Goal: Task Accomplishment & Management: Manage account settings

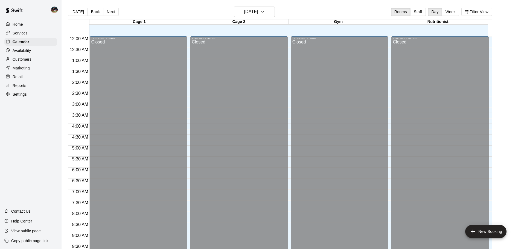
scroll to position [252, 0]
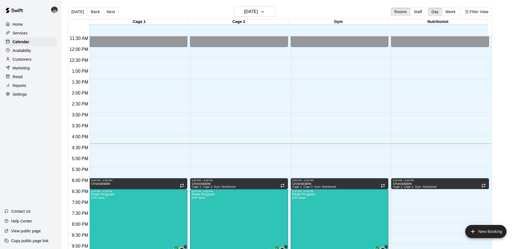
click at [29, 52] on p "Availability" at bounding box center [22, 50] width 19 height 5
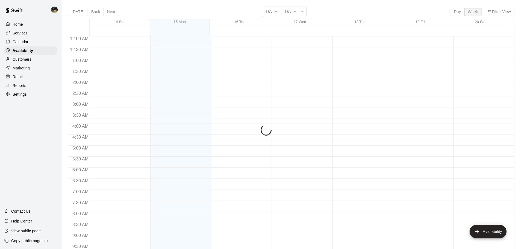
scroll to position [306, 0]
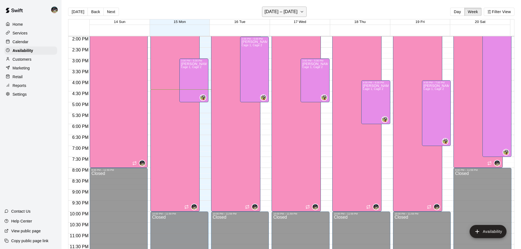
click at [289, 12] on h6 "[DATE] – [DATE]" at bounding box center [280, 12] width 33 height 8
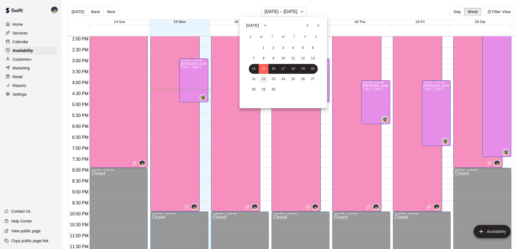
click at [264, 76] on button "22" at bounding box center [264, 79] width 10 height 10
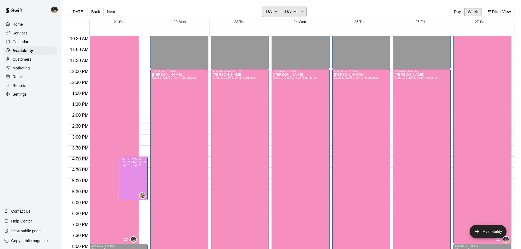
scroll to position [224, 0]
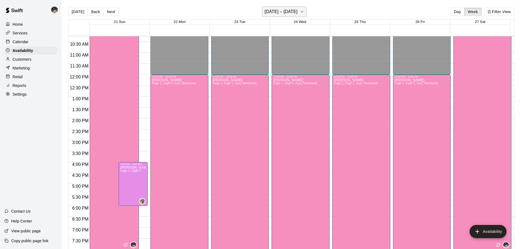
click at [275, 11] on h6 "[DATE] – [DATE]" at bounding box center [280, 12] width 33 height 8
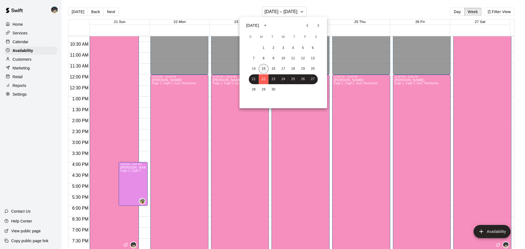
click at [262, 66] on button "15" at bounding box center [264, 69] width 10 height 10
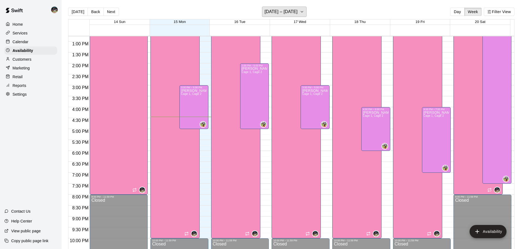
scroll to position [279, 0]
click at [279, 14] on h6 "[DATE] – [DATE]" at bounding box center [280, 12] width 33 height 8
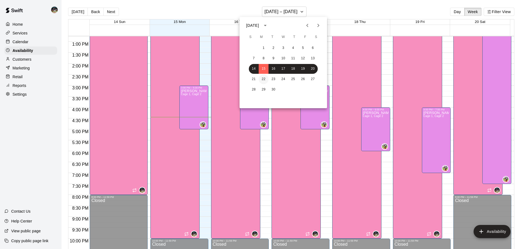
click at [261, 80] on button "22" at bounding box center [264, 79] width 10 height 10
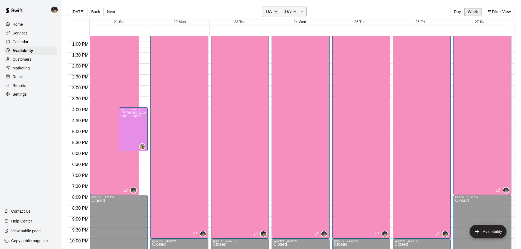
click at [287, 10] on h6 "[DATE] – [DATE]" at bounding box center [280, 12] width 33 height 8
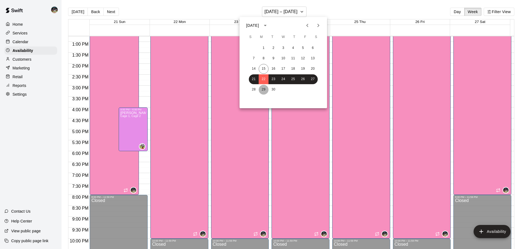
click at [264, 90] on button "29" at bounding box center [264, 90] width 10 height 10
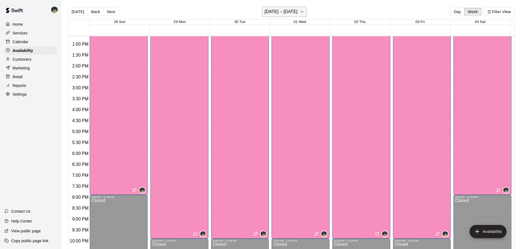
click at [272, 17] on div "[DATE] Back Next [DATE] – [DATE] Day Week Filter View" at bounding box center [291, 13] width 446 height 13
click at [271, 14] on h6 "[DATE] – [DATE]" at bounding box center [280, 12] width 33 height 8
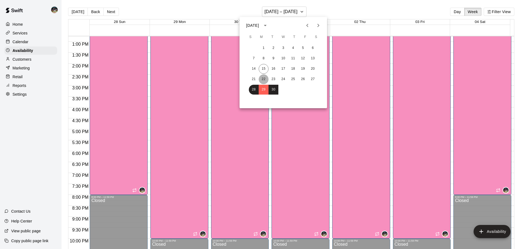
click at [266, 77] on button "22" at bounding box center [264, 79] width 10 height 10
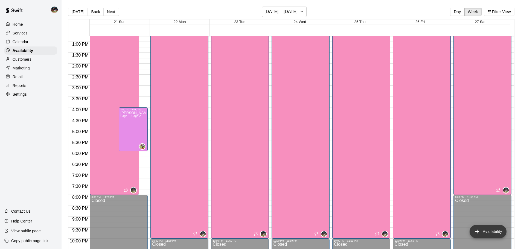
click at [496, 229] on button "Availability" at bounding box center [487, 231] width 37 height 13
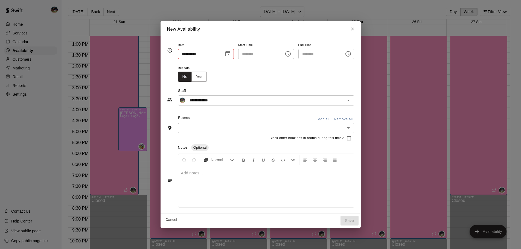
type input "**********"
type input "********"
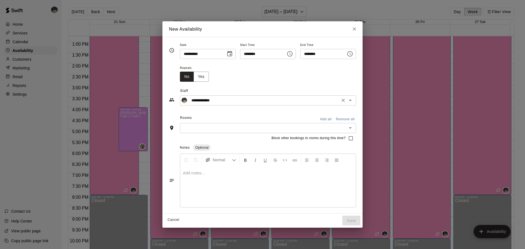
click at [225, 104] on div "**********" at bounding box center [268, 100] width 176 height 10
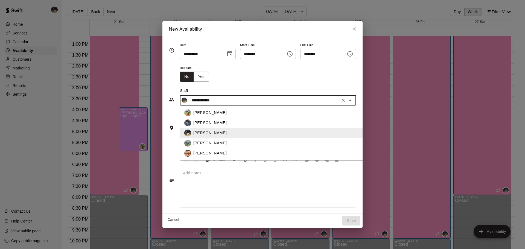
click at [199, 110] on p "[PERSON_NAME]" at bounding box center [209, 113] width 33 height 6
type input "**********"
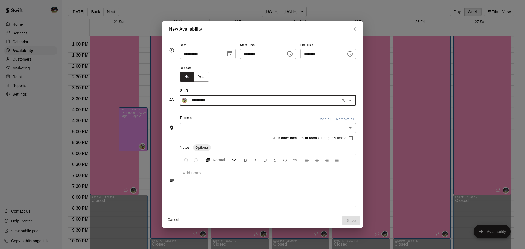
click at [187, 127] on input "text" at bounding box center [264, 128] width 164 height 7
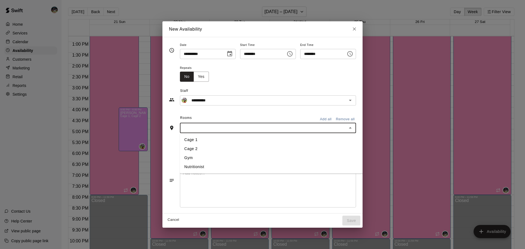
click at [188, 140] on li "Cage 1" at bounding box center [280, 139] width 201 height 9
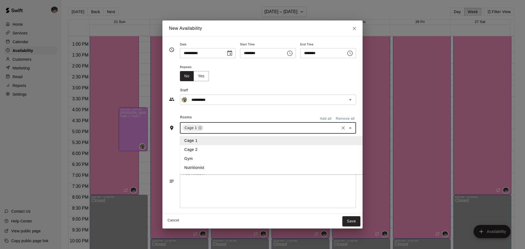
click at [204, 129] on input "text" at bounding box center [271, 128] width 134 height 7
click at [188, 151] on li "Cage 2" at bounding box center [280, 149] width 201 height 9
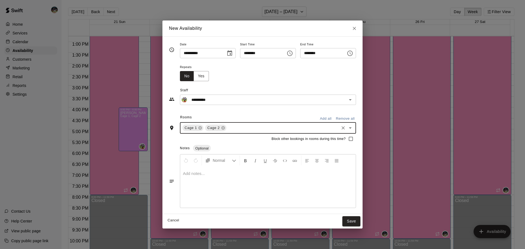
click at [292, 53] on icon "Choose time, selected time is 4:00 PM" at bounding box center [289, 53] width 7 height 7
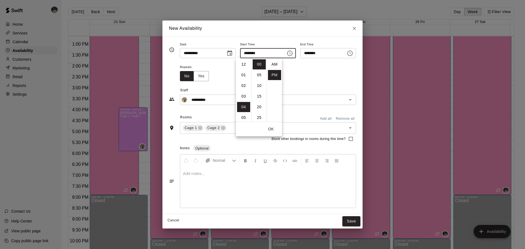
scroll to position [10, 0]
click at [244, 81] on li "03" at bounding box center [243, 81] width 13 height 10
type input "********"
click at [353, 54] on icon "Choose time, selected time is 4:30 PM" at bounding box center [350, 53] width 7 height 7
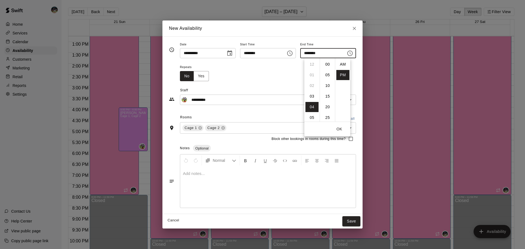
scroll to position [10, 0]
click at [314, 88] on li "06" at bounding box center [311, 86] width 13 height 10
type input "********"
click at [340, 129] on button "OK" at bounding box center [338, 129] width 17 height 10
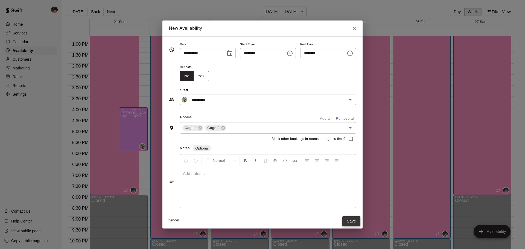
click at [360, 221] on button "Save" at bounding box center [351, 221] width 18 height 10
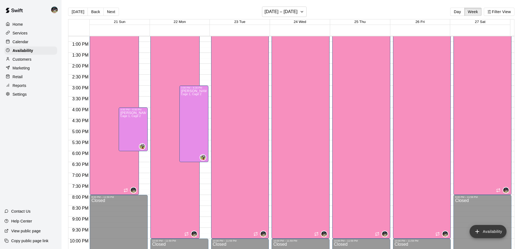
click at [488, 233] on button "Availability" at bounding box center [487, 231] width 37 height 13
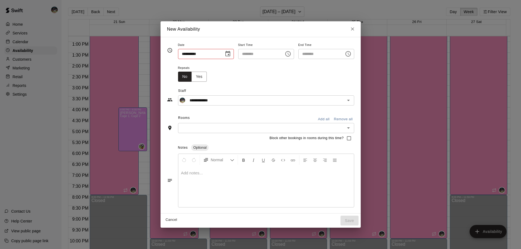
type input "**********"
type input "********"
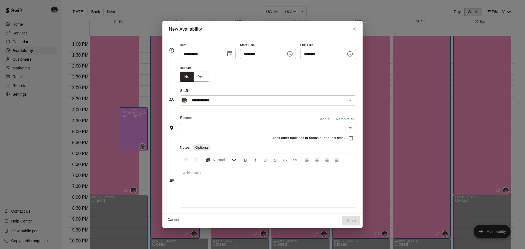
click at [293, 54] on icon "Choose time, selected time is 4:00 PM" at bounding box center [289, 54] width 7 height 7
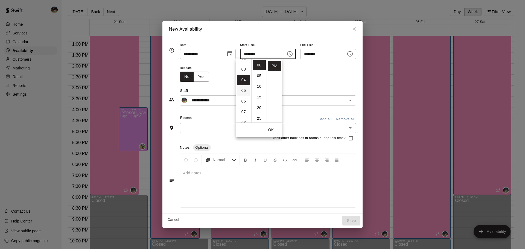
scroll to position [15, 0]
click at [244, 73] on li "02" at bounding box center [243, 71] width 13 height 10
type input "********"
click at [272, 130] on button "OK" at bounding box center [270, 130] width 17 height 10
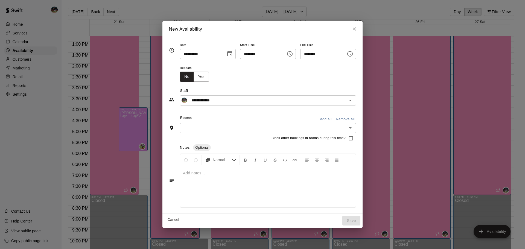
click at [353, 55] on icon "Choose time, selected time is 4:30 PM" at bounding box center [350, 54] width 7 height 7
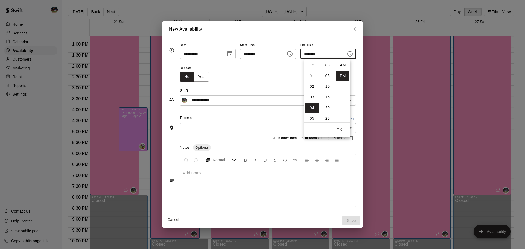
scroll to position [10, 0]
click at [313, 98] on li "07" at bounding box center [311, 97] width 13 height 10
click at [313, 78] on li "06" at bounding box center [311, 82] width 13 height 10
type input "********"
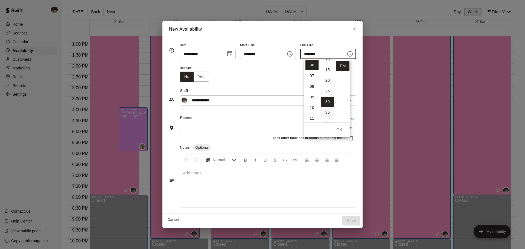
scroll to position [55, 0]
click at [326, 75] on li "30" at bounding box center [327, 74] width 13 height 10
click at [340, 129] on button "OK" at bounding box center [338, 130] width 17 height 10
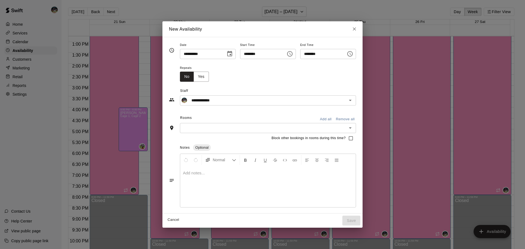
click at [229, 127] on input "text" at bounding box center [264, 128] width 164 height 7
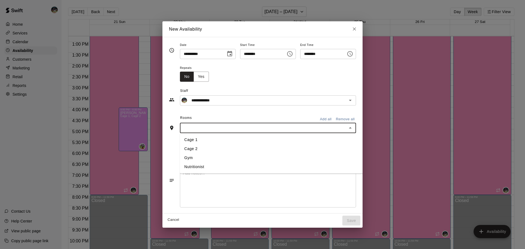
drag, startPoint x: 192, startPoint y: 140, endPoint x: 195, endPoint y: 132, distance: 8.8
click at [192, 140] on li "Cage 1" at bounding box center [280, 139] width 201 height 9
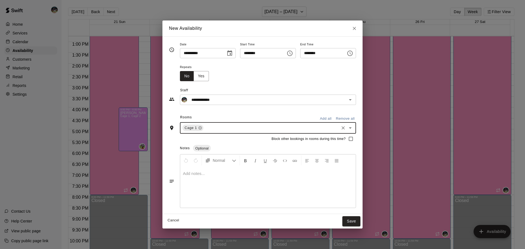
click at [201, 124] on div "Cage 1 ​" at bounding box center [268, 127] width 176 height 11
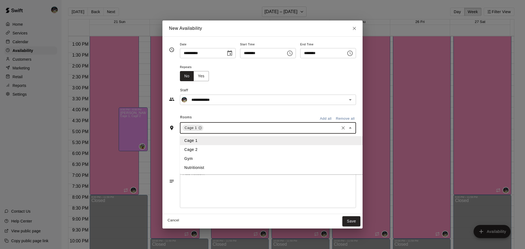
drag, startPoint x: 190, startPoint y: 147, endPoint x: 192, endPoint y: 134, distance: 13.0
click at [191, 147] on li "Cage 2" at bounding box center [280, 149] width 201 height 9
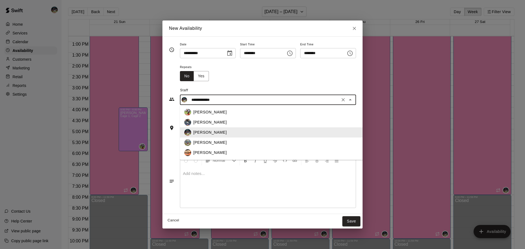
click at [215, 101] on input "**********" at bounding box center [263, 99] width 149 height 7
drag, startPoint x: 200, startPoint y: 114, endPoint x: 211, endPoint y: 122, distance: 13.3
click at [200, 114] on p "[PERSON_NAME]" at bounding box center [209, 112] width 33 height 6
type input "**********"
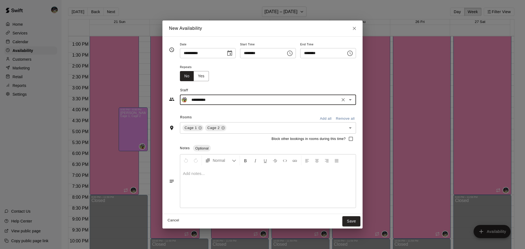
click at [360, 222] on button "Save" at bounding box center [351, 221] width 18 height 10
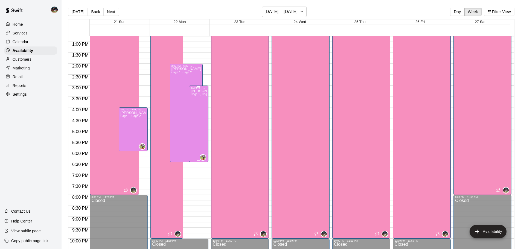
click at [199, 102] on div "[PERSON_NAME] Cage 1, Cage 2" at bounding box center [199, 213] width 16 height 249
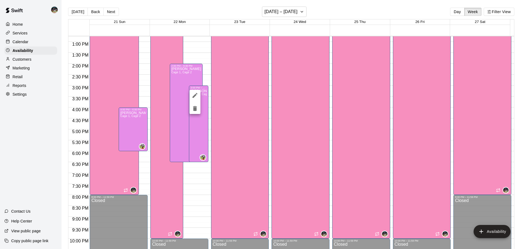
click at [177, 81] on div at bounding box center [262, 124] width 525 height 249
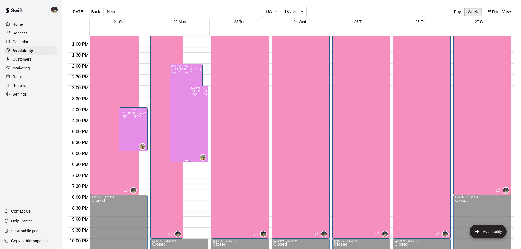
click at [179, 78] on div "[PERSON_NAME] Cage 1, Cage 2" at bounding box center [186, 191] width 30 height 249
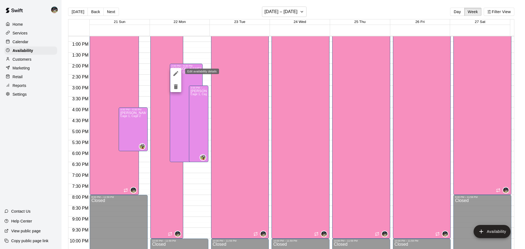
click at [177, 73] on icon "edit" at bounding box center [175, 73] width 5 height 5
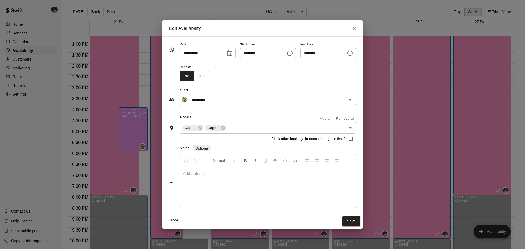
click at [226, 55] on icon "Choose date, selected date is Sep 22, 2025" at bounding box center [229, 53] width 7 height 7
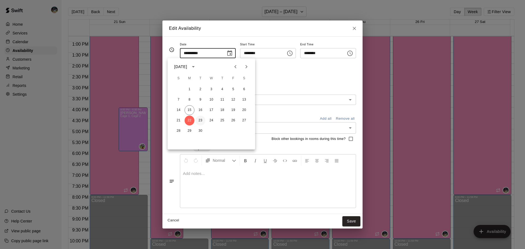
click at [201, 121] on button "23" at bounding box center [200, 121] width 10 height 10
type input "**********"
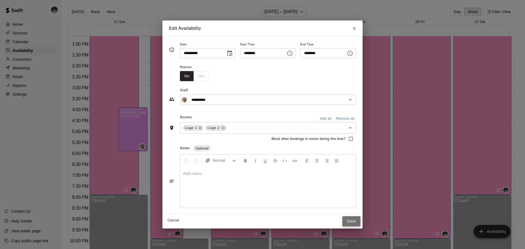
click at [360, 222] on button "Save" at bounding box center [351, 221] width 18 height 10
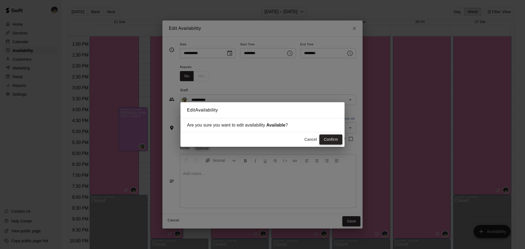
click at [329, 139] on button "Confirm" at bounding box center [330, 139] width 23 height 10
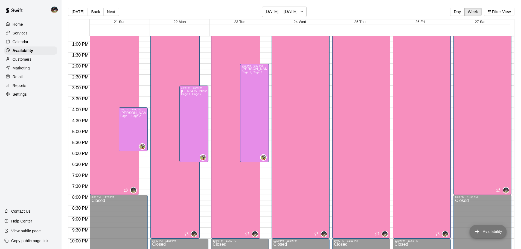
click at [493, 230] on button "Availability" at bounding box center [487, 231] width 37 height 13
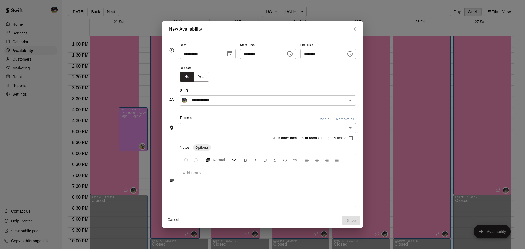
click at [207, 55] on input "**********" at bounding box center [201, 54] width 42 height 10
drag, startPoint x: 220, startPoint y: 53, endPoint x: 225, endPoint y: 52, distance: 5.5
click at [220, 53] on div "**********" at bounding box center [208, 54] width 56 height 10
click at [227, 52] on icon "Choose date, selected date is Sep 22, 2025" at bounding box center [229, 53] width 5 height 5
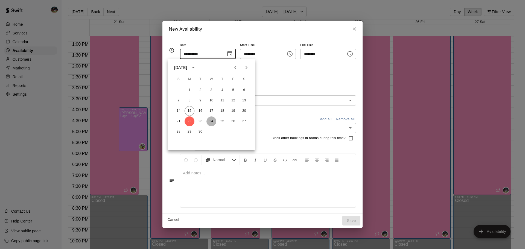
click at [212, 121] on button "24" at bounding box center [211, 121] width 10 height 10
type input "**********"
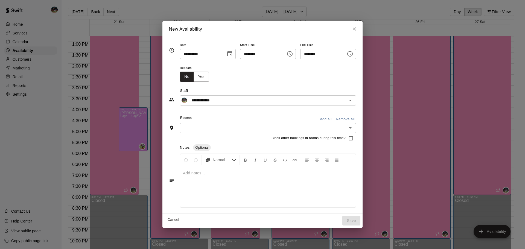
click at [293, 56] on icon "Choose time, selected time is 4:00 PM" at bounding box center [289, 54] width 7 height 7
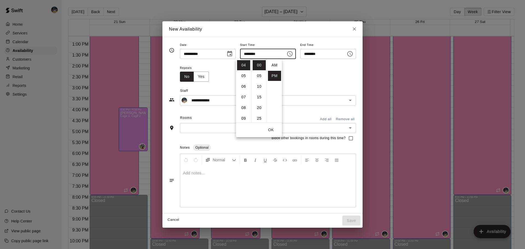
scroll to position [10, 0]
click at [245, 80] on li "03" at bounding box center [243, 82] width 13 height 10
type input "********"
click at [353, 54] on icon "Choose time, selected time is 4:30 PM" at bounding box center [350, 54] width 7 height 7
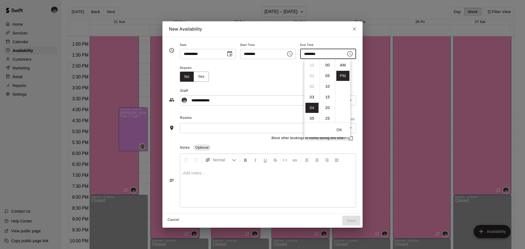
scroll to position [10, 0]
click at [314, 86] on li "06" at bounding box center [311, 86] width 13 height 10
click at [313, 84] on li "05" at bounding box center [311, 82] width 13 height 10
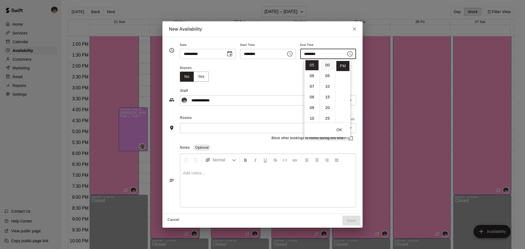
click at [328, 65] on li "00" at bounding box center [327, 65] width 13 height 10
type input "********"
drag, startPoint x: 340, startPoint y: 133, endPoint x: 285, endPoint y: 109, distance: 60.0
click at [285, 109] on div "**********" at bounding box center [262, 125] width 187 height 167
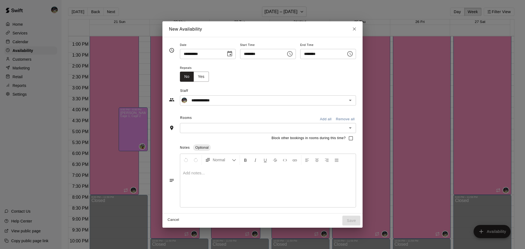
click at [229, 121] on div "Rooms Add all Remove all" at bounding box center [262, 118] width 187 height 9
click at [230, 127] on input "text" at bounding box center [264, 128] width 164 height 7
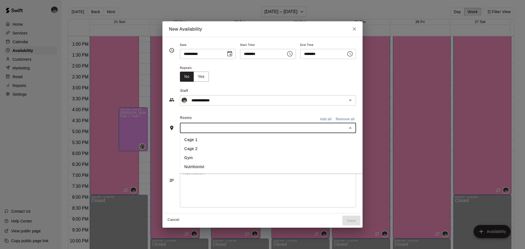
click at [198, 141] on li "Cage 1" at bounding box center [280, 139] width 201 height 9
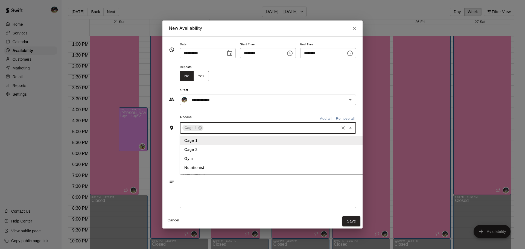
click at [204, 131] on input "text" at bounding box center [271, 128] width 134 height 7
click at [187, 149] on li "Cage 2" at bounding box center [280, 149] width 201 height 9
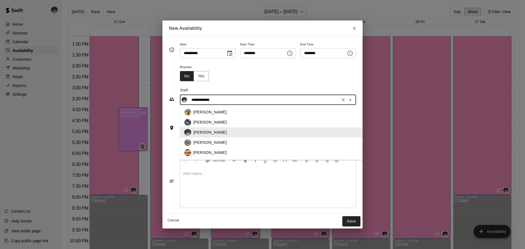
click at [213, 97] on input "**********" at bounding box center [263, 99] width 149 height 7
click at [199, 110] on p "[PERSON_NAME]" at bounding box center [209, 112] width 33 height 6
type input "**********"
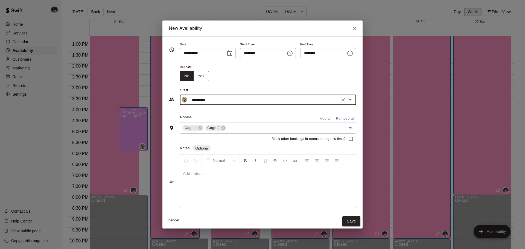
click at [360, 224] on button "Save" at bounding box center [351, 221] width 18 height 10
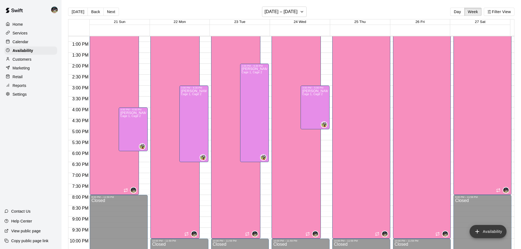
click at [488, 232] on button "Availability" at bounding box center [487, 231] width 37 height 13
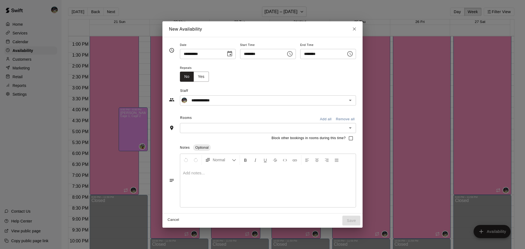
click at [226, 54] on icon "Choose date, selected date is Sep 22, 2025" at bounding box center [229, 54] width 7 height 7
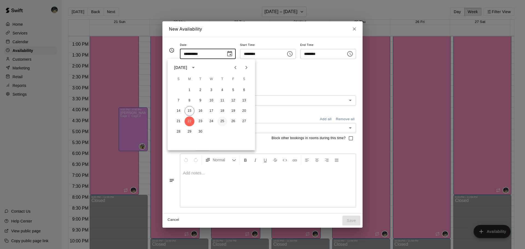
click at [223, 123] on button "25" at bounding box center [222, 121] width 10 height 10
type input "**********"
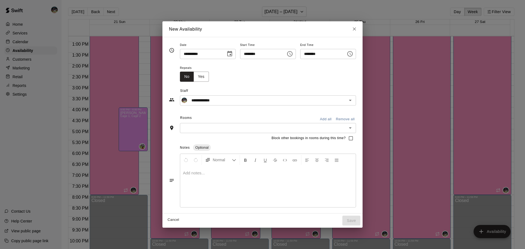
click at [292, 55] on icon "Choose time, selected time is 4:00 PM" at bounding box center [289, 53] width 5 height 5
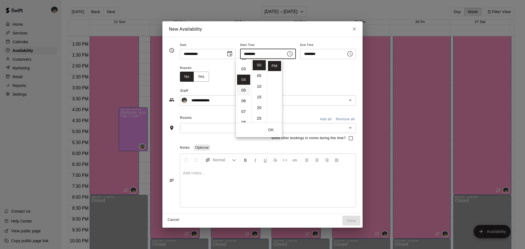
scroll to position [15, 0]
click at [244, 82] on li "03" at bounding box center [243, 82] width 13 height 10
click at [243, 79] on li "02" at bounding box center [243, 82] width 13 height 10
type input "********"
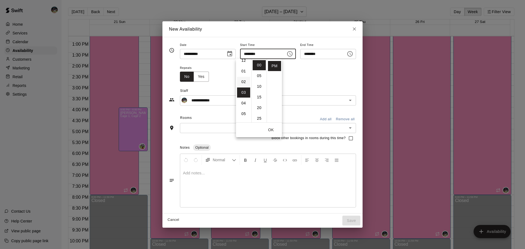
scroll to position [21, 0]
click at [353, 54] on icon "Choose time, selected time is 4:30 PM" at bounding box center [350, 54] width 7 height 7
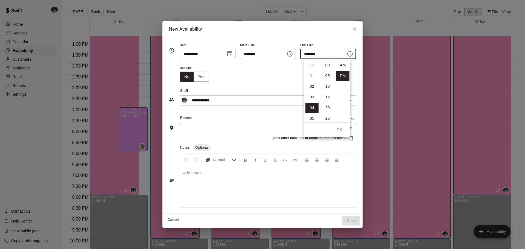
scroll to position [10, 0]
click at [314, 94] on li "07" at bounding box center [311, 97] width 13 height 10
click at [312, 84] on li "06" at bounding box center [311, 82] width 13 height 10
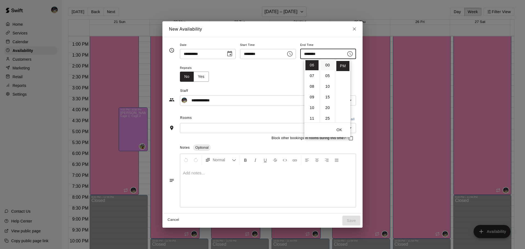
click at [328, 66] on li "00" at bounding box center [327, 65] width 13 height 10
type input "********"
click at [340, 131] on button "OK" at bounding box center [338, 130] width 17 height 10
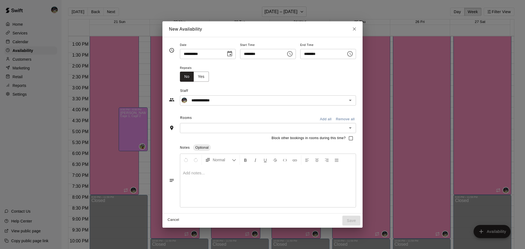
click at [310, 127] on input "text" at bounding box center [264, 128] width 164 height 7
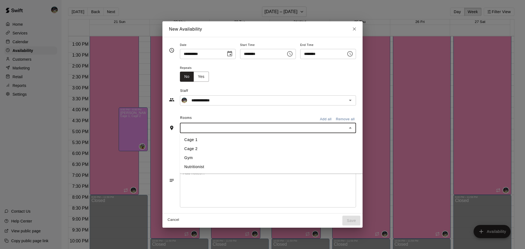
click at [185, 137] on li "Cage 1" at bounding box center [280, 139] width 201 height 9
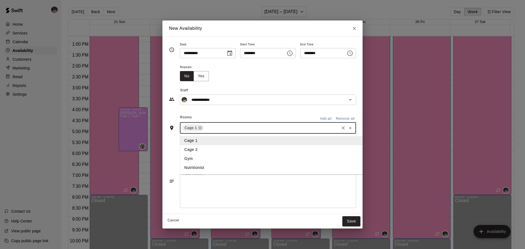
drag, startPoint x: 204, startPoint y: 127, endPoint x: 199, endPoint y: 130, distance: 5.9
click at [205, 127] on input "text" at bounding box center [271, 128] width 134 height 7
click at [190, 147] on li "Cage 2" at bounding box center [280, 149] width 201 height 9
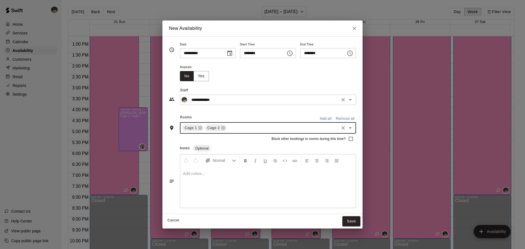
click at [215, 102] on input "**********" at bounding box center [263, 99] width 149 height 7
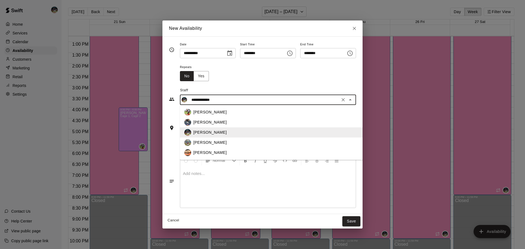
click at [198, 112] on p "[PERSON_NAME]" at bounding box center [209, 112] width 33 height 6
type input "**********"
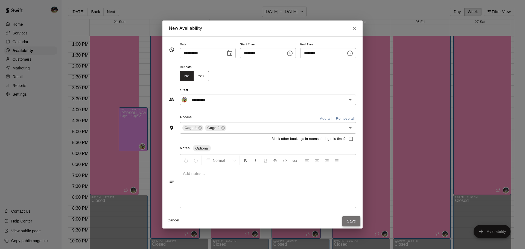
click at [360, 221] on button "Save" at bounding box center [351, 221] width 18 height 10
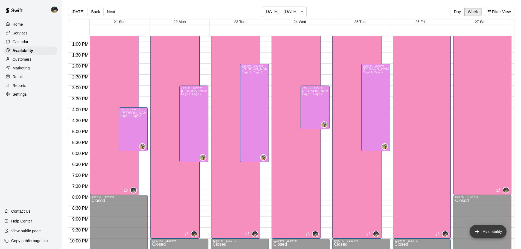
click at [504, 230] on button "Availability" at bounding box center [487, 231] width 37 height 13
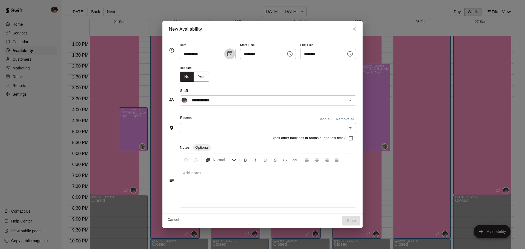
click at [229, 55] on button "Choose date, selected date is Sep 22, 2025" at bounding box center [229, 53] width 11 height 11
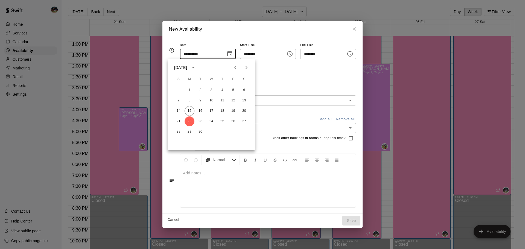
click at [357, 28] on icon "Close" at bounding box center [354, 28] width 5 height 5
type input "**********"
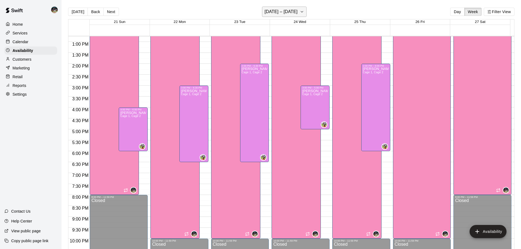
click at [303, 10] on icon "button" at bounding box center [302, 11] width 4 height 7
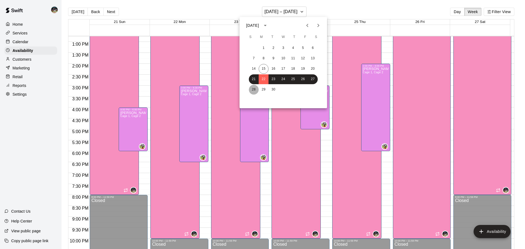
click at [253, 90] on button "28" at bounding box center [254, 90] width 10 height 10
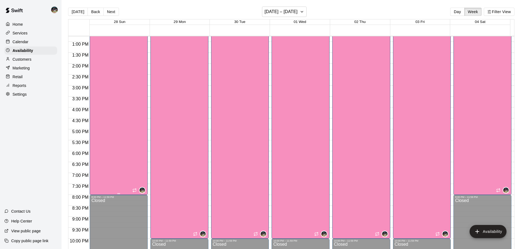
click at [113, 59] on div "[PERSON_NAME] 1, Cage 2, Gym, Nutritionist" at bounding box center [113, 60] width 44 height 249
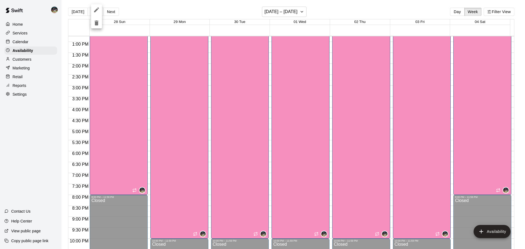
click at [488, 232] on div at bounding box center [262, 124] width 525 height 249
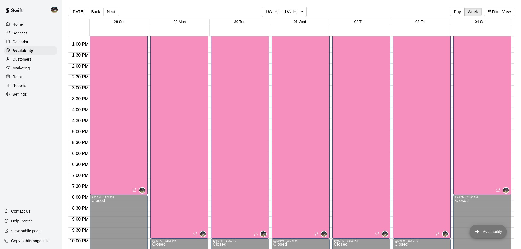
click at [498, 232] on button "Availability" at bounding box center [487, 231] width 37 height 13
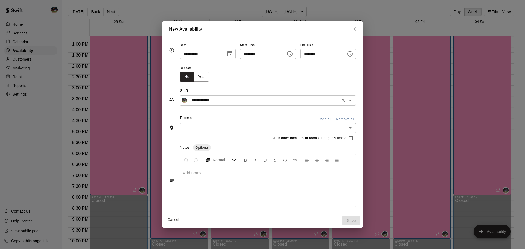
click at [218, 99] on input "**********" at bounding box center [263, 100] width 149 height 7
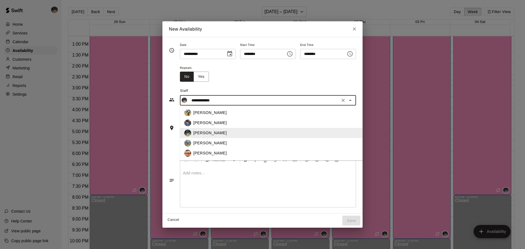
click at [203, 113] on div "[PERSON_NAME]" at bounding box center [284, 113] width 183 height 6
type input "**********"
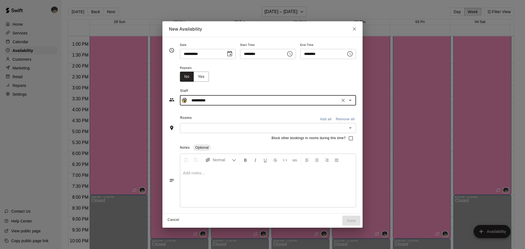
click at [226, 54] on icon "Choose date, selected date is Sep 28, 2025" at bounding box center [229, 54] width 7 height 7
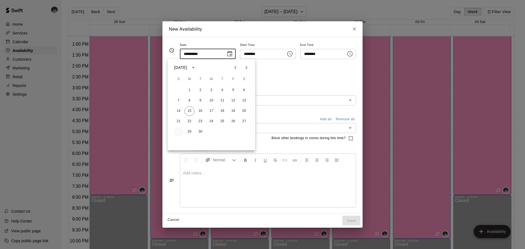
click at [179, 134] on button "28" at bounding box center [179, 132] width 10 height 10
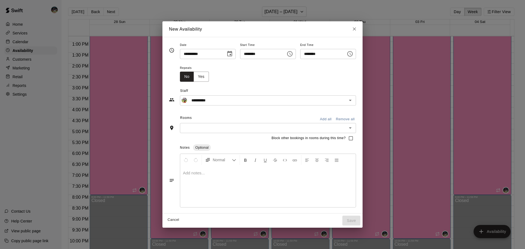
click at [198, 123] on div "​" at bounding box center [268, 128] width 176 height 10
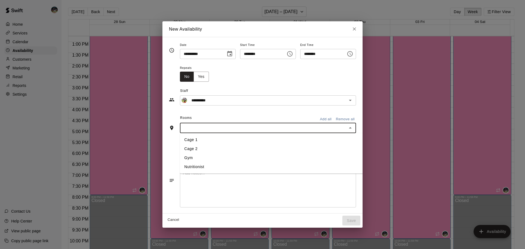
click at [186, 137] on li "Cage 1" at bounding box center [280, 139] width 201 height 9
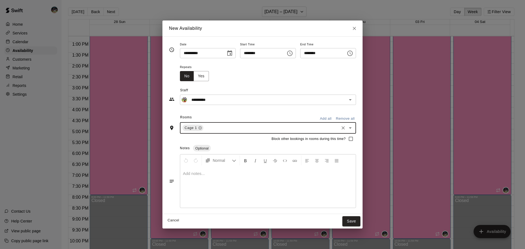
click at [192, 127] on div "Cage 1 ​" at bounding box center [268, 127] width 176 height 11
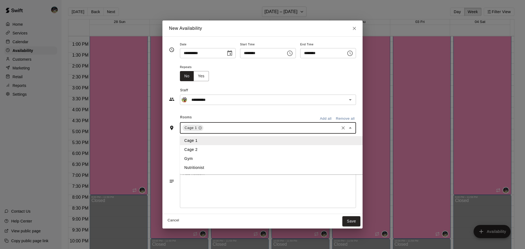
click at [186, 148] on li "Cage 2" at bounding box center [280, 149] width 201 height 9
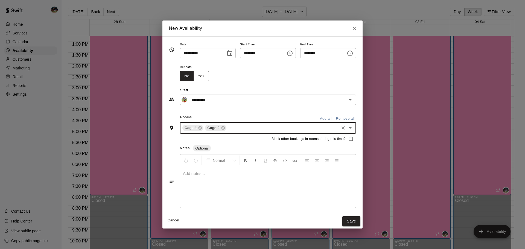
click at [293, 51] on icon "Choose time, selected time is 4:00 PM" at bounding box center [289, 53] width 7 height 7
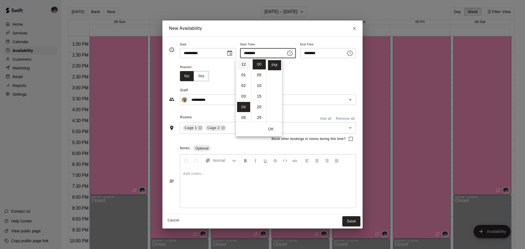
click at [244, 62] on li "12" at bounding box center [243, 64] width 13 height 10
type input "********"
drag, startPoint x: 272, startPoint y: 129, endPoint x: 277, endPoint y: 119, distance: 11.1
click at [272, 128] on button "OK" at bounding box center [270, 129] width 17 height 10
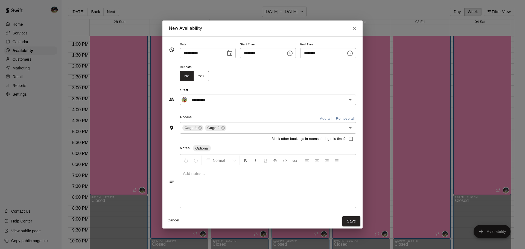
click at [353, 54] on icon "Choose time, selected time is 4:30 PM" at bounding box center [350, 53] width 7 height 7
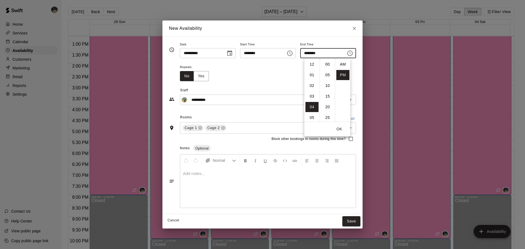
scroll to position [10, 0]
click at [310, 76] on li "05" at bounding box center [311, 75] width 13 height 10
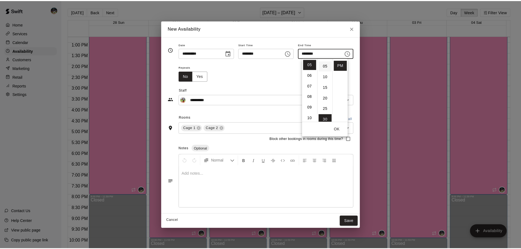
scroll to position [0, 0]
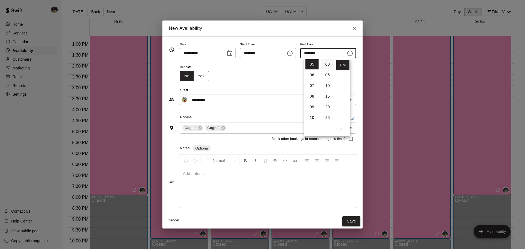
click at [326, 64] on li "00" at bounding box center [327, 64] width 13 height 10
type input "********"
click at [339, 127] on button "OK" at bounding box center [338, 129] width 17 height 10
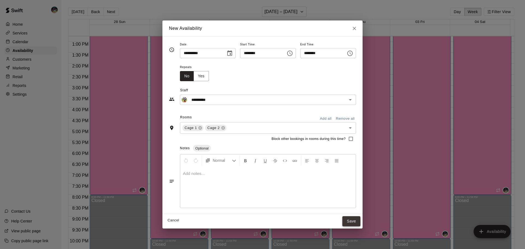
click at [357, 224] on button "Save" at bounding box center [351, 221] width 18 height 10
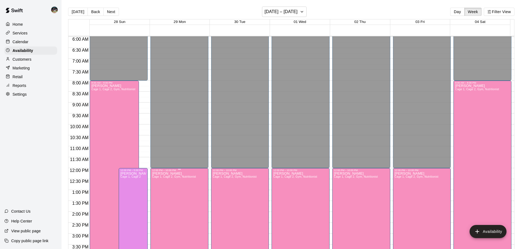
scroll to position [115, 0]
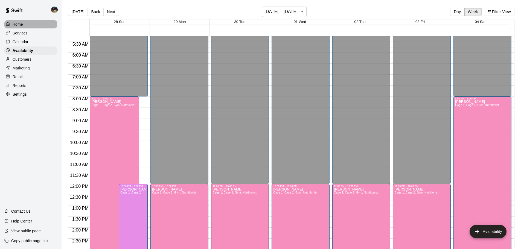
click at [29, 23] on div "Home" at bounding box center [30, 24] width 53 height 8
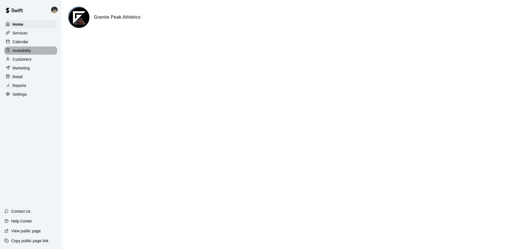
click at [22, 51] on p "Availability" at bounding box center [22, 50] width 19 height 5
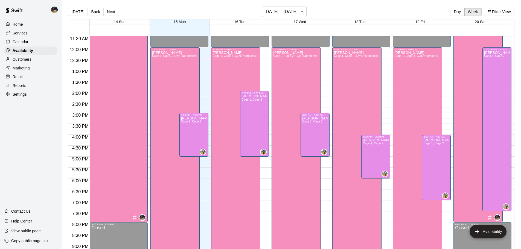
scroll to position [224, 0]
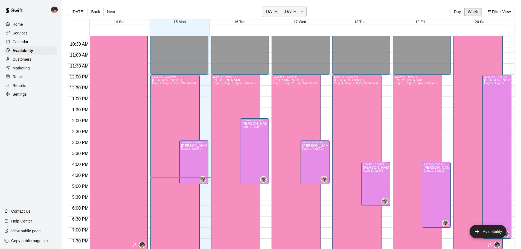
click at [283, 13] on h6 "[DATE] – [DATE]" at bounding box center [280, 12] width 33 height 8
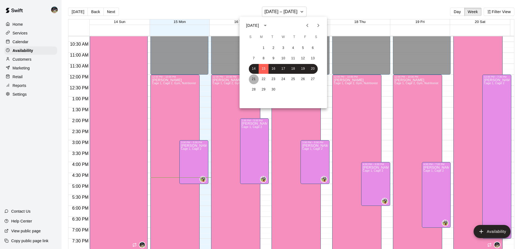
click at [252, 78] on button "21" at bounding box center [254, 79] width 10 height 10
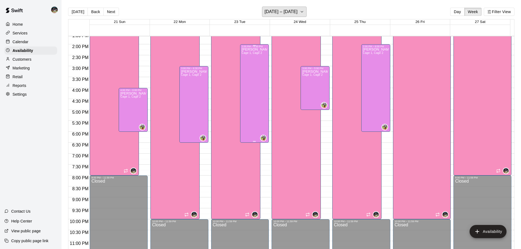
scroll to position [306, 0]
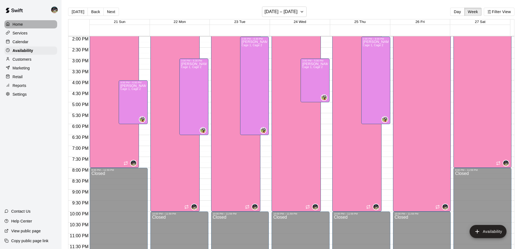
click at [17, 25] on p "Home" at bounding box center [18, 24] width 10 height 5
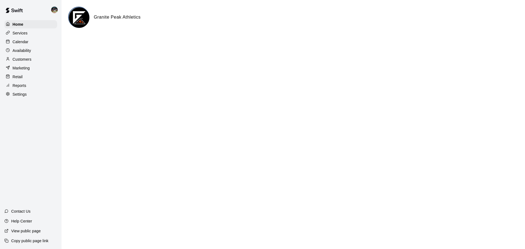
click at [21, 38] on div "Home Services Calendar Availability Customers Marketing Retail Reports Settings" at bounding box center [31, 59] width 62 height 79
click at [22, 40] on p "Calendar" at bounding box center [21, 41] width 16 height 5
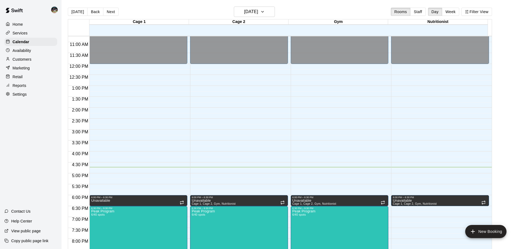
scroll to position [125, 0]
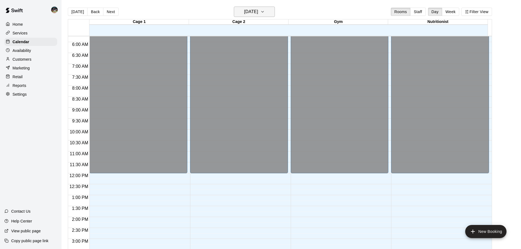
click at [245, 15] on h6 "[DATE]" at bounding box center [251, 12] width 14 height 8
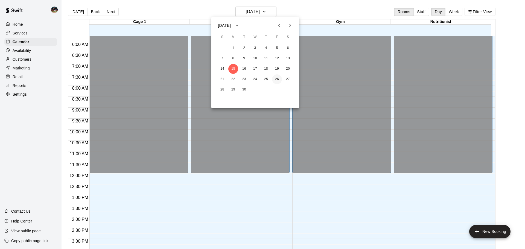
click at [274, 78] on button "26" at bounding box center [277, 79] width 10 height 10
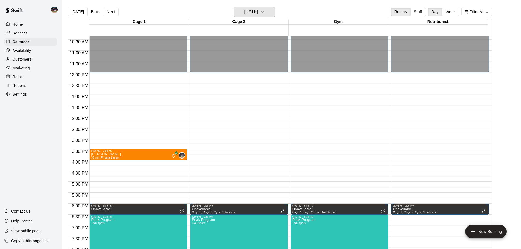
scroll to position [88, 0]
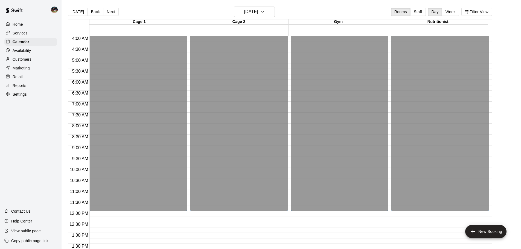
click at [21, 26] on p "Home" at bounding box center [18, 24] width 10 height 5
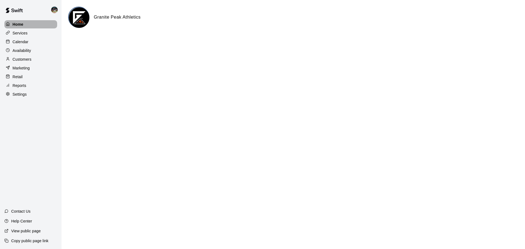
click at [21, 25] on p "Home" at bounding box center [18, 24] width 11 height 5
click at [22, 39] on div "Calendar" at bounding box center [30, 42] width 53 height 8
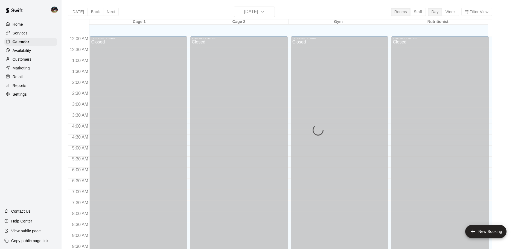
scroll to position [289, 0]
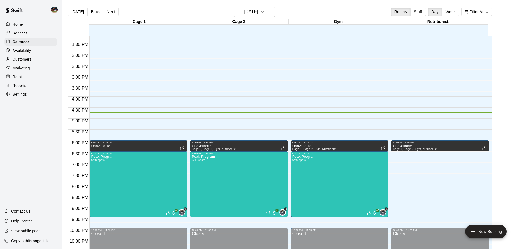
click at [23, 26] on div "Home" at bounding box center [30, 24] width 53 height 8
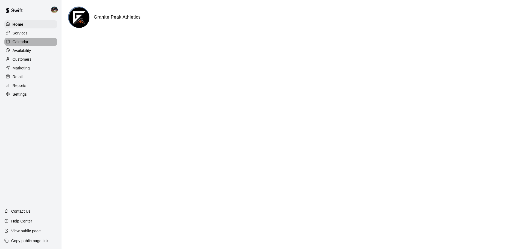
click at [22, 44] on p "Calendar" at bounding box center [21, 41] width 16 height 5
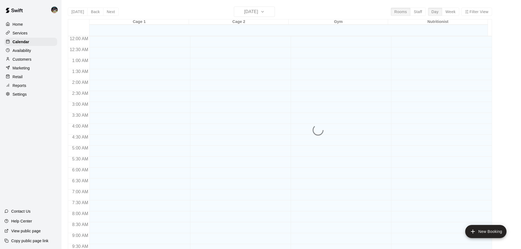
scroll to position [289, 0]
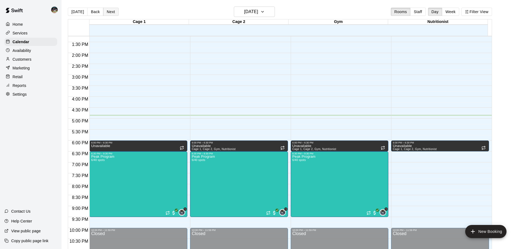
click at [111, 12] on button "Next" at bounding box center [110, 12] width 15 height 8
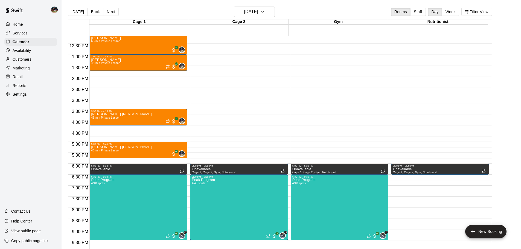
scroll to position [235, 0]
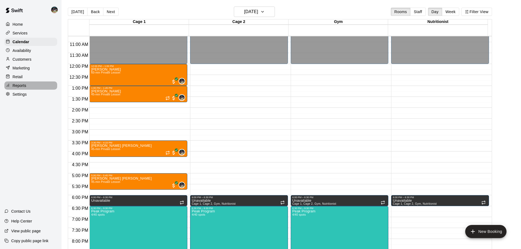
click at [39, 88] on div "Reports" at bounding box center [30, 85] width 53 height 8
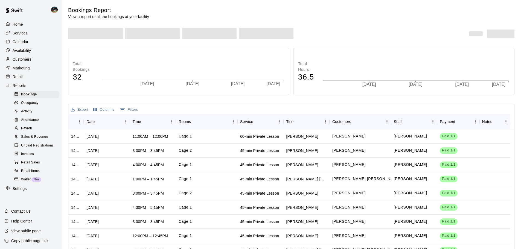
click at [38, 140] on span "Sales & Revenue" at bounding box center [34, 136] width 27 height 5
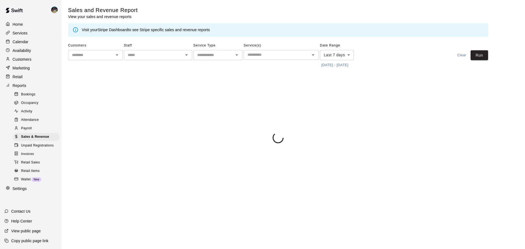
click at [343, 66] on button "[DATE] - [DATE]" at bounding box center [335, 65] width 30 height 8
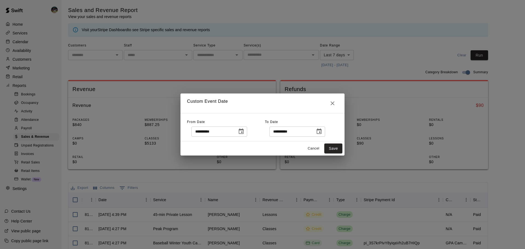
click at [244, 130] on icon "Choose date, selected date is Sep 8, 2025" at bounding box center [241, 130] width 5 height 5
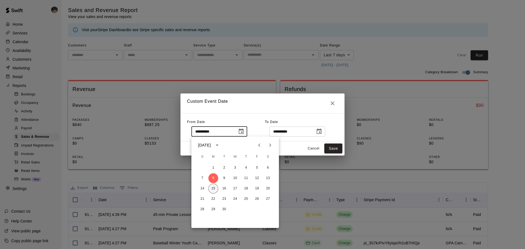
click at [212, 188] on button "15" at bounding box center [213, 189] width 10 height 10
type input "**********"
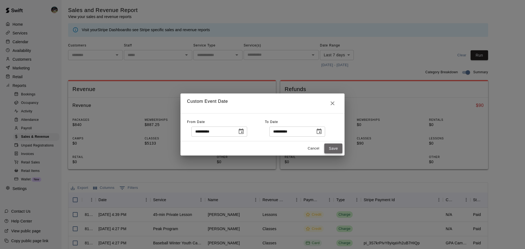
click at [337, 150] on button "Save" at bounding box center [333, 149] width 18 height 10
type input "******"
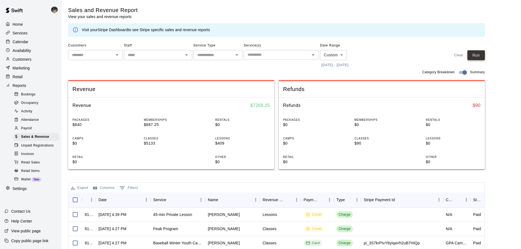
click at [477, 58] on button "Run" at bounding box center [475, 55] width 17 height 10
click at [340, 67] on button "[DATE] - [DATE]" at bounding box center [335, 65] width 30 height 8
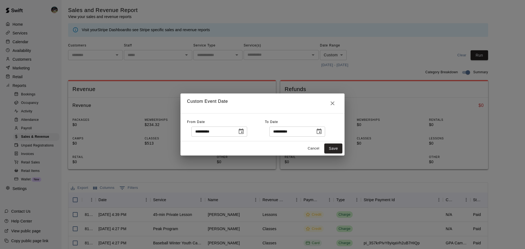
click at [244, 131] on icon "Choose date, selected date is Sep 15, 2025" at bounding box center [241, 131] width 7 height 7
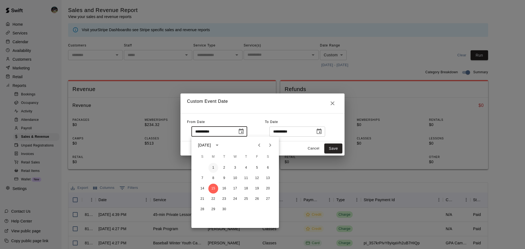
click at [212, 167] on button "1" at bounding box center [213, 168] width 10 height 10
type input "**********"
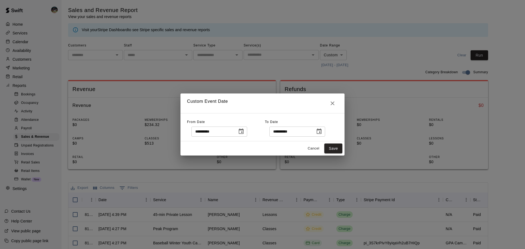
drag, startPoint x: 335, startPoint y: 150, endPoint x: 361, endPoint y: 137, distance: 28.4
click at [335, 150] on button "Save" at bounding box center [333, 149] width 18 height 10
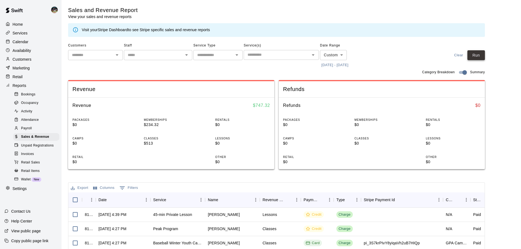
click at [482, 55] on button "Run" at bounding box center [475, 55] width 17 height 10
click at [36, 39] on div "Calendar" at bounding box center [30, 42] width 53 height 8
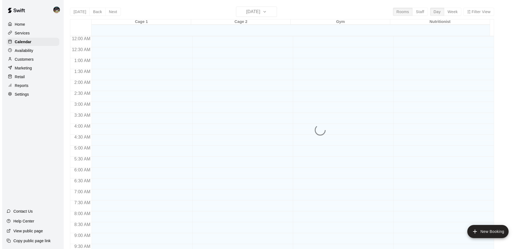
scroll to position [289, 0]
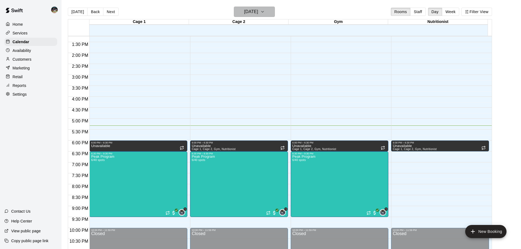
click at [274, 12] on button "[DATE]" at bounding box center [254, 12] width 41 height 10
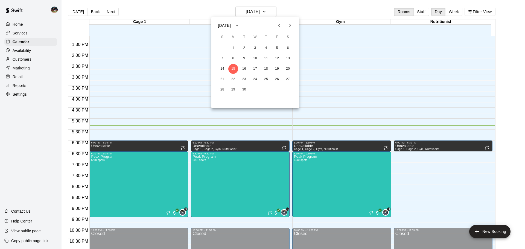
click at [291, 27] on icon "Next month" at bounding box center [290, 25] width 7 height 7
click at [221, 100] on button "30" at bounding box center [222, 100] width 10 height 10
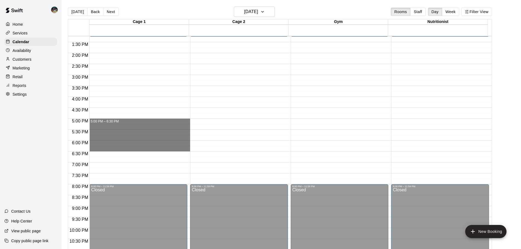
drag, startPoint x: 110, startPoint y: 120, endPoint x: 114, endPoint y: 151, distance: 31.4
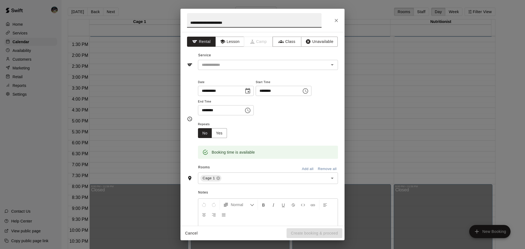
type input "**********"
click at [338, 22] on icon "Close" at bounding box center [335, 20] width 5 height 5
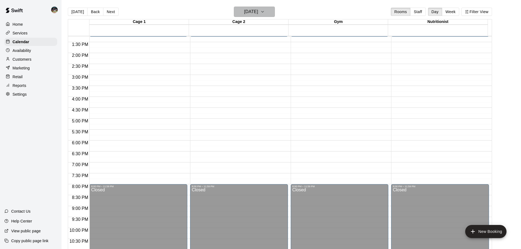
click at [258, 12] on h6 "[DATE]" at bounding box center [251, 12] width 14 height 8
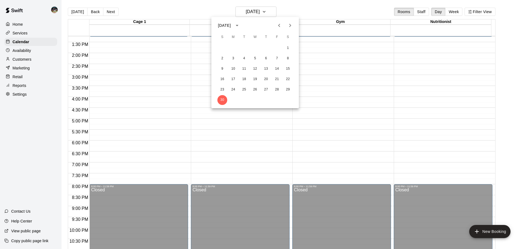
click at [291, 24] on icon "Next month" at bounding box center [290, 25] width 7 height 7
click at [232, 47] on button "1" at bounding box center [233, 48] width 10 height 10
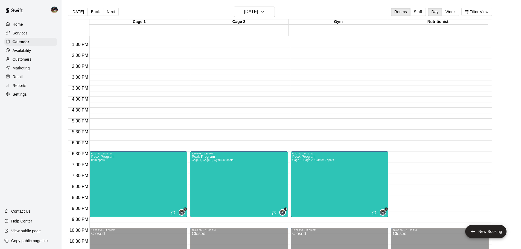
click at [107, 17] on div "[DATE] Back [DATE][DATE] Rooms Staff Day Week Filter View" at bounding box center [280, 13] width 424 height 13
click at [109, 11] on button "Next" at bounding box center [110, 12] width 15 height 8
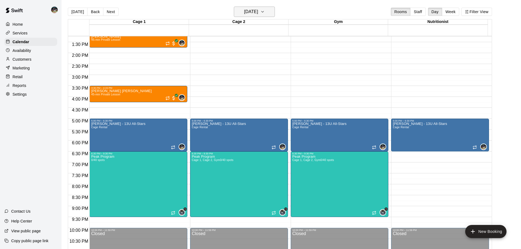
click at [258, 16] on button "[DATE]" at bounding box center [254, 12] width 41 height 10
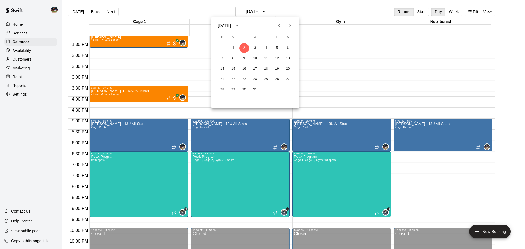
click at [281, 24] on icon "Previous month" at bounding box center [279, 25] width 7 height 7
click at [223, 100] on button "30" at bounding box center [222, 100] width 10 height 10
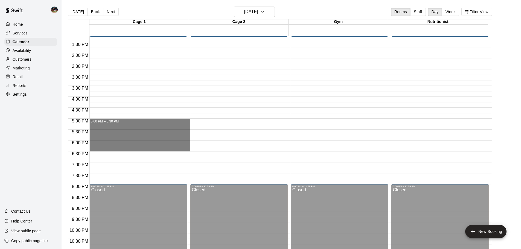
drag, startPoint x: 110, startPoint y: 120, endPoint x: 111, endPoint y: 148, distance: 27.3
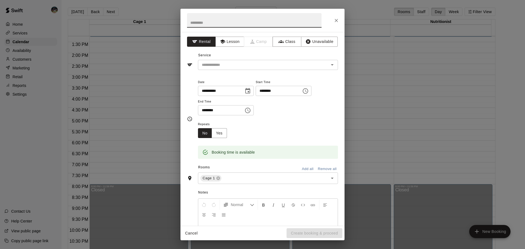
click at [295, 19] on input "text" at bounding box center [254, 20] width 134 height 14
type input "**********"
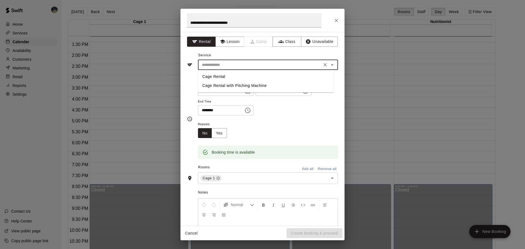
click at [273, 66] on input "text" at bounding box center [260, 65] width 121 height 7
click at [247, 78] on li "Cage Rental" at bounding box center [266, 76] width 136 height 9
type input "**********"
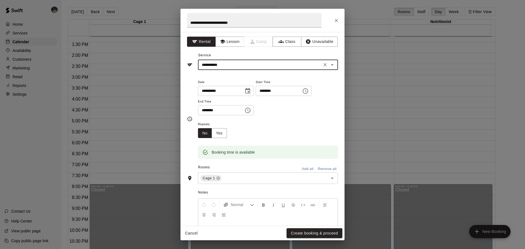
click at [300, 167] on button "Add all" at bounding box center [307, 169] width 17 height 8
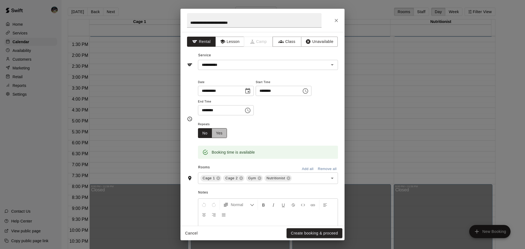
click at [220, 133] on button "Yes" at bounding box center [219, 133] width 15 height 10
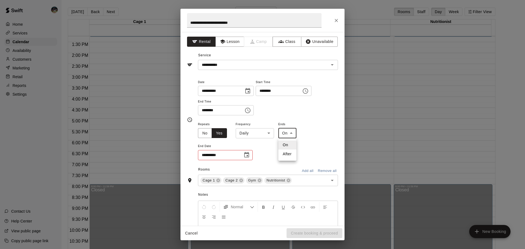
drag, startPoint x: 278, startPoint y: 137, endPoint x: 270, endPoint y: 135, distance: 8.8
click at [277, 137] on body "Home Services Calendar Availability Customers Marketing Retail Reports Settings…" at bounding box center [262, 129] width 525 height 258
click at [265, 134] on div at bounding box center [262, 124] width 525 height 249
click at [268, 134] on body "Home Services Calendar Availability Customers Marketing Retail Reports Settings…" at bounding box center [262, 129] width 525 height 258
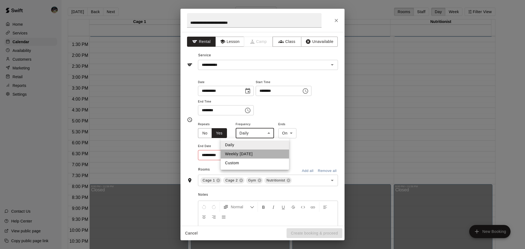
click at [251, 155] on li "Weekly [DATE]" at bounding box center [255, 154] width 68 height 9
type input "******"
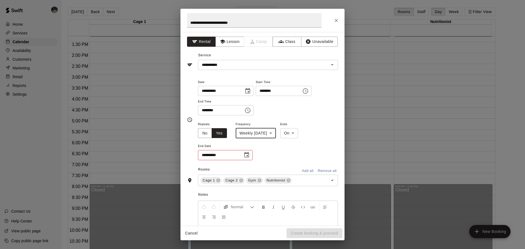
click at [248, 157] on icon "Choose date" at bounding box center [246, 154] width 5 height 5
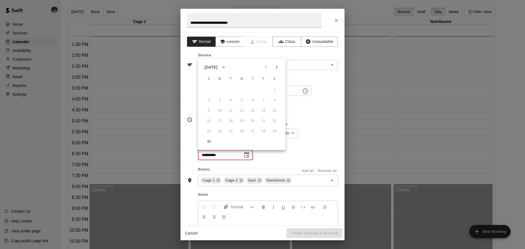
click at [276, 68] on icon "Next month" at bounding box center [276, 67] width 7 height 7
click at [210, 100] on button "7" at bounding box center [209, 100] width 10 height 10
type input "**********"
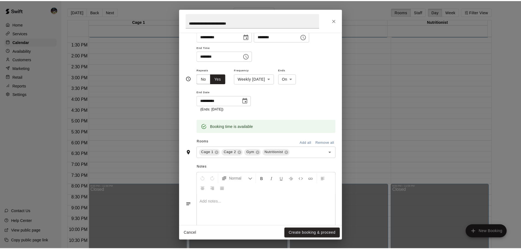
scroll to position [55, 0]
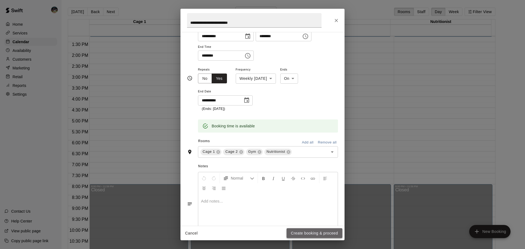
click at [320, 234] on button "Create booking & proceed" at bounding box center [314, 233] width 56 height 10
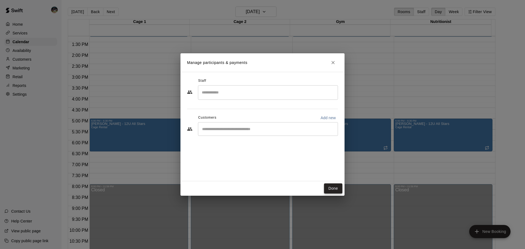
click at [333, 190] on button "Done" at bounding box center [333, 188] width 18 height 10
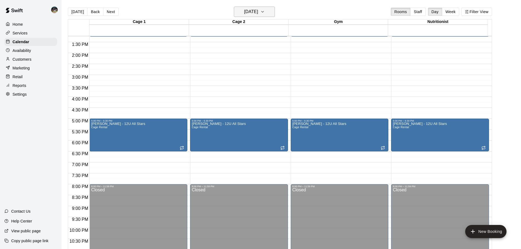
click at [256, 13] on h6 "[DATE]" at bounding box center [251, 12] width 14 height 8
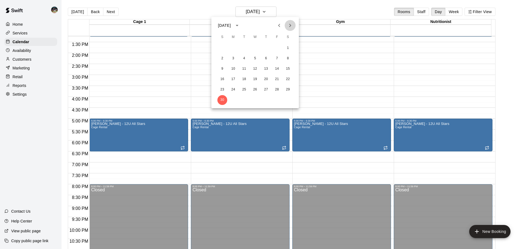
click at [294, 27] on button "Next month" at bounding box center [290, 25] width 11 height 11
click at [222, 59] on button "7" at bounding box center [222, 59] width 10 height 10
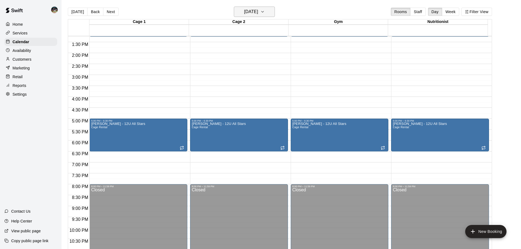
click at [244, 16] on button "[DATE]" at bounding box center [254, 12] width 41 height 10
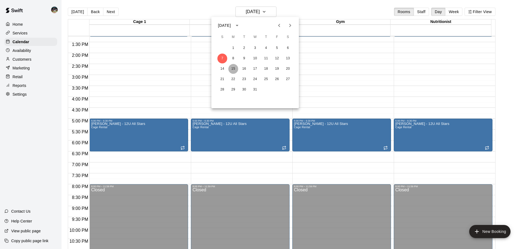
click at [233, 66] on button "15" at bounding box center [233, 69] width 10 height 10
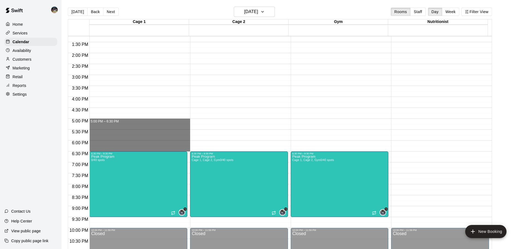
drag, startPoint x: 116, startPoint y: 121, endPoint x: 120, endPoint y: 148, distance: 27.8
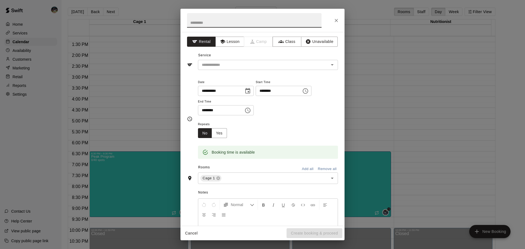
click at [206, 23] on input "text" at bounding box center [254, 20] width 134 height 14
type input "**********"
click at [305, 39] on button "Unavailable" at bounding box center [319, 42] width 37 height 10
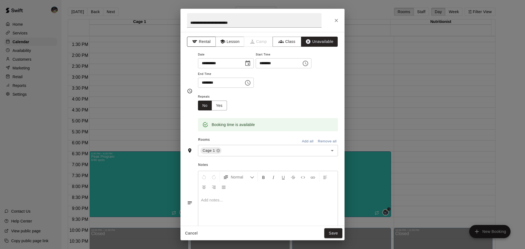
click at [204, 44] on button "Rental" at bounding box center [201, 42] width 29 height 10
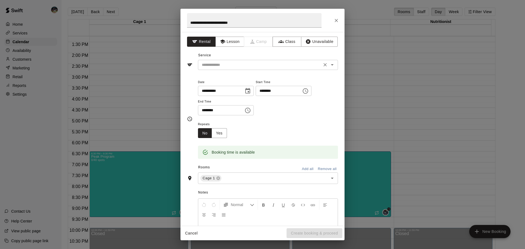
click at [241, 62] on input "text" at bounding box center [260, 65] width 121 height 7
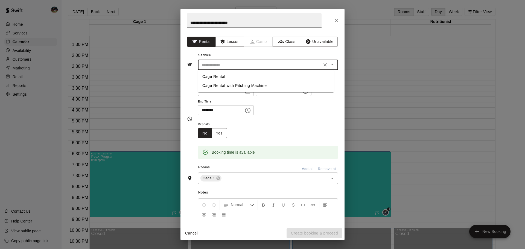
click at [244, 74] on li "Cage Rental" at bounding box center [266, 76] width 136 height 9
type input "**********"
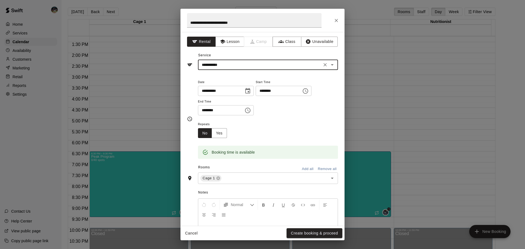
click at [310, 168] on button "Add all" at bounding box center [307, 169] width 17 height 8
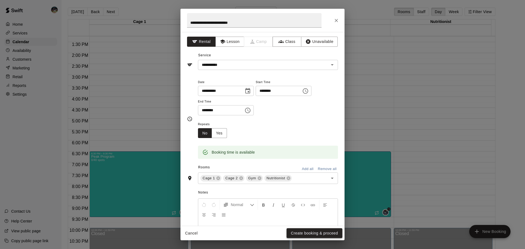
click at [320, 232] on button "Create booking & proceed" at bounding box center [314, 233] width 56 height 10
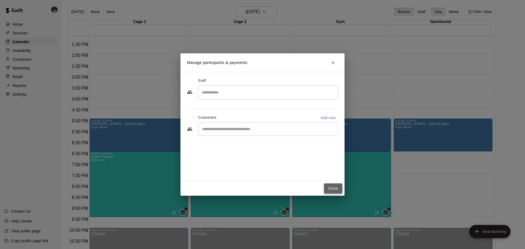
click at [335, 188] on button "Done" at bounding box center [333, 188] width 18 height 10
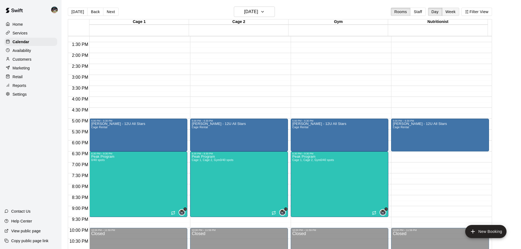
click at [449, 10] on button "Week" at bounding box center [450, 12] width 17 height 8
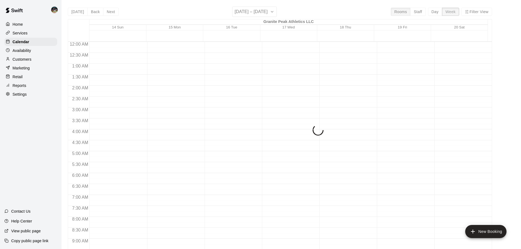
scroll to position [312, 0]
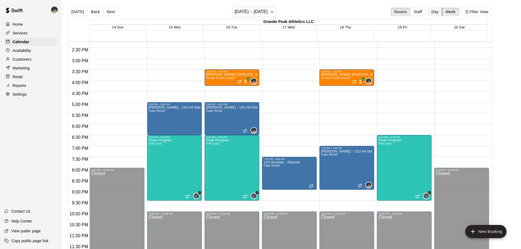
click at [433, 11] on button "Day" at bounding box center [435, 12] width 14 height 8
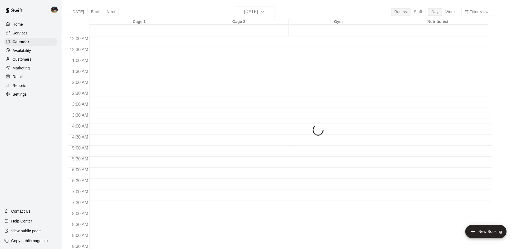
scroll to position [306, 0]
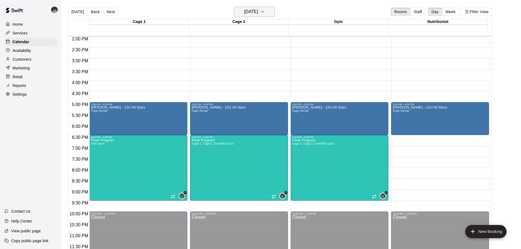
click at [248, 10] on h6 "[DATE]" at bounding box center [251, 12] width 14 height 8
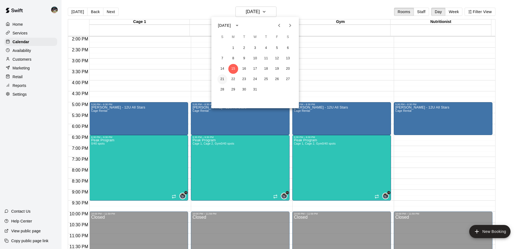
click at [224, 78] on button "21" at bounding box center [222, 79] width 10 height 10
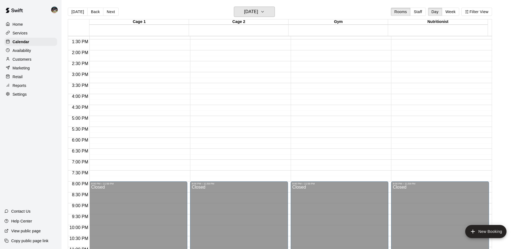
scroll to position [279, 0]
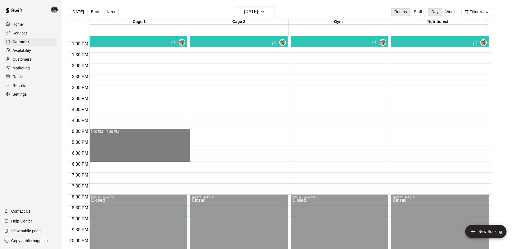
drag, startPoint x: 107, startPoint y: 130, endPoint x: 115, endPoint y: 161, distance: 31.7
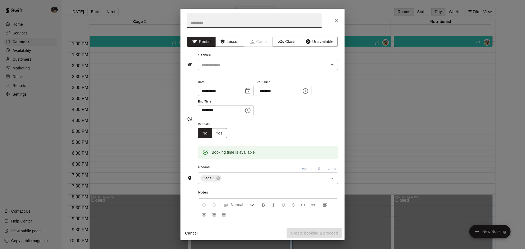
click at [227, 24] on input "text" at bounding box center [254, 20] width 134 height 14
click at [334, 20] on icon "Close" at bounding box center [335, 20] width 5 height 5
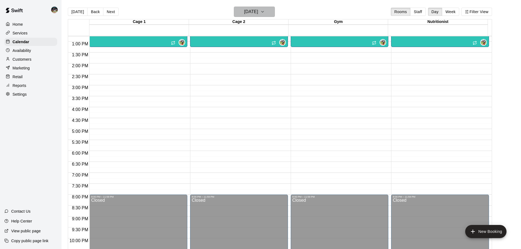
click at [265, 10] on icon "button" at bounding box center [262, 11] width 4 height 7
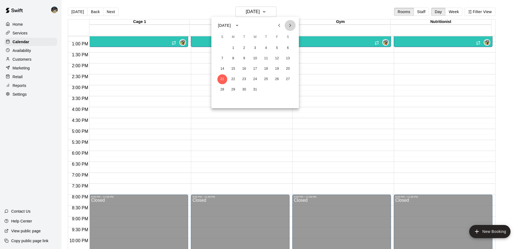
click at [293, 25] on icon "Next month" at bounding box center [290, 25] width 7 height 7
click at [278, 27] on icon "Previous month" at bounding box center [279, 25] width 7 height 7
click at [289, 25] on icon "Next month" at bounding box center [290, 25] width 7 height 7
click at [221, 60] on button "4" at bounding box center [222, 59] width 10 height 10
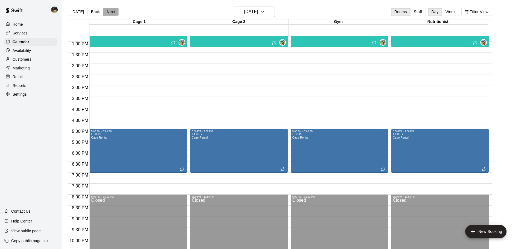
click at [110, 9] on button "Next" at bounding box center [110, 12] width 15 height 8
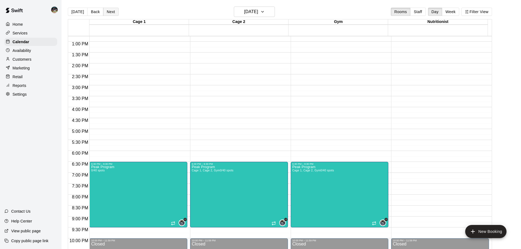
click at [110, 10] on button "Next" at bounding box center [110, 12] width 15 height 8
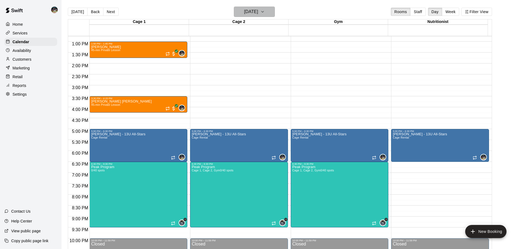
click at [258, 9] on h6 "[DATE]" at bounding box center [251, 12] width 14 height 8
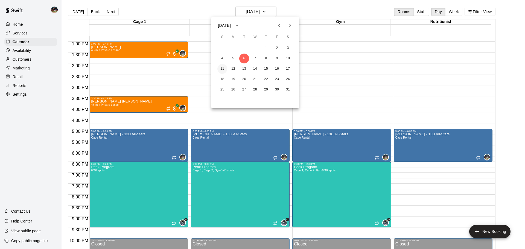
click at [222, 68] on button "11" at bounding box center [222, 69] width 10 height 10
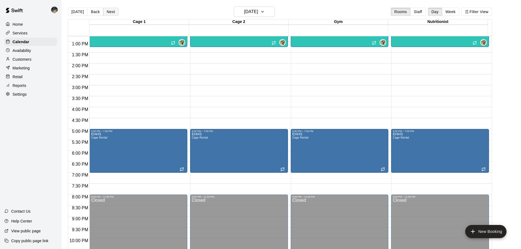
click at [103, 13] on button "Next" at bounding box center [110, 12] width 15 height 8
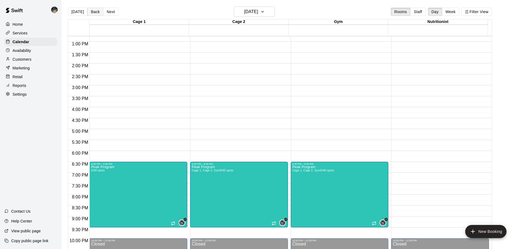
click at [92, 11] on button "Back" at bounding box center [95, 12] width 16 height 8
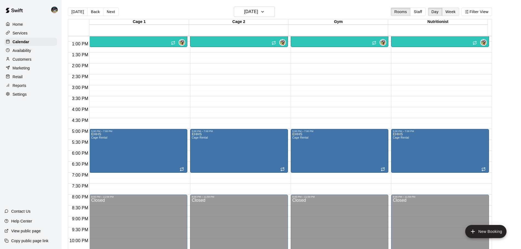
click at [457, 13] on button "Week" at bounding box center [450, 12] width 17 height 8
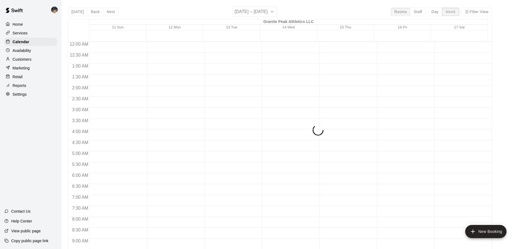
scroll to position [312, 0]
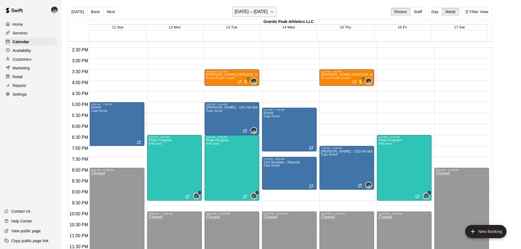
click at [270, 12] on icon "button" at bounding box center [272, 11] width 4 height 7
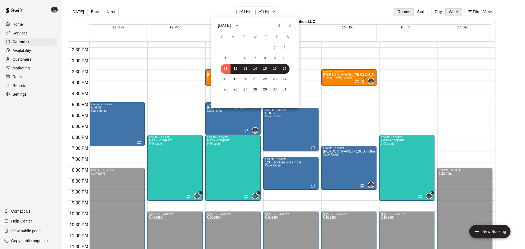
click at [301, 12] on div at bounding box center [262, 124] width 525 height 249
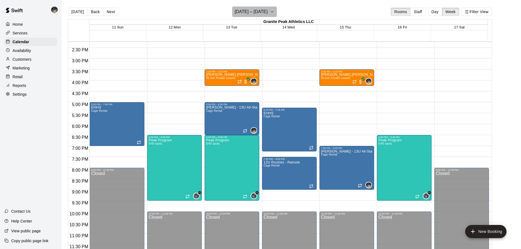
click at [272, 16] on button "[DATE] – [DATE]" at bounding box center [254, 12] width 45 height 10
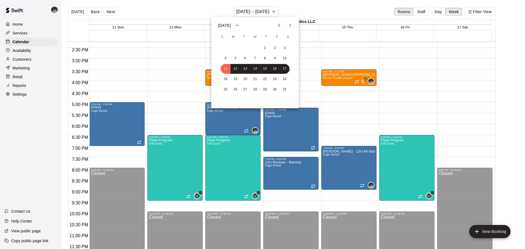
click at [294, 12] on div at bounding box center [262, 124] width 525 height 249
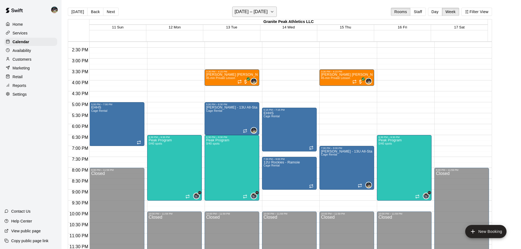
click at [267, 9] on h6 "[DATE] – [DATE]" at bounding box center [251, 12] width 33 height 8
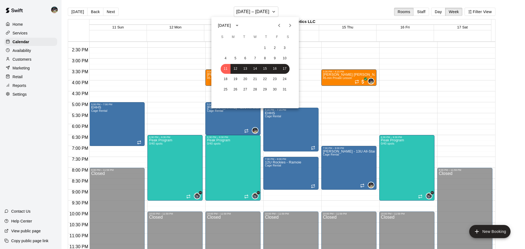
click at [277, 25] on icon "Previous month" at bounding box center [279, 25] width 7 height 7
click at [291, 27] on icon "Next month" at bounding box center [290, 25] width 7 height 7
click at [283, 11] on div at bounding box center [262, 124] width 525 height 249
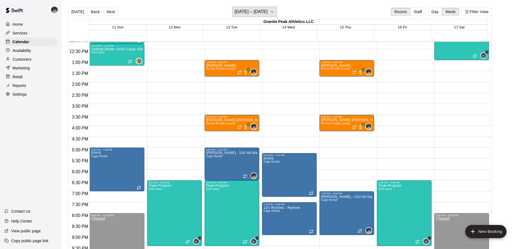
scroll to position [258, 0]
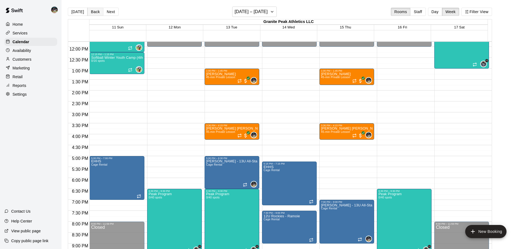
click at [100, 13] on button "Back" at bounding box center [95, 12] width 16 height 8
click at [95, 13] on button "Back" at bounding box center [95, 12] width 16 height 8
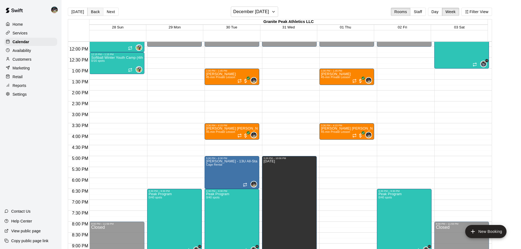
click at [95, 13] on button "Back" at bounding box center [95, 12] width 16 height 8
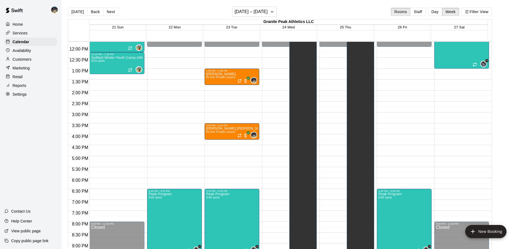
click at [430, 13] on div "Rooms Staff Day Week Filter View" at bounding box center [441, 12] width 101 height 8
click at [442, 12] on button "Day" at bounding box center [435, 12] width 14 height 8
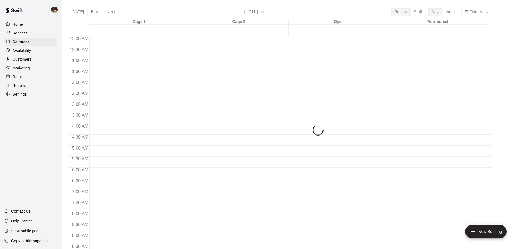
scroll to position [306, 0]
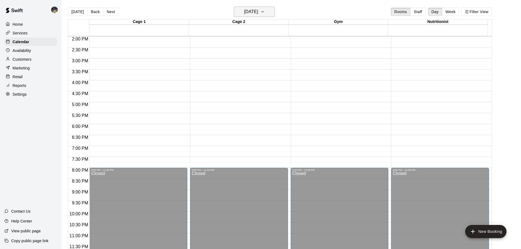
click at [256, 12] on h6 "[DATE]" at bounding box center [251, 12] width 14 height 8
click at [279, 29] on button "Previous month" at bounding box center [279, 25] width 11 height 11
click at [291, 24] on icon "Next month" at bounding box center [290, 25] width 7 height 7
click at [291, 27] on icon "Next month" at bounding box center [290, 25] width 7 height 7
click at [293, 10] on div at bounding box center [262, 124] width 525 height 249
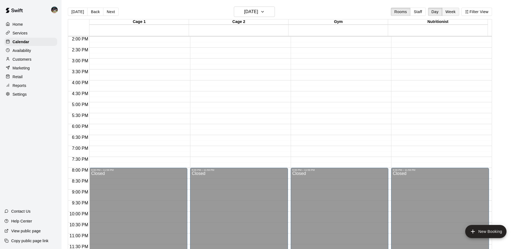
click at [448, 13] on button "Week" at bounding box center [450, 12] width 17 height 8
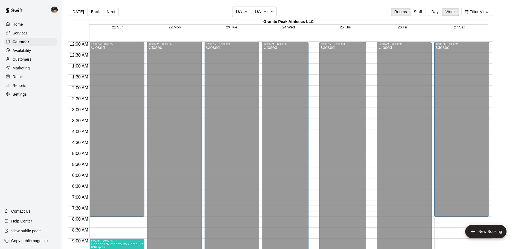
scroll to position [312, 0]
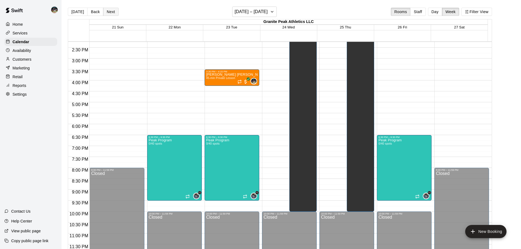
click at [109, 15] on button "Next" at bounding box center [110, 12] width 15 height 8
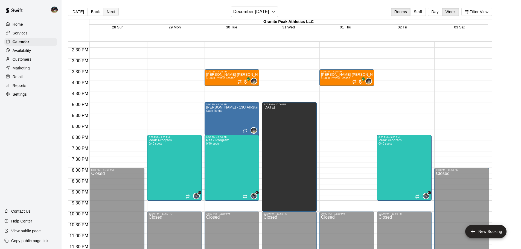
click at [109, 13] on button "Next" at bounding box center [110, 12] width 15 height 8
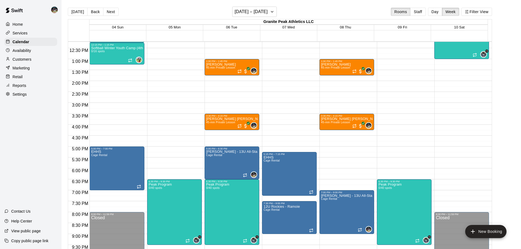
scroll to position [258, 0]
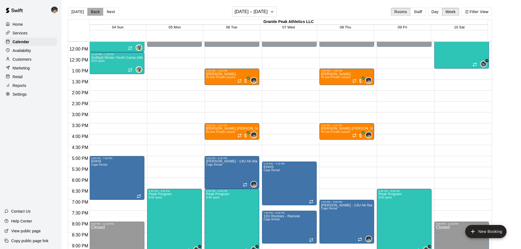
click at [96, 10] on button "Back" at bounding box center [95, 12] width 16 height 8
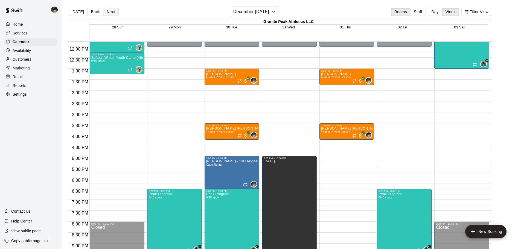
click at [110, 10] on button "Next" at bounding box center [110, 12] width 15 height 8
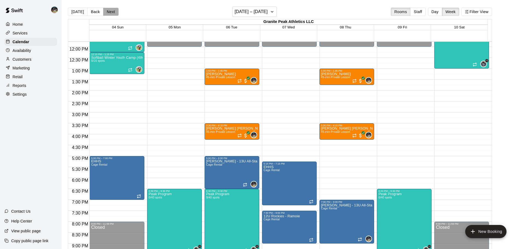
click at [111, 14] on button "Next" at bounding box center [110, 12] width 15 height 8
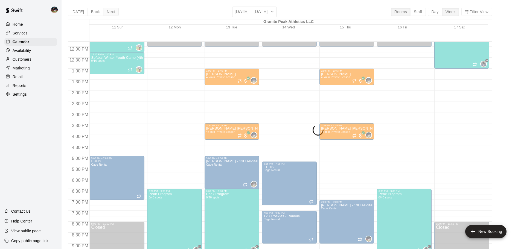
click at [111, 14] on div "[DATE] Back Next [DATE] – [DATE] Rooms Staff Day Week Filter View Granite Peak …" at bounding box center [280, 131] width 424 height 249
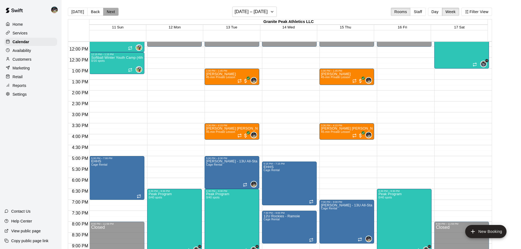
click at [110, 13] on button "Next" at bounding box center [110, 12] width 15 height 8
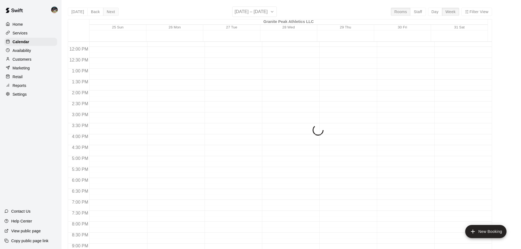
click at [110, 13] on div "[DATE] Back Next [DATE] – [DATE] Rooms Staff Day Week Filter View Granite Peak …" at bounding box center [280, 131] width 424 height 249
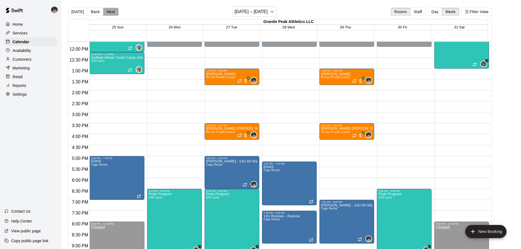
click at [110, 13] on button "Next" at bounding box center [110, 12] width 15 height 8
click at [256, 13] on h6 "[DATE] – [DATE]" at bounding box center [251, 12] width 33 height 8
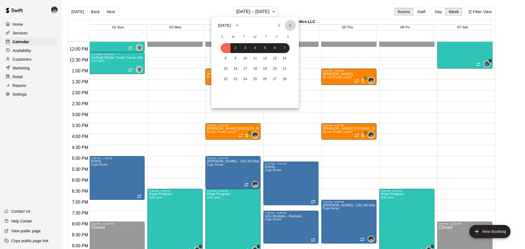
click at [286, 27] on button "Next month" at bounding box center [290, 25] width 11 height 11
click at [226, 49] on button "1" at bounding box center [226, 48] width 10 height 10
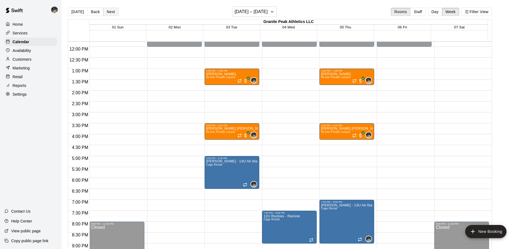
click at [108, 12] on button "Next" at bounding box center [110, 12] width 15 height 8
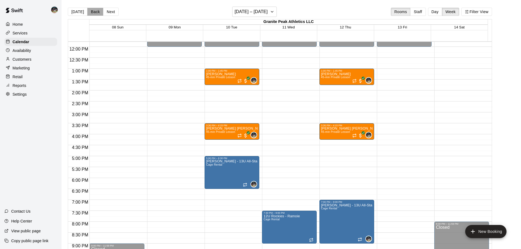
click at [96, 11] on button "Back" at bounding box center [95, 12] width 16 height 8
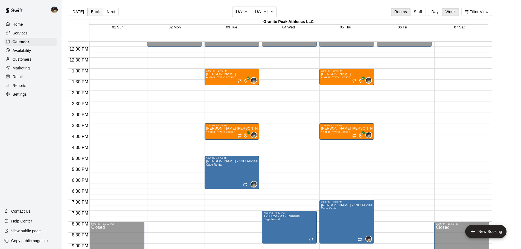
click at [95, 12] on button "Back" at bounding box center [95, 12] width 16 height 8
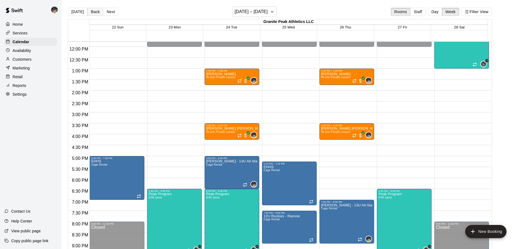
click at [95, 12] on button "Back" at bounding box center [95, 12] width 16 height 8
click at [106, 11] on button "Next" at bounding box center [110, 12] width 15 height 8
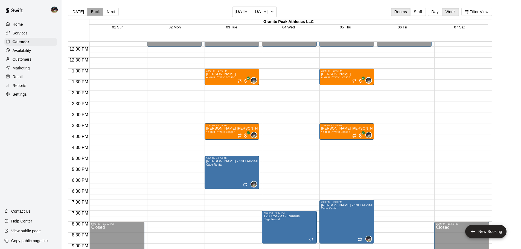
click at [93, 13] on button "Back" at bounding box center [95, 12] width 16 height 8
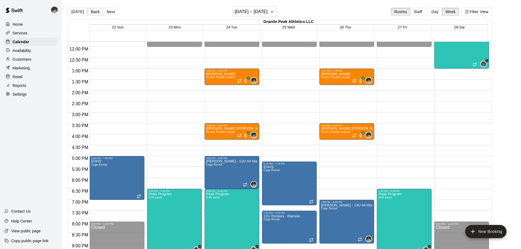
click at [93, 13] on button "Back" at bounding box center [95, 12] width 16 height 8
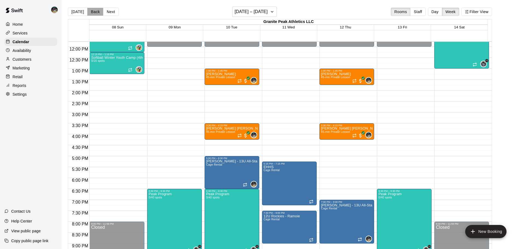
click at [93, 13] on button "Back" at bounding box center [95, 12] width 16 height 8
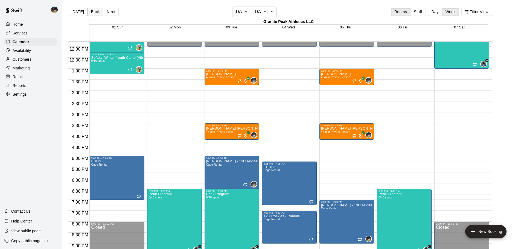
click at [95, 13] on button "Back" at bounding box center [95, 12] width 16 height 8
click at [95, 12] on button "Back" at bounding box center [95, 12] width 16 height 8
click at [104, 11] on button "Next" at bounding box center [110, 12] width 15 height 8
click at [90, 12] on button "Back" at bounding box center [95, 12] width 16 height 8
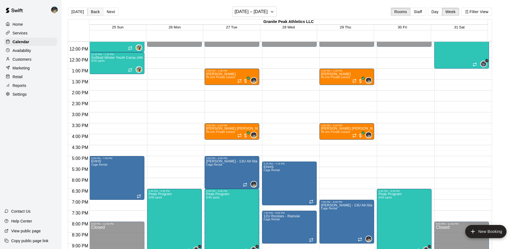
click at [90, 12] on button "Back" at bounding box center [95, 12] width 16 height 8
click at [91, 12] on button "Back" at bounding box center [95, 12] width 16 height 8
click at [98, 11] on button "Back" at bounding box center [95, 12] width 16 height 8
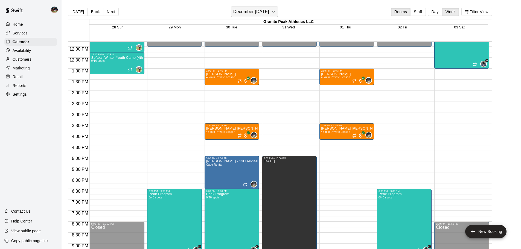
click at [269, 11] on h6 "December [DATE]" at bounding box center [251, 12] width 36 height 8
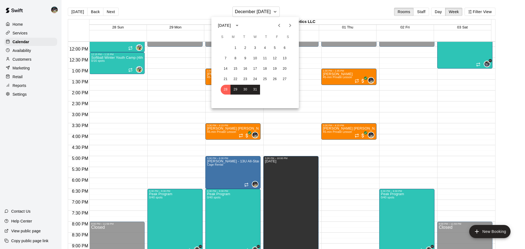
click at [278, 24] on icon "Previous month" at bounding box center [279, 25] width 7 height 7
click at [289, 26] on icon "Next month" at bounding box center [290, 25] width 7 height 7
click at [226, 98] on button "30" at bounding box center [226, 100] width 10 height 10
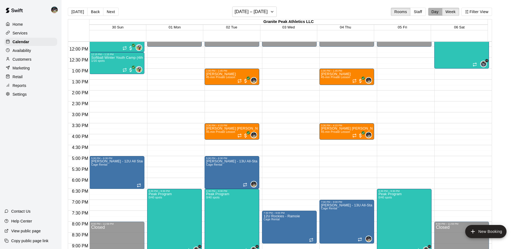
drag, startPoint x: 444, startPoint y: 14, endPoint x: 440, endPoint y: 14, distance: 4.1
click at [442, 14] on button "Day" at bounding box center [435, 12] width 14 height 8
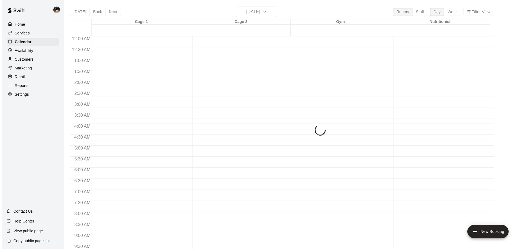
scroll to position [306, 0]
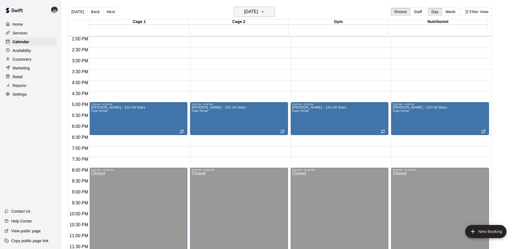
click at [269, 10] on button "[DATE]" at bounding box center [254, 12] width 41 height 10
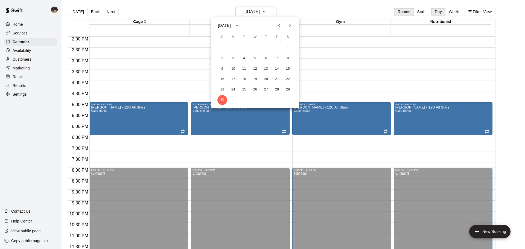
click at [289, 13] on div at bounding box center [262, 124] width 525 height 249
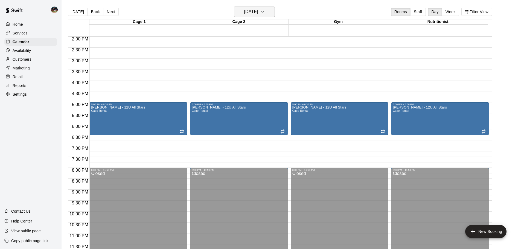
click at [265, 13] on icon "button" at bounding box center [262, 11] width 4 height 7
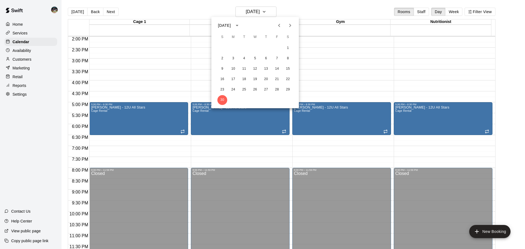
click at [287, 25] on icon "Next month" at bounding box center [290, 25] width 7 height 7
click at [221, 68] on button "14" at bounding box center [222, 69] width 10 height 10
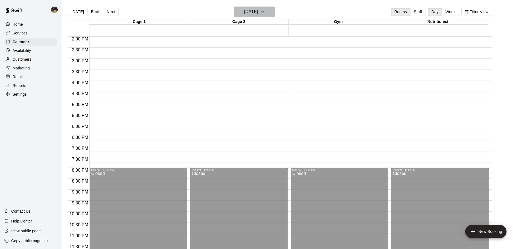
click at [254, 12] on h6 "[DATE]" at bounding box center [251, 12] width 14 height 8
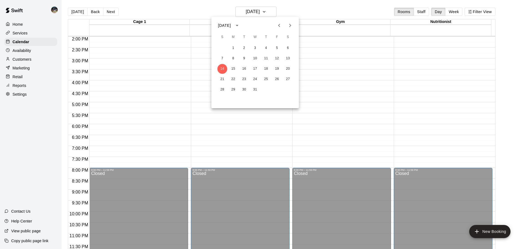
click at [258, 11] on div at bounding box center [262, 124] width 525 height 249
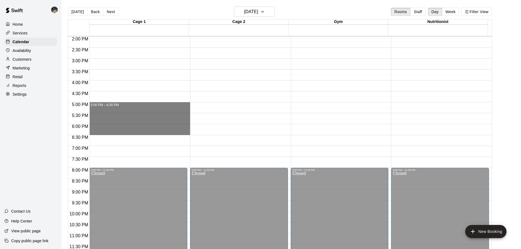
drag, startPoint x: 108, startPoint y: 102, endPoint x: 112, endPoint y: 131, distance: 29.6
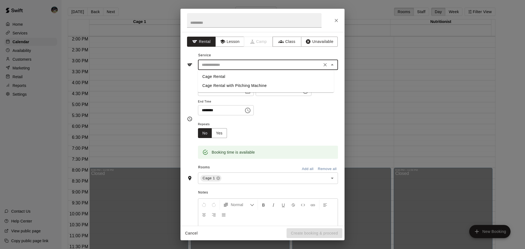
click at [244, 64] on input "text" at bounding box center [260, 65] width 121 height 7
click at [243, 73] on li "Cage Rental" at bounding box center [266, 76] width 136 height 9
type input "**********"
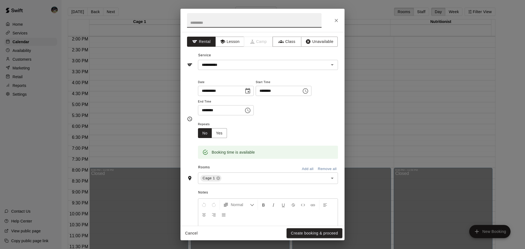
click at [238, 20] on input "text" at bounding box center [254, 20] width 134 height 14
type input "**********"
click at [306, 168] on button "Add all" at bounding box center [307, 169] width 17 height 8
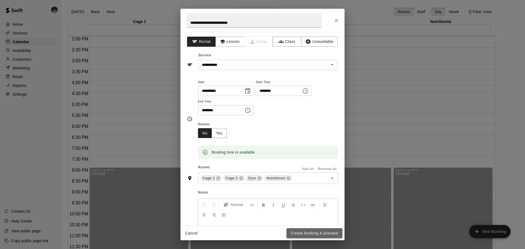
click at [318, 235] on button "Create booking & proceed" at bounding box center [314, 233] width 56 height 10
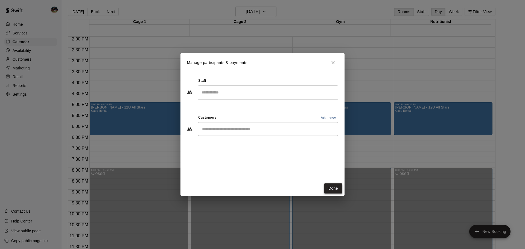
click at [334, 187] on button "Done" at bounding box center [333, 188] width 18 height 10
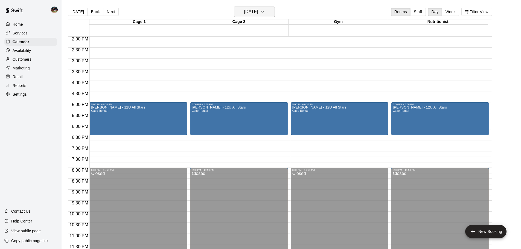
click at [258, 12] on h6 "[DATE]" at bounding box center [251, 12] width 14 height 8
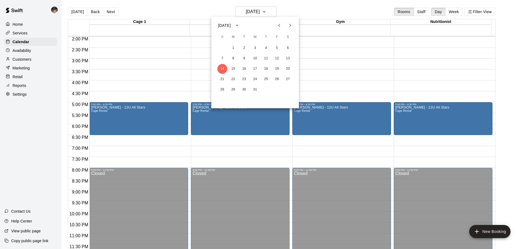
click at [288, 26] on icon "Next month" at bounding box center [290, 25] width 7 height 7
click at [223, 58] on button "4" at bounding box center [222, 59] width 10 height 10
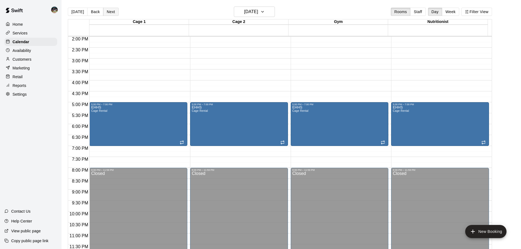
click at [109, 14] on button "Next" at bounding box center [110, 12] width 15 height 8
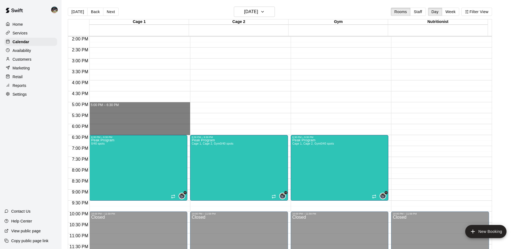
drag, startPoint x: 120, startPoint y: 103, endPoint x: 127, endPoint y: 131, distance: 28.2
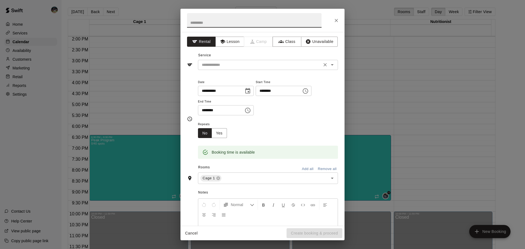
click at [267, 65] on input "text" at bounding box center [260, 65] width 121 height 7
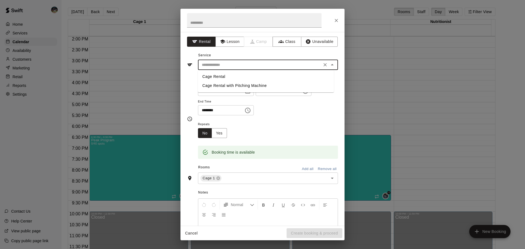
click at [270, 77] on li "Cage Rental" at bounding box center [266, 76] width 136 height 9
type input "**********"
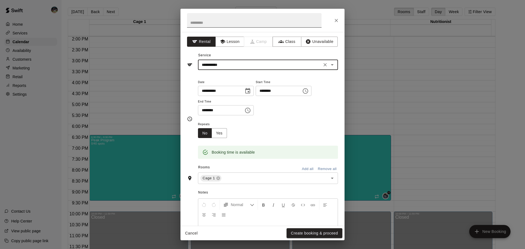
click at [236, 22] on input "text" at bounding box center [254, 20] width 134 height 14
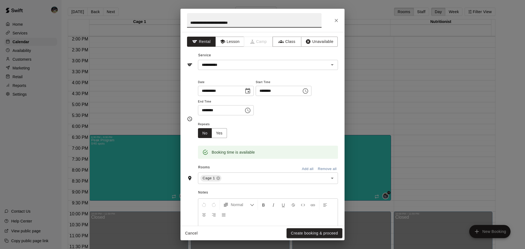
type input "**********"
click at [306, 167] on button "Add all" at bounding box center [307, 169] width 17 height 8
click at [214, 136] on button "Yes" at bounding box center [219, 133] width 15 height 10
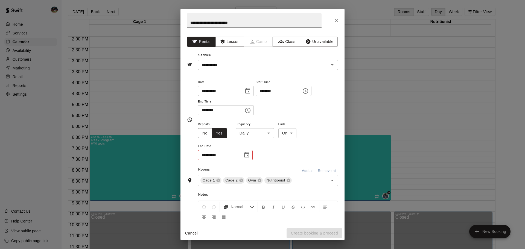
click at [253, 135] on body "Home Services Calendar Availability Customers Marketing Retail Reports Settings…" at bounding box center [262, 129] width 525 height 258
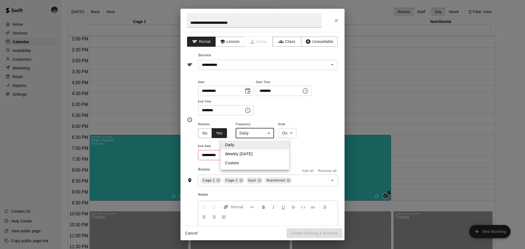
click at [261, 153] on li "Weekly [DATE]" at bounding box center [255, 154] width 68 height 9
type input "******"
click at [249, 156] on icon "Choose date" at bounding box center [246, 154] width 5 height 5
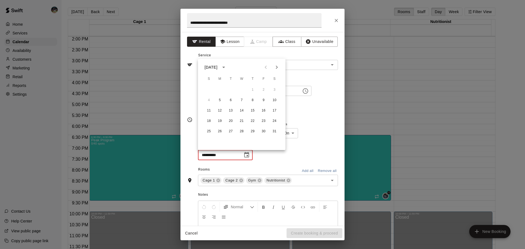
click at [279, 70] on icon "Next month" at bounding box center [276, 67] width 7 height 7
click at [220, 122] on button "23" at bounding box center [220, 121] width 10 height 10
type input "**********"
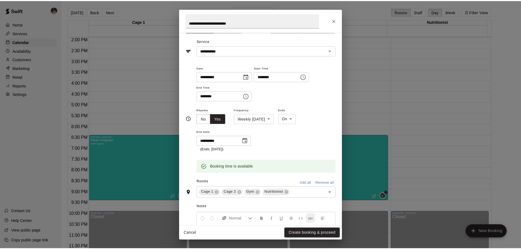
scroll to position [27, 0]
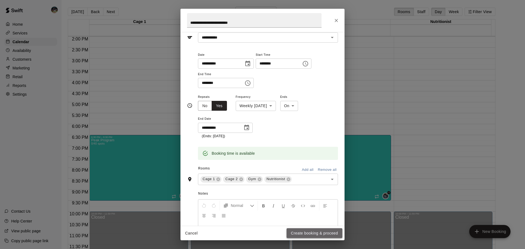
click at [312, 233] on button "Create booking & proceed" at bounding box center [314, 233] width 56 height 10
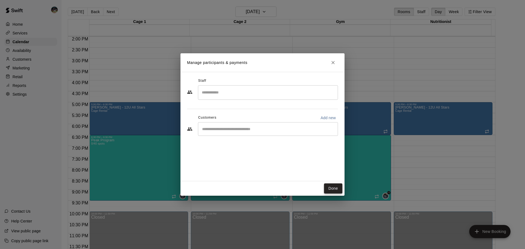
click at [332, 191] on button "Done" at bounding box center [333, 188] width 18 height 10
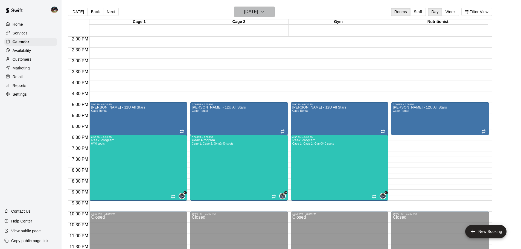
click at [258, 11] on h6 "[DATE]" at bounding box center [251, 12] width 14 height 8
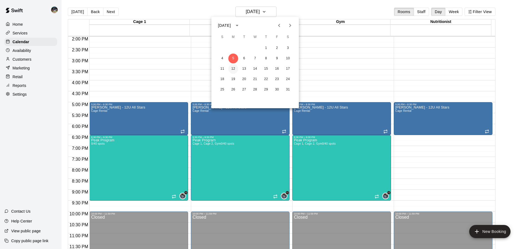
click at [235, 70] on button "12" at bounding box center [233, 69] width 10 height 10
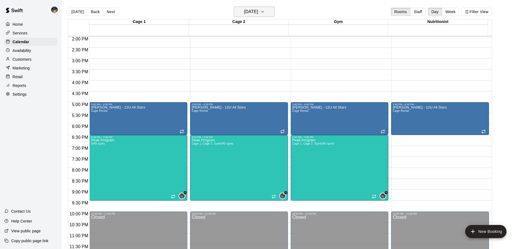
click at [263, 7] on button "[DATE]" at bounding box center [254, 12] width 41 height 10
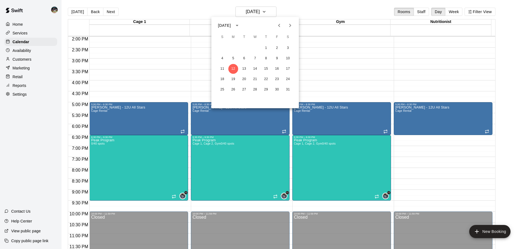
click at [292, 24] on icon "Next month" at bounding box center [290, 25] width 7 height 7
click at [232, 83] on button "23" at bounding box center [233, 79] width 10 height 10
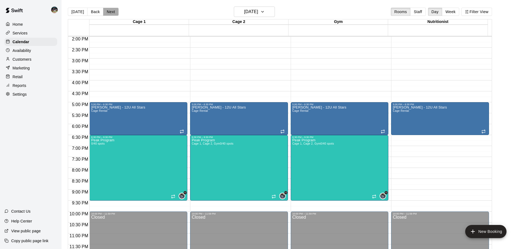
click at [107, 11] on button "Next" at bounding box center [110, 12] width 15 height 8
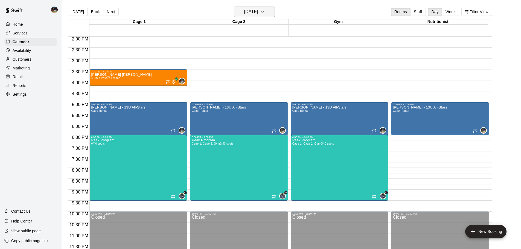
click at [274, 16] on button "[DATE]" at bounding box center [254, 12] width 41 height 10
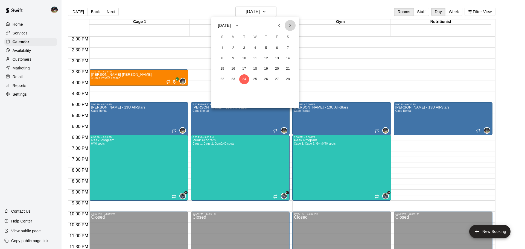
click at [289, 26] on icon "Next month" at bounding box center [290, 25] width 7 height 7
click at [223, 48] on button "1" at bounding box center [222, 48] width 10 height 10
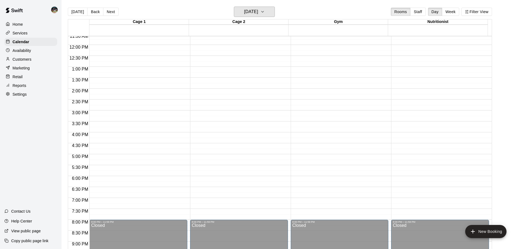
scroll to position [252, 0]
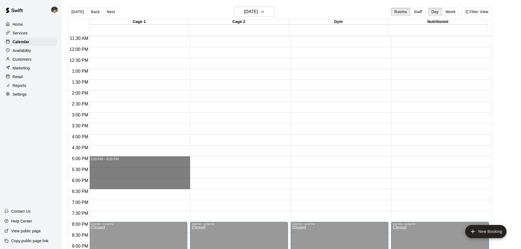
drag, startPoint x: 111, startPoint y: 158, endPoint x: 116, endPoint y: 186, distance: 28.3
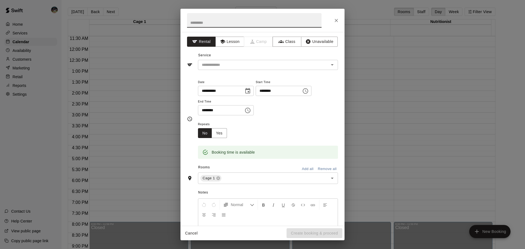
click at [226, 22] on input "text" at bounding box center [254, 20] width 134 height 14
type input "**********"
click at [302, 46] on button "Unavailable" at bounding box center [319, 42] width 37 height 10
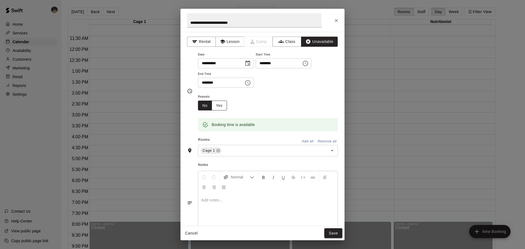
click at [213, 104] on button "Yes" at bounding box center [219, 106] width 15 height 10
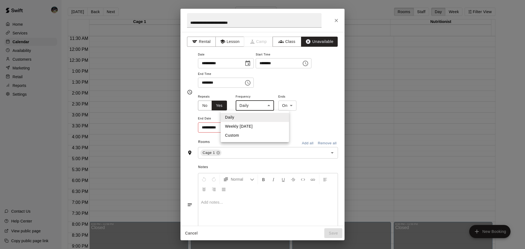
click at [255, 104] on body "**********" at bounding box center [262, 129] width 525 height 258
click at [256, 125] on li "Weekly [DATE]" at bounding box center [255, 126] width 68 height 9
type input "******"
click at [246, 127] on icon "Choose date" at bounding box center [246, 127] width 7 height 7
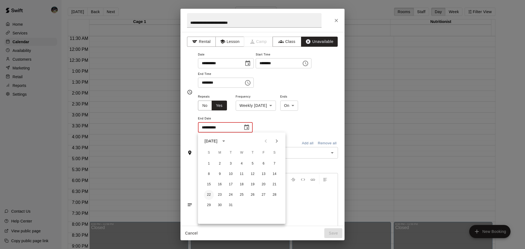
click at [209, 195] on button "22" at bounding box center [209, 195] width 10 height 10
type input "**********"
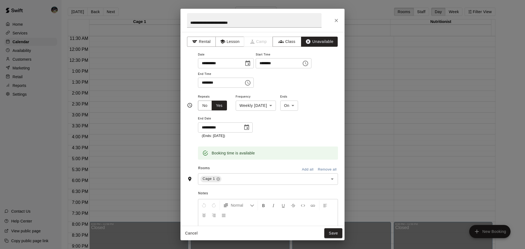
click at [303, 173] on button "Add all" at bounding box center [307, 169] width 17 height 8
click at [332, 233] on button "Save" at bounding box center [333, 233] width 18 height 10
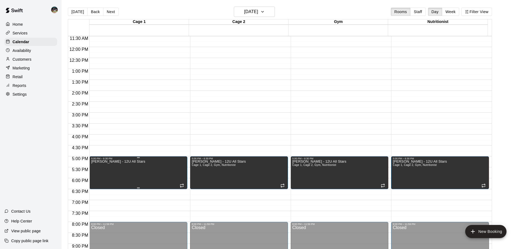
click at [96, 167] on icon "edit" at bounding box center [96, 166] width 5 height 5
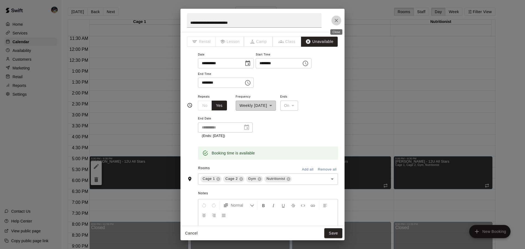
click at [335, 21] on icon "Close" at bounding box center [335, 20] width 5 height 5
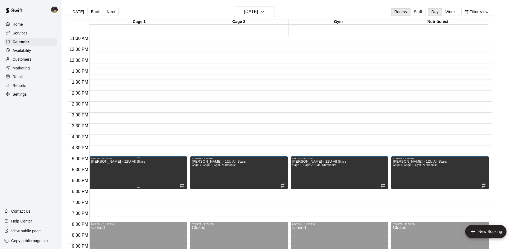
click at [98, 182] on icon "delete" at bounding box center [96, 179] width 7 height 7
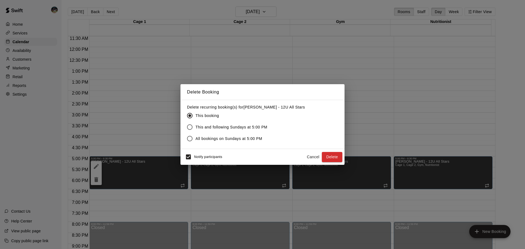
click at [203, 125] on span "This and following Sundays at 5:00 PM" at bounding box center [231, 127] width 72 height 6
click at [333, 155] on button "Delete" at bounding box center [332, 157] width 21 height 10
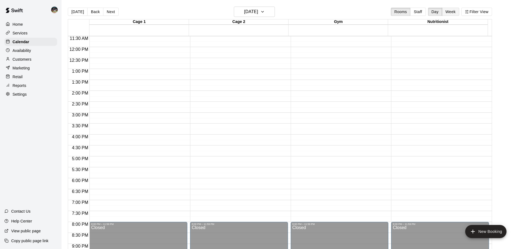
click at [451, 8] on button "Week" at bounding box center [450, 12] width 17 height 8
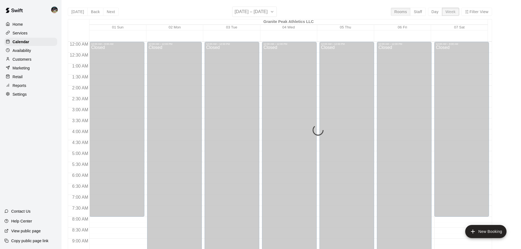
scroll to position [312, 0]
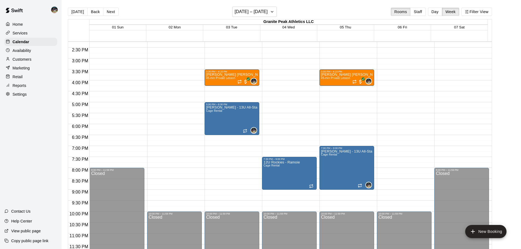
click at [97, 12] on button "Back" at bounding box center [95, 12] width 16 height 8
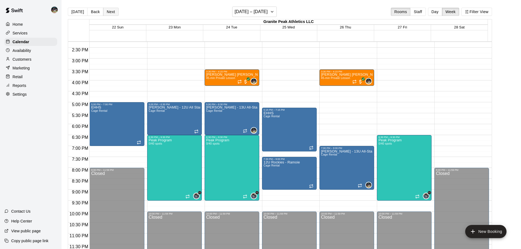
click at [113, 13] on button "Next" at bounding box center [110, 12] width 15 height 8
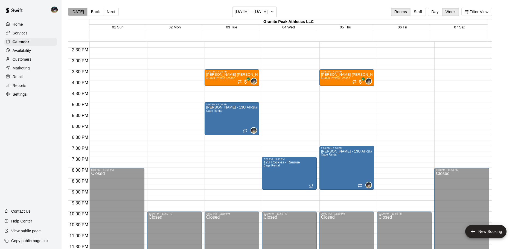
click at [77, 11] on button "[DATE]" at bounding box center [78, 12] width 20 height 8
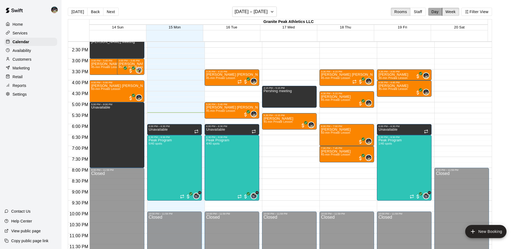
click at [439, 10] on button "Day" at bounding box center [435, 12] width 14 height 8
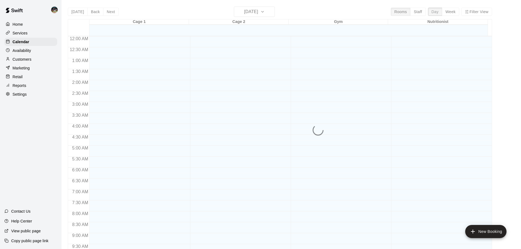
scroll to position [306, 0]
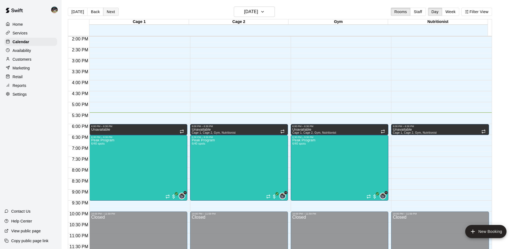
click at [110, 10] on button "Next" at bounding box center [110, 12] width 15 height 8
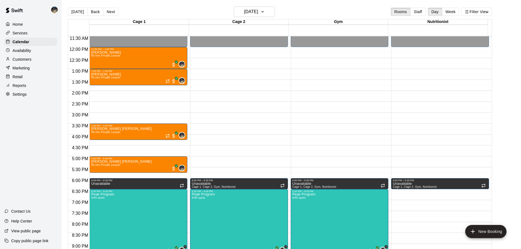
scroll to position [224, 0]
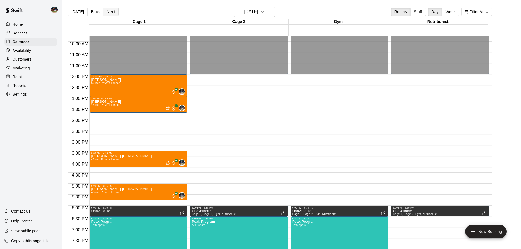
click at [107, 10] on button "Next" at bounding box center [110, 12] width 15 height 8
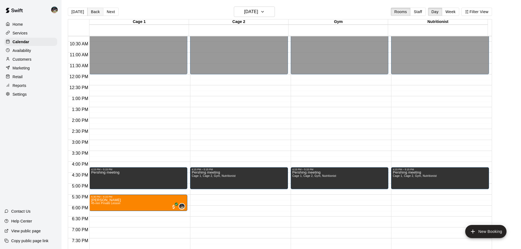
click at [89, 9] on button "Back" at bounding box center [95, 12] width 16 height 8
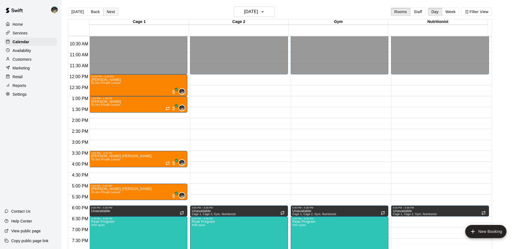
click at [111, 10] on button "Next" at bounding box center [110, 12] width 15 height 8
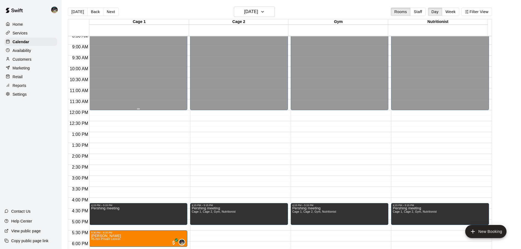
scroll to position [170, 0]
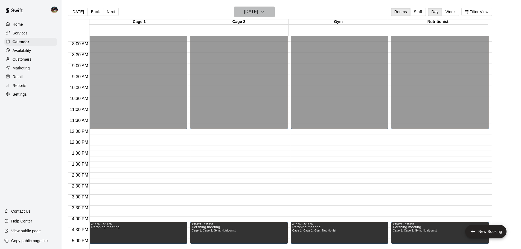
click at [258, 11] on h6 "[DATE]" at bounding box center [251, 12] width 14 height 8
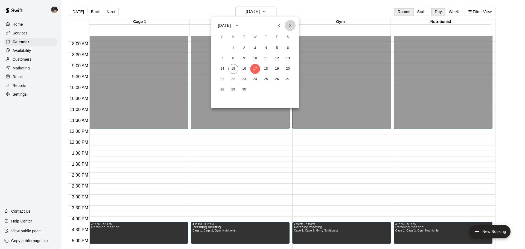
click at [290, 25] on icon "Next month" at bounding box center [290, 25] width 2 height 3
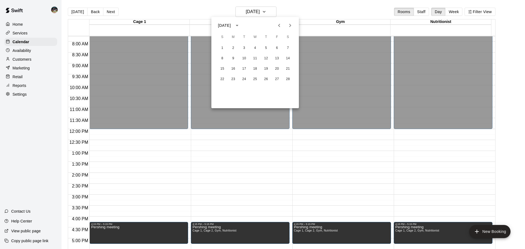
click at [290, 25] on icon "Next month" at bounding box center [290, 25] width 2 height 3
click at [221, 48] on button "1" at bounding box center [222, 48] width 10 height 10
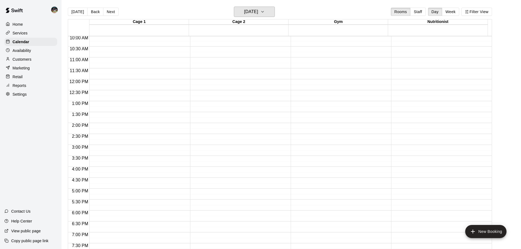
scroll to position [224, 0]
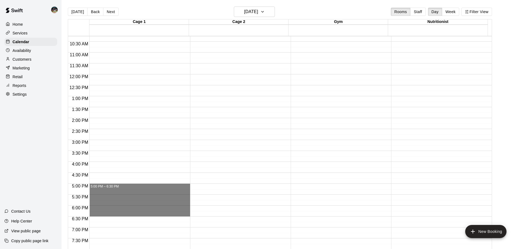
drag, startPoint x: 103, startPoint y: 185, endPoint x: 109, endPoint y: 213, distance: 28.4
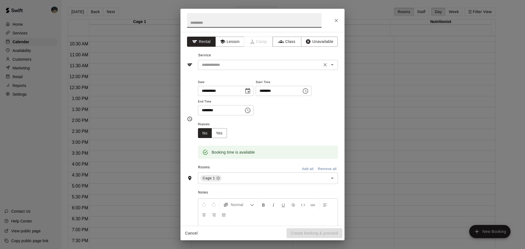
click at [246, 62] on input "text" at bounding box center [260, 65] width 121 height 7
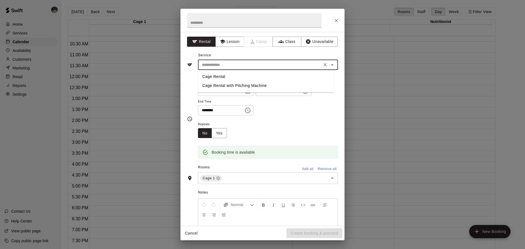
click at [241, 75] on li "Cage Rental" at bounding box center [266, 76] width 136 height 9
type input "**********"
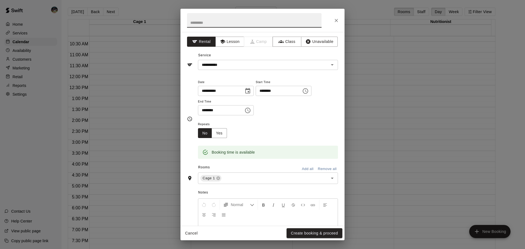
click at [242, 21] on input "text" at bounding box center [254, 20] width 134 height 14
type input "**********"
click at [306, 167] on button "Add all" at bounding box center [307, 169] width 17 height 8
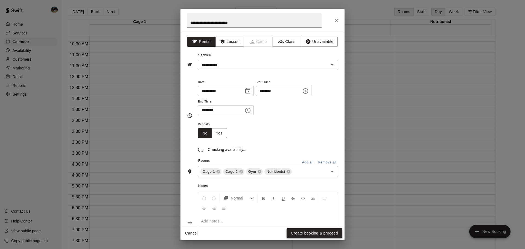
click at [325, 236] on button "Create booking & proceed" at bounding box center [314, 233] width 56 height 10
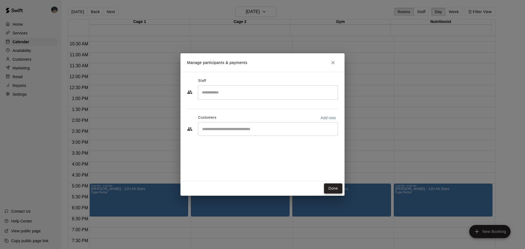
click at [334, 186] on button "Done" at bounding box center [333, 188] width 18 height 10
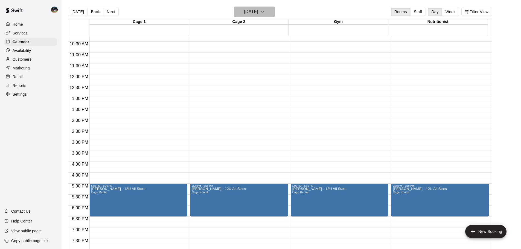
click at [252, 15] on h6 "[DATE]" at bounding box center [251, 12] width 14 height 8
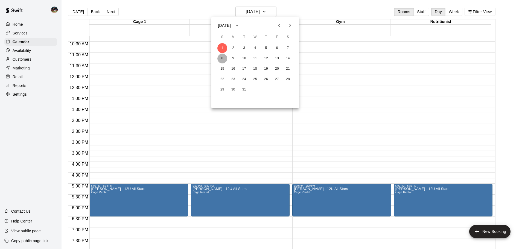
click at [224, 60] on button "8" at bounding box center [222, 59] width 10 height 10
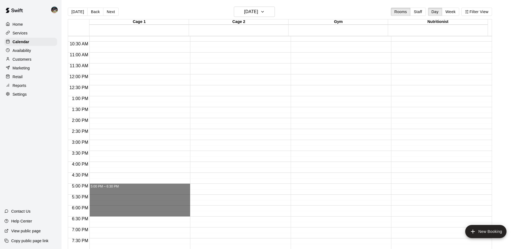
drag, startPoint x: 116, startPoint y: 186, endPoint x: 119, endPoint y: 214, distance: 28.6
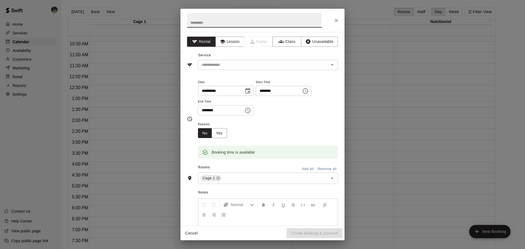
click at [258, 22] on input "text" at bounding box center [254, 20] width 134 height 14
type input "**********"
click at [243, 64] on input "text" at bounding box center [260, 65] width 121 height 7
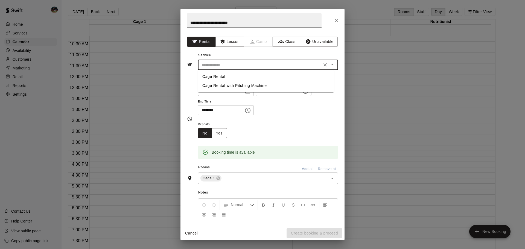
drag, startPoint x: 248, startPoint y: 78, endPoint x: 224, endPoint y: 127, distance: 55.3
click at [248, 78] on li "Cage Rental" at bounding box center [266, 76] width 136 height 9
type input "**********"
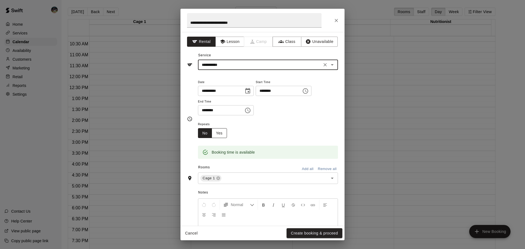
click at [224, 137] on button "Yes" at bounding box center [219, 133] width 15 height 10
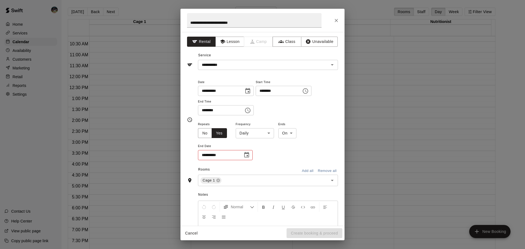
click at [224, 155] on input "**********" at bounding box center [218, 155] width 41 height 10
click at [250, 158] on button "Choose date" at bounding box center [246, 155] width 11 height 11
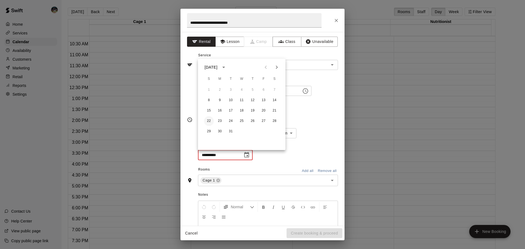
click at [209, 118] on button "22" at bounding box center [209, 121] width 10 height 10
type input "**********"
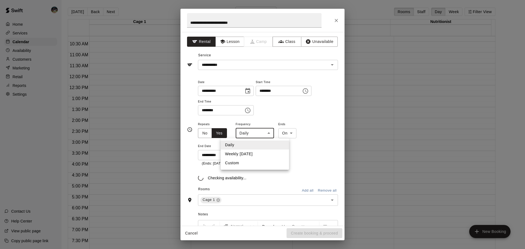
click at [270, 134] on body "**********" at bounding box center [262, 129] width 525 height 258
click at [262, 154] on li "Weekly [DATE]" at bounding box center [255, 154] width 68 height 9
type input "******"
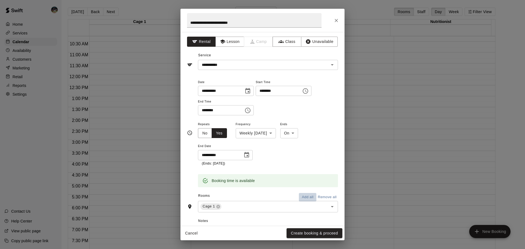
click at [301, 196] on button "Add all" at bounding box center [307, 197] width 17 height 8
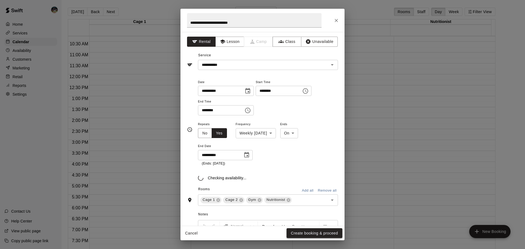
click at [317, 230] on button "Create booking & proceed" at bounding box center [314, 233] width 56 height 10
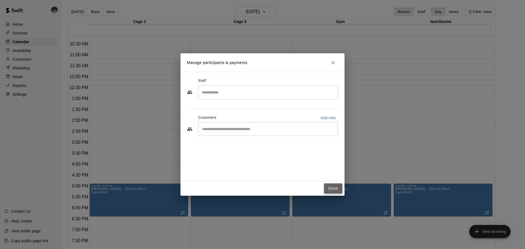
click at [327, 190] on button "Done" at bounding box center [333, 188] width 18 height 10
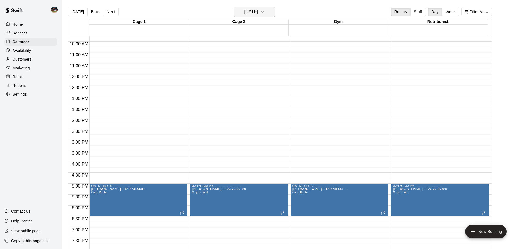
click at [265, 11] on icon "button" at bounding box center [262, 11] width 4 height 7
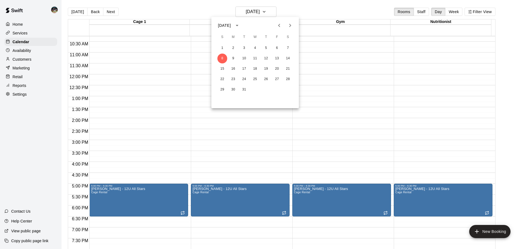
click at [277, 25] on icon "Previous month" at bounding box center [279, 25] width 7 height 7
click at [279, 27] on icon "Previous month" at bounding box center [279, 25] width 2 height 3
click at [225, 99] on button "30" at bounding box center [222, 100] width 10 height 10
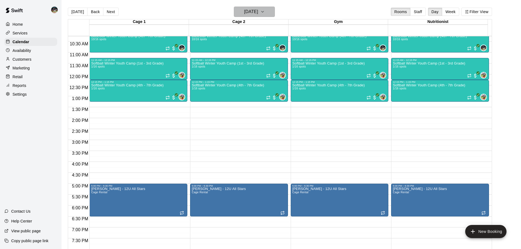
click at [255, 7] on button "[DATE]" at bounding box center [254, 12] width 41 height 10
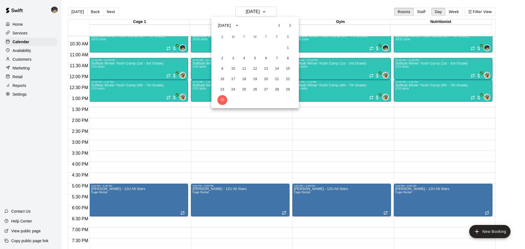
click at [291, 24] on icon "Next month" at bounding box center [290, 25] width 7 height 7
click at [221, 58] on button "7" at bounding box center [222, 59] width 10 height 10
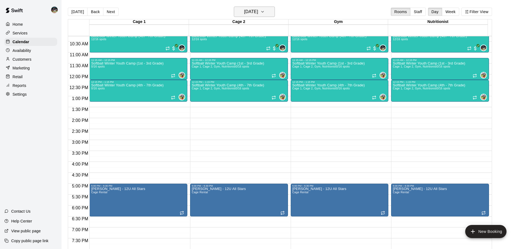
drag, startPoint x: 248, startPoint y: 10, endPoint x: 249, endPoint y: 7, distance: 2.8
click at [249, 7] on button "[DATE]" at bounding box center [254, 12] width 41 height 10
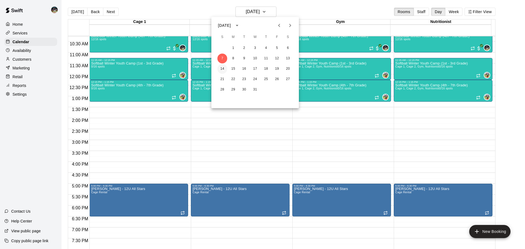
click at [222, 67] on button "14" at bounding box center [222, 69] width 10 height 10
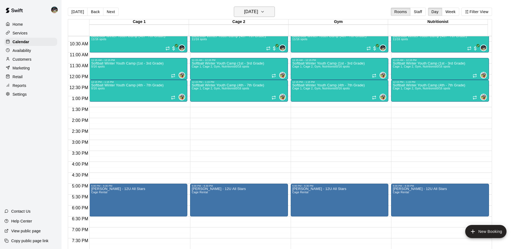
click at [265, 11] on icon "button" at bounding box center [262, 11] width 4 height 7
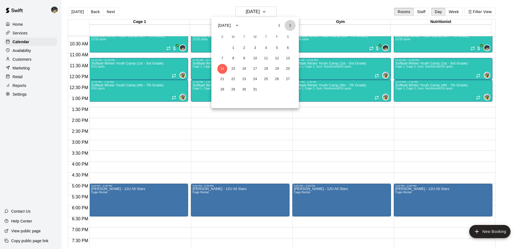
click at [290, 27] on icon "Next month" at bounding box center [290, 25] width 7 height 7
click at [224, 59] on button "4" at bounding box center [222, 59] width 10 height 10
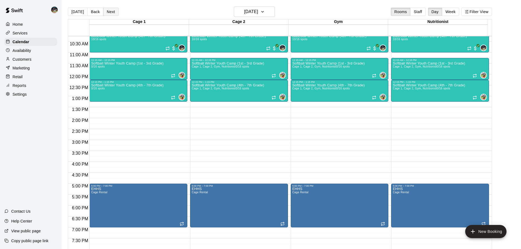
click at [113, 13] on button "Next" at bounding box center [110, 12] width 15 height 8
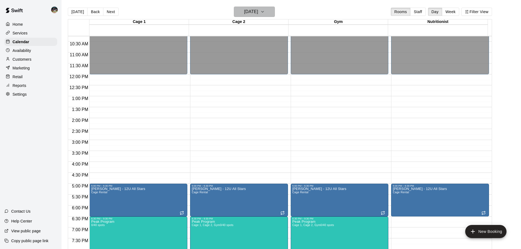
click at [258, 12] on h6 "[DATE]" at bounding box center [251, 12] width 14 height 8
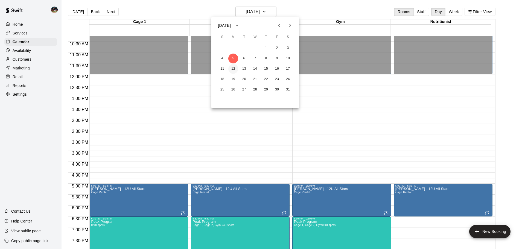
click at [235, 66] on button "12" at bounding box center [233, 69] width 10 height 10
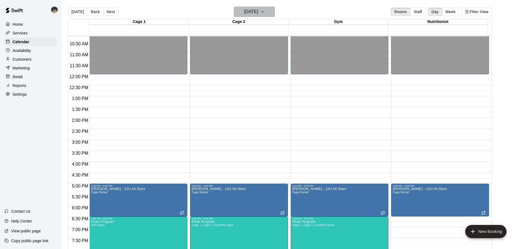
click at [258, 11] on h6 "[DATE]" at bounding box center [251, 12] width 14 height 8
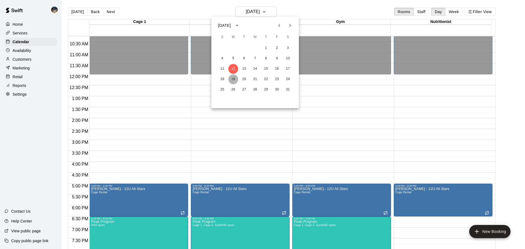
click at [230, 78] on button "19" at bounding box center [233, 79] width 10 height 10
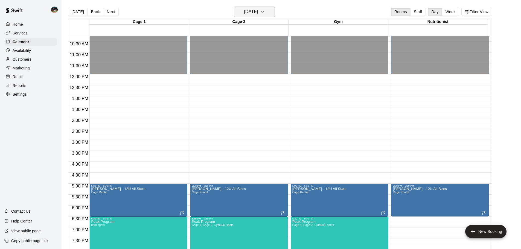
click at [268, 14] on button "[DATE]" at bounding box center [254, 12] width 41 height 10
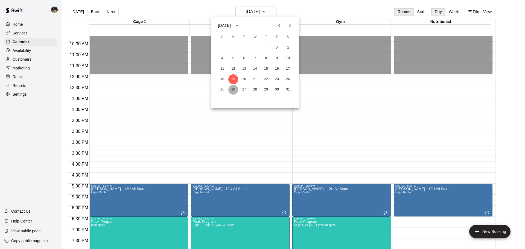
click at [233, 91] on button "26" at bounding box center [233, 90] width 10 height 10
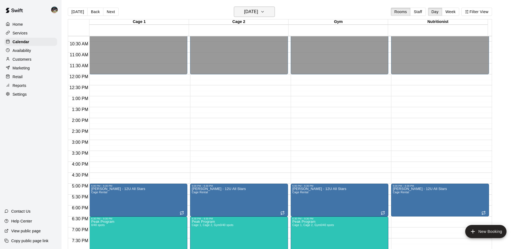
click at [265, 12] on icon "button" at bounding box center [262, 11] width 4 height 7
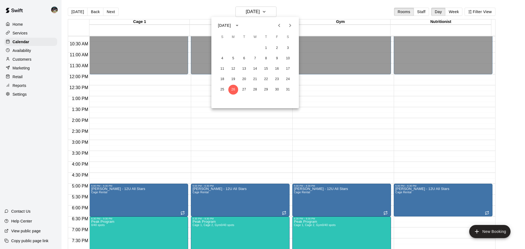
click at [287, 24] on icon "Next month" at bounding box center [290, 25] width 7 height 7
click at [233, 50] on button "2" at bounding box center [233, 48] width 10 height 10
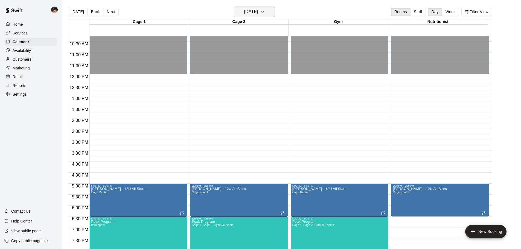
click at [265, 9] on icon "button" at bounding box center [262, 11] width 4 height 7
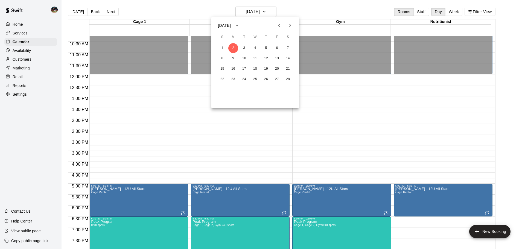
click at [281, 28] on icon "Previous month" at bounding box center [279, 25] width 7 height 7
click at [291, 29] on button "Next month" at bounding box center [290, 25] width 11 height 11
click at [289, 27] on icon "Next month" at bounding box center [290, 25] width 2 height 3
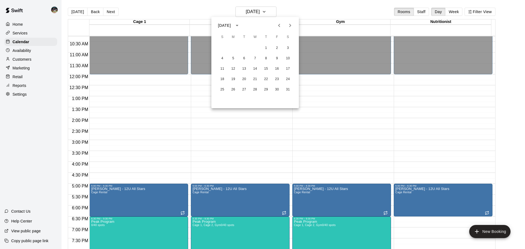
click at [288, 25] on icon "Next month" at bounding box center [290, 25] width 7 height 7
click at [287, 28] on icon "Next month" at bounding box center [290, 25] width 7 height 7
click at [162, 13] on div at bounding box center [262, 124] width 525 height 249
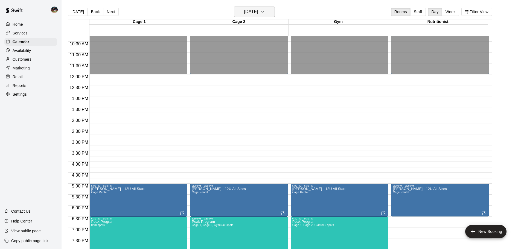
click at [258, 12] on h6 "[DATE]" at bounding box center [251, 12] width 14 height 8
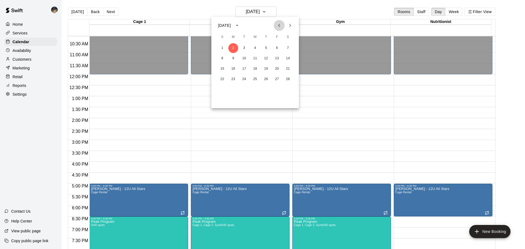
click at [277, 26] on icon "Previous month" at bounding box center [279, 25] width 7 height 7
click at [225, 98] on button "30" at bounding box center [222, 100] width 10 height 10
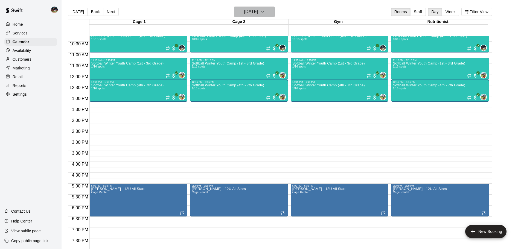
click at [258, 8] on h6 "[DATE]" at bounding box center [251, 12] width 14 height 8
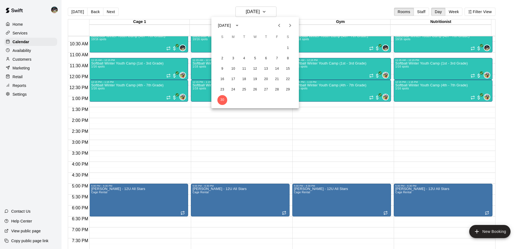
click at [289, 24] on icon "Next month" at bounding box center [290, 25] width 2 height 3
click at [221, 56] on button "7" at bounding box center [222, 59] width 10 height 10
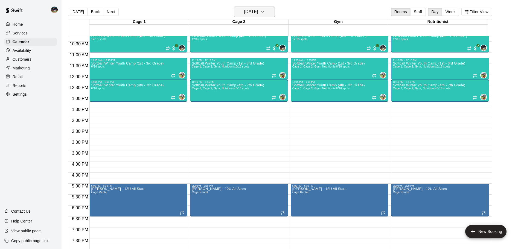
click at [265, 12] on icon "button" at bounding box center [262, 11] width 4 height 7
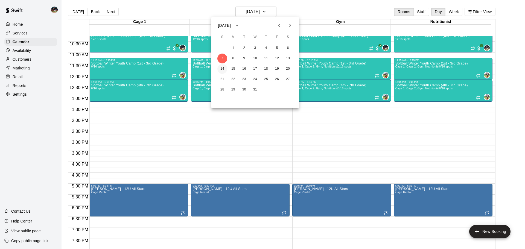
click at [222, 68] on button "14" at bounding box center [222, 69] width 10 height 10
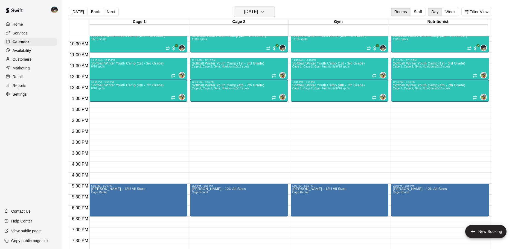
click at [265, 11] on icon "button" at bounding box center [262, 11] width 4 height 7
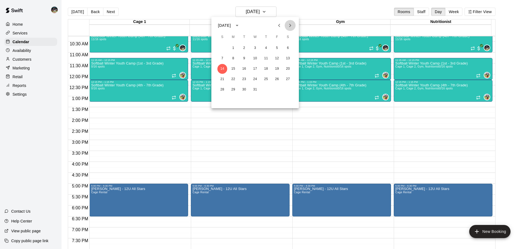
click at [287, 23] on icon "Next month" at bounding box center [290, 25] width 7 height 7
click at [287, 24] on icon "Next month" at bounding box center [290, 25] width 7 height 7
click at [279, 24] on icon "Previous month" at bounding box center [279, 25] width 7 height 7
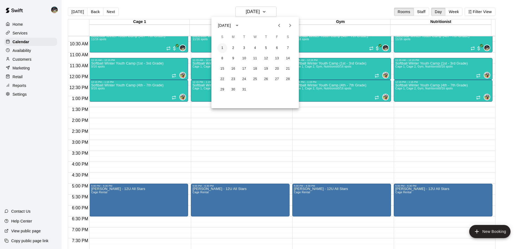
click at [223, 49] on button "1" at bounding box center [222, 48] width 10 height 10
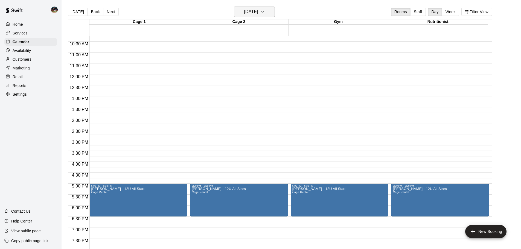
click at [268, 12] on button "[DATE]" at bounding box center [254, 12] width 41 height 10
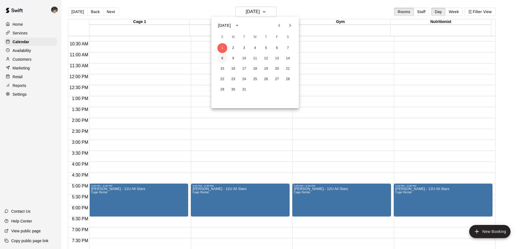
click at [223, 57] on button "8" at bounding box center [222, 59] width 10 height 10
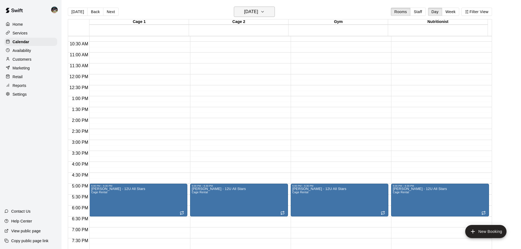
click at [265, 12] on icon "button" at bounding box center [262, 11] width 4 height 7
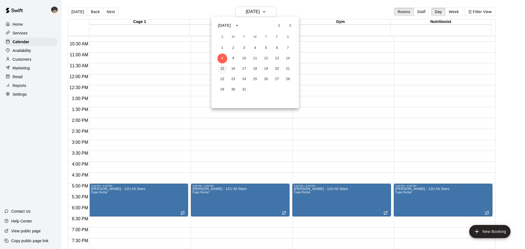
click at [222, 66] on button "15" at bounding box center [222, 69] width 10 height 10
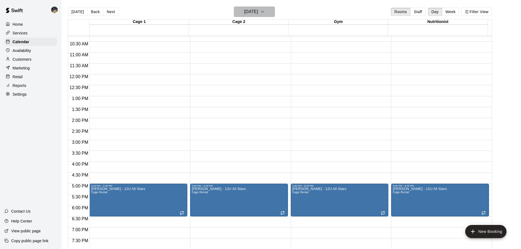
click at [265, 12] on icon "button" at bounding box center [262, 11] width 4 height 7
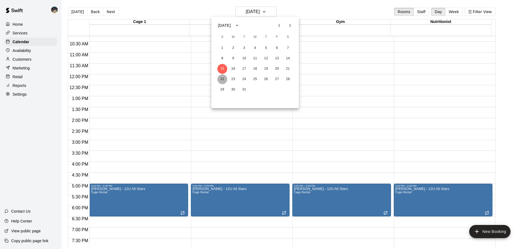
click at [223, 80] on button "22" at bounding box center [222, 79] width 10 height 10
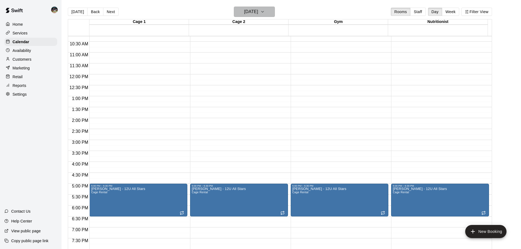
click at [255, 12] on h6 "[DATE]" at bounding box center [251, 12] width 14 height 8
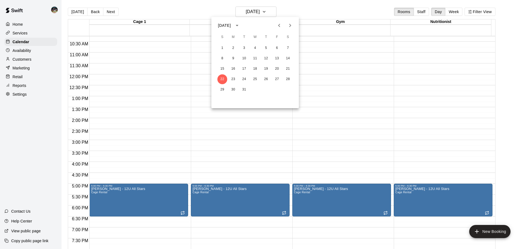
click at [279, 24] on icon "Previous month" at bounding box center [279, 25] width 7 height 7
click at [288, 27] on icon "Next month" at bounding box center [290, 25] width 7 height 7
click at [235, 60] on button "5" at bounding box center [233, 59] width 10 height 10
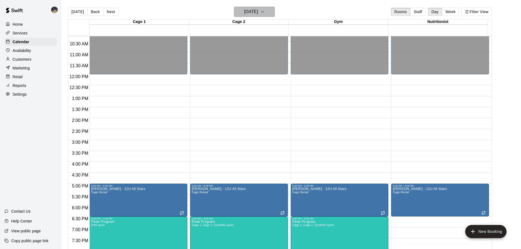
click at [258, 13] on h6 "[DATE]" at bounding box center [251, 12] width 14 height 8
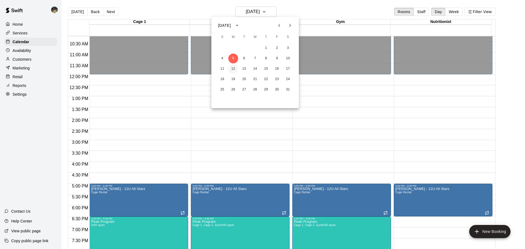
click at [235, 68] on button "12" at bounding box center [233, 69] width 10 height 10
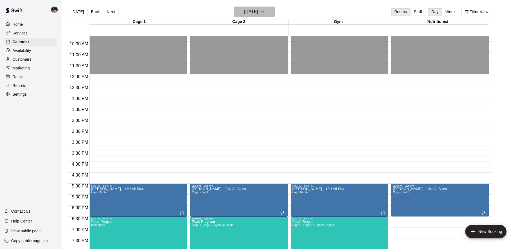
click at [258, 14] on h6 "[DATE]" at bounding box center [251, 12] width 14 height 8
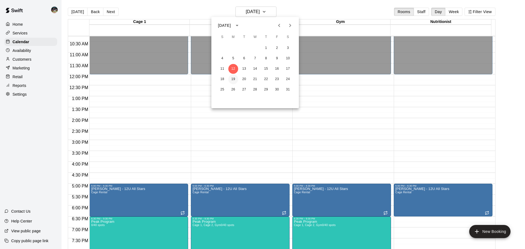
click at [232, 80] on button "19" at bounding box center [233, 79] width 10 height 10
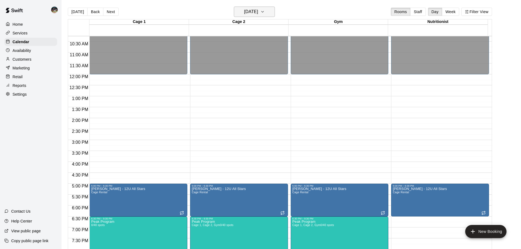
click at [258, 12] on h6 "[DATE]" at bounding box center [251, 12] width 14 height 8
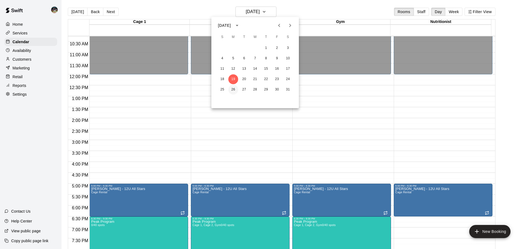
click at [236, 87] on button "26" at bounding box center [233, 90] width 10 height 10
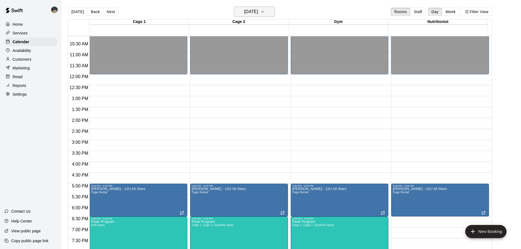
click at [265, 12] on icon "button" at bounding box center [262, 11] width 4 height 7
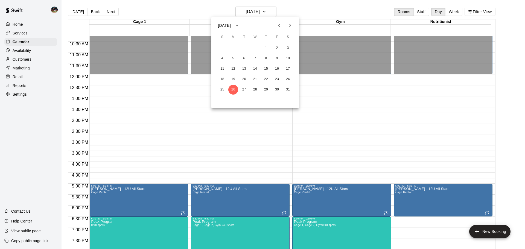
click at [288, 24] on icon "Next month" at bounding box center [290, 25] width 7 height 7
click at [233, 48] on button "2" at bounding box center [233, 48] width 10 height 10
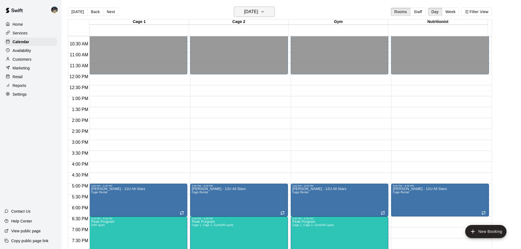
click at [269, 11] on button "[DATE]" at bounding box center [254, 12] width 41 height 10
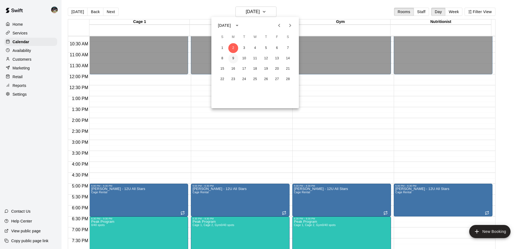
click at [233, 57] on button "9" at bounding box center [233, 59] width 10 height 10
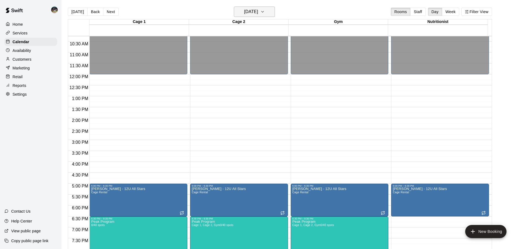
click at [268, 10] on button "[DATE]" at bounding box center [254, 12] width 41 height 10
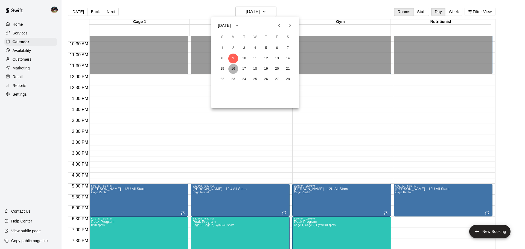
click at [234, 69] on button "16" at bounding box center [233, 69] width 10 height 10
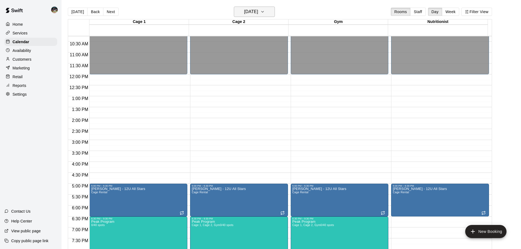
click at [258, 14] on h6 "[DATE]" at bounding box center [251, 12] width 14 height 8
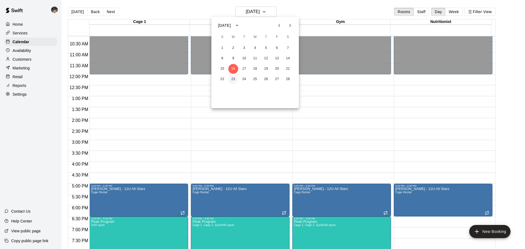
click at [234, 77] on button "23" at bounding box center [233, 79] width 10 height 10
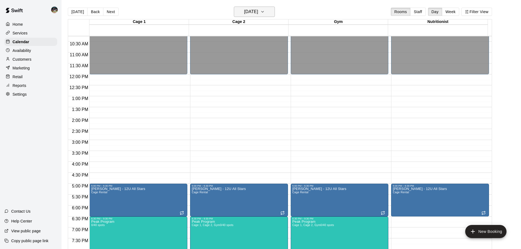
click at [267, 14] on button "[DATE]" at bounding box center [254, 12] width 41 height 10
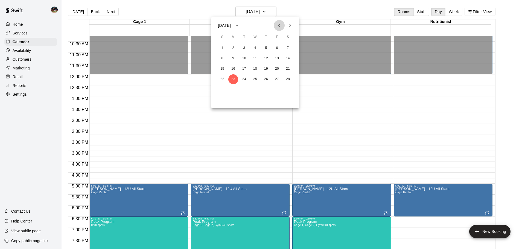
click at [277, 26] on icon "Previous month" at bounding box center [279, 25] width 7 height 7
click at [290, 25] on icon "Next month" at bounding box center [290, 25] width 7 height 7
click at [235, 48] on button "1" at bounding box center [233, 48] width 10 height 10
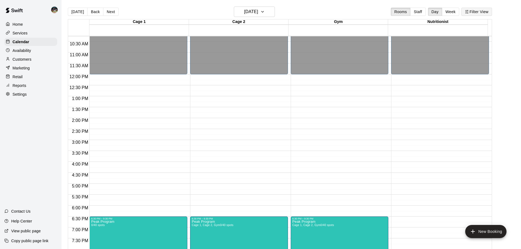
click at [477, 13] on button "Filter View" at bounding box center [476, 12] width 31 height 8
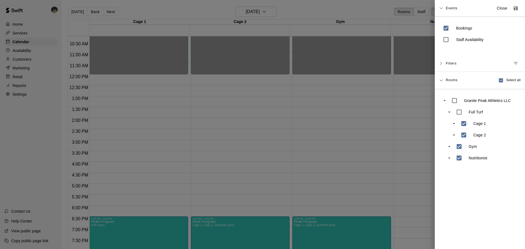
click at [443, 66] on div "Filters" at bounding box center [480, 63] width 90 height 17
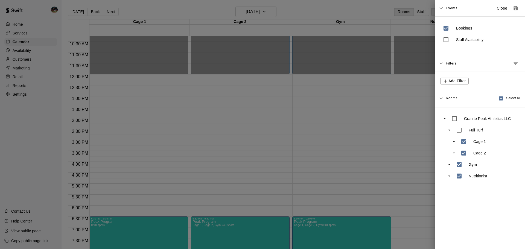
click at [443, 64] on icon at bounding box center [441, 64] width 4 height 4
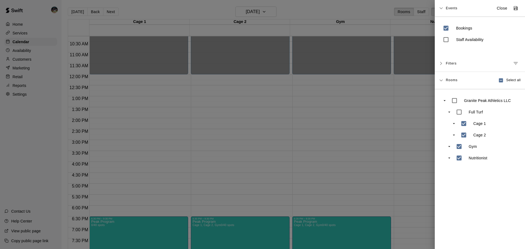
click at [440, 8] on icon at bounding box center [440, 8] width 3 height 2
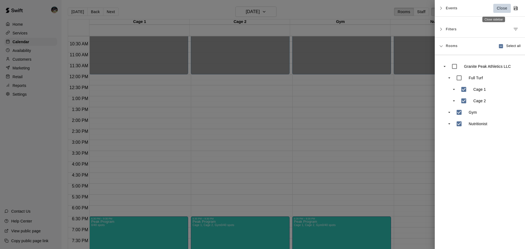
click at [497, 7] on p "Close" at bounding box center [502, 8] width 11 height 6
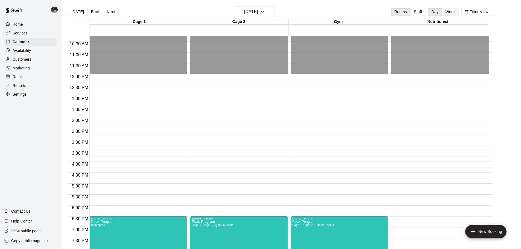
click at [451, 13] on button "Week" at bounding box center [450, 12] width 17 height 8
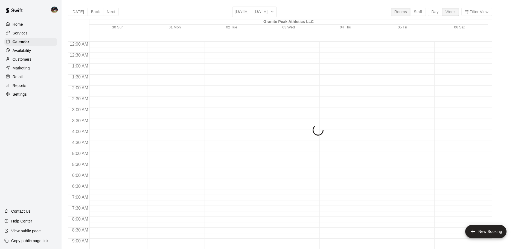
scroll to position [312, 0]
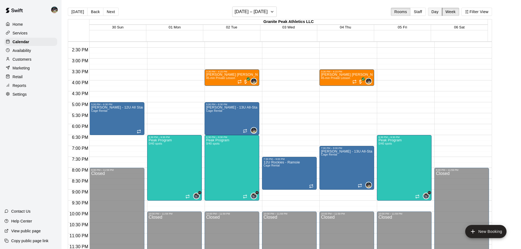
click at [441, 11] on button "Day" at bounding box center [435, 12] width 14 height 8
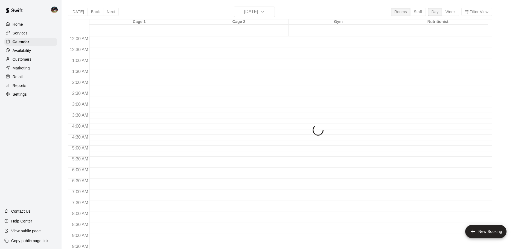
scroll to position [306, 0]
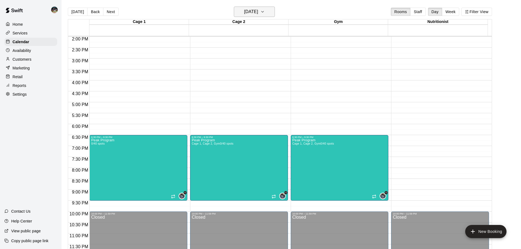
click at [258, 14] on h6 "[DATE]" at bounding box center [251, 12] width 14 height 8
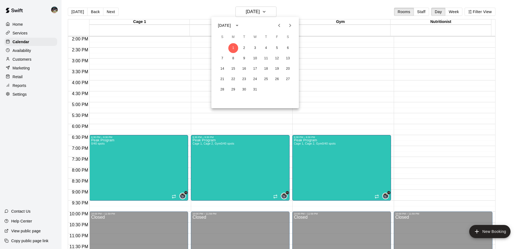
click at [208, 16] on div at bounding box center [262, 124] width 525 height 249
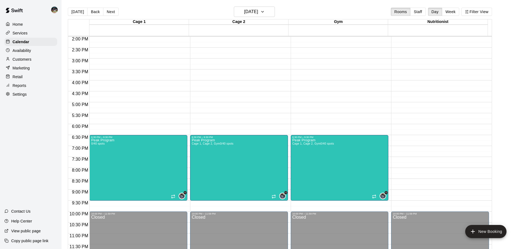
click at [95, 11] on button "Back" at bounding box center [95, 12] width 16 height 8
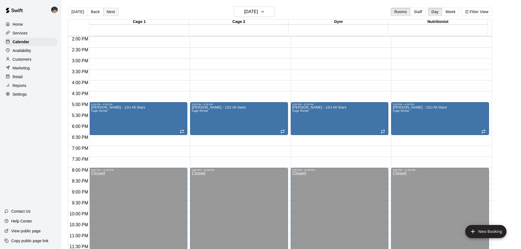
click at [109, 11] on button "Next" at bounding box center [110, 12] width 15 height 8
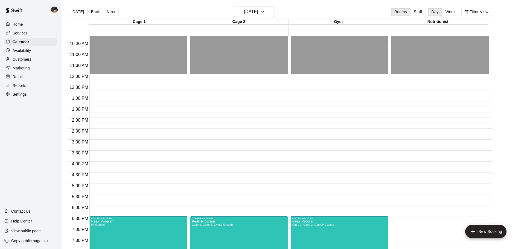
scroll to position [224, 0]
click at [113, 10] on button "Next" at bounding box center [110, 12] width 15 height 8
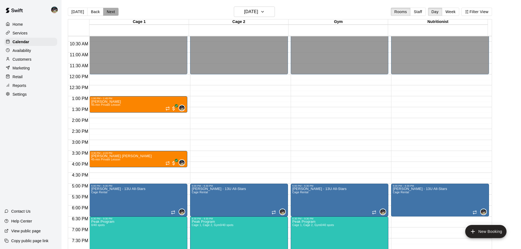
click at [110, 13] on button "Next" at bounding box center [110, 12] width 15 height 8
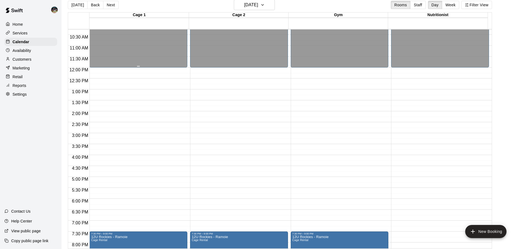
scroll to position [9, 0]
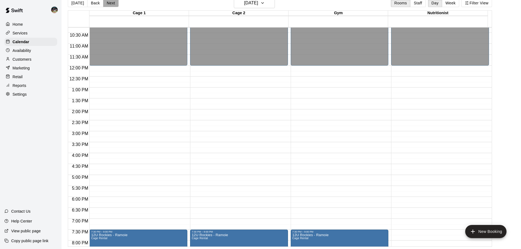
click at [110, 7] on button "Next" at bounding box center [110, 3] width 15 height 8
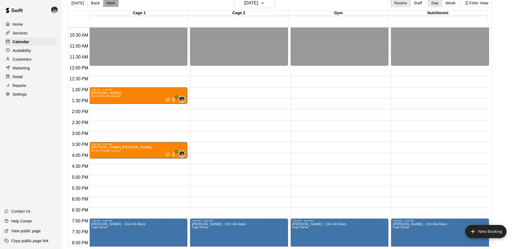
click at [110, 7] on button "Next" at bounding box center [110, 3] width 15 height 8
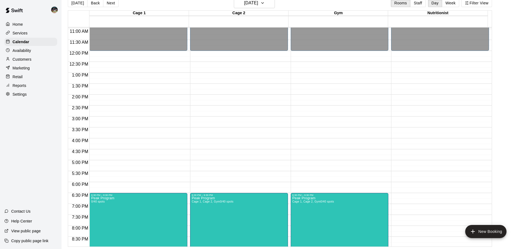
scroll to position [252, 0]
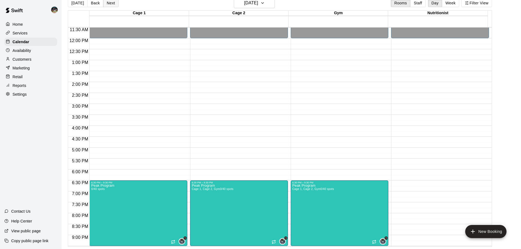
click at [112, 5] on button "Next" at bounding box center [110, 3] width 15 height 8
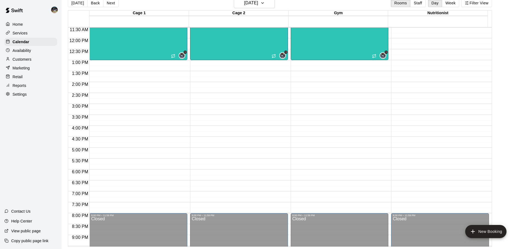
click at [112, 5] on button "Next" at bounding box center [110, 3] width 15 height 8
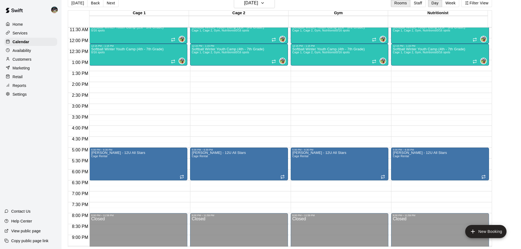
click at [112, 5] on button "Next" at bounding box center [110, 3] width 15 height 8
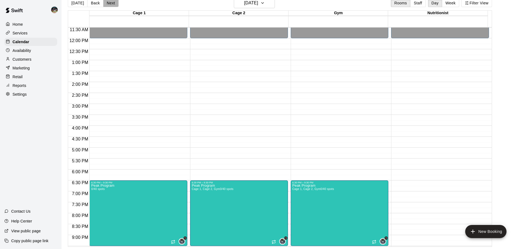
click at [112, 5] on button "Next" at bounding box center [110, 3] width 15 height 8
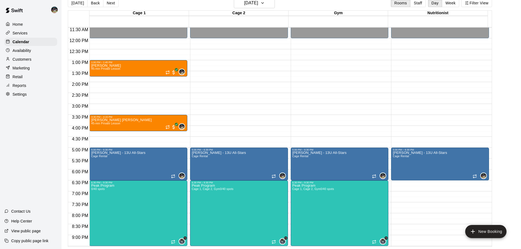
click at [112, 5] on button "Next" at bounding box center [110, 3] width 15 height 8
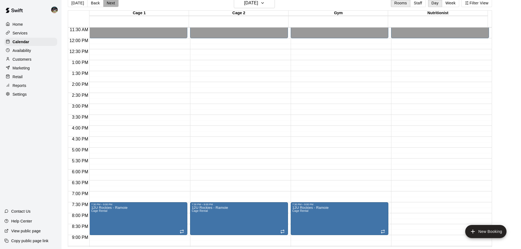
click at [112, 5] on button "Next" at bounding box center [110, 3] width 15 height 8
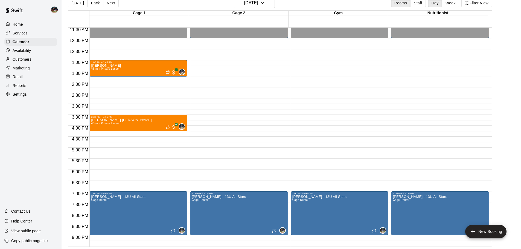
click at [112, 5] on button "Next" at bounding box center [110, 3] width 15 height 8
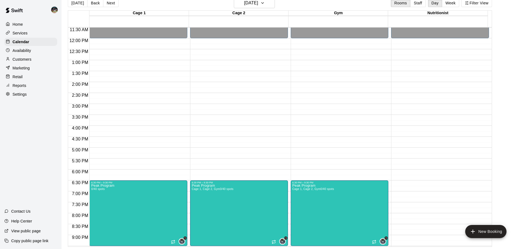
click at [112, 5] on button "Next" at bounding box center [110, 3] width 15 height 8
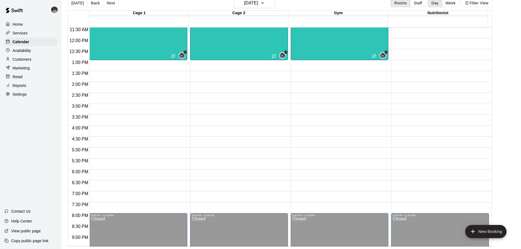
click at [112, 5] on button "Next" at bounding box center [110, 3] width 15 height 8
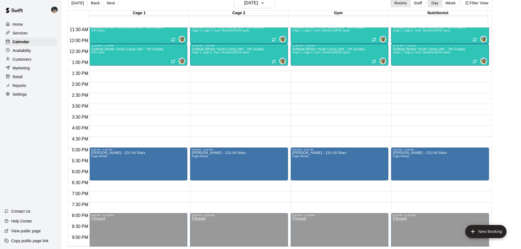
click at [112, 5] on button "Next" at bounding box center [110, 3] width 15 height 8
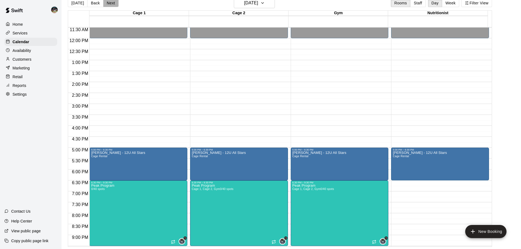
click at [112, 5] on button "Next" at bounding box center [110, 3] width 15 height 8
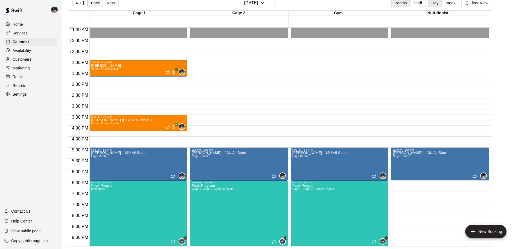
click at [94, 6] on button "Back" at bounding box center [95, 3] width 16 height 8
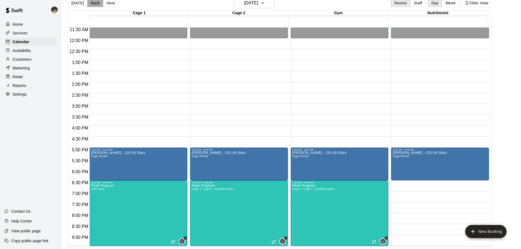
click at [94, 6] on button "Back" at bounding box center [95, 3] width 16 height 8
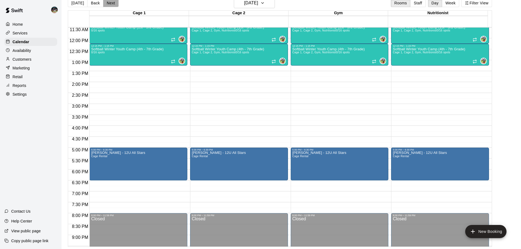
click at [107, 5] on button "Next" at bounding box center [110, 3] width 15 height 8
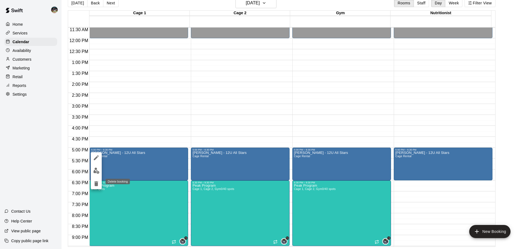
click at [95, 184] on icon "delete" at bounding box center [96, 183] width 4 height 5
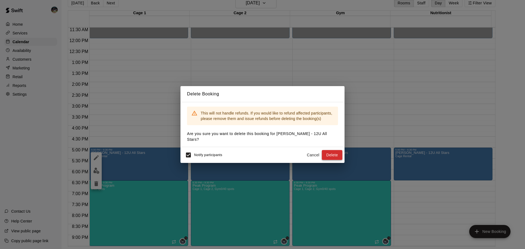
click at [333, 152] on button "Delete" at bounding box center [332, 155] width 21 height 10
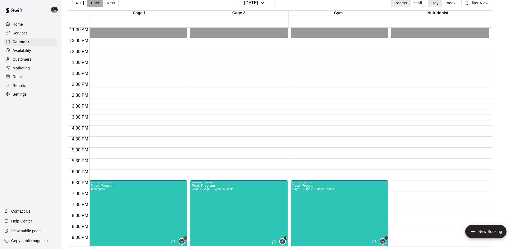
click at [97, 5] on button "Back" at bounding box center [95, 3] width 16 height 8
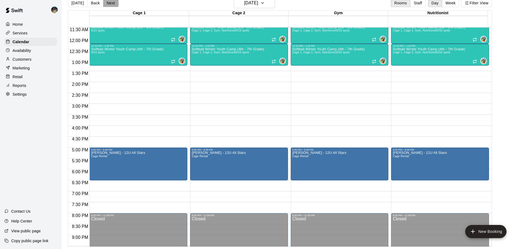
click at [109, 6] on button "Next" at bounding box center [110, 3] width 15 height 8
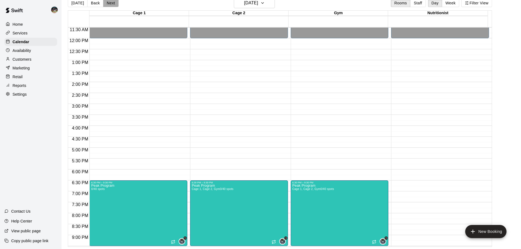
click at [109, 6] on button "Next" at bounding box center [110, 3] width 15 height 8
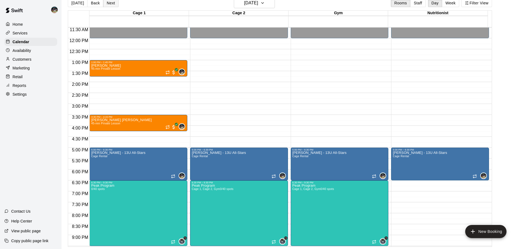
click at [109, 6] on button "Next" at bounding box center [110, 3] width 15 height 8
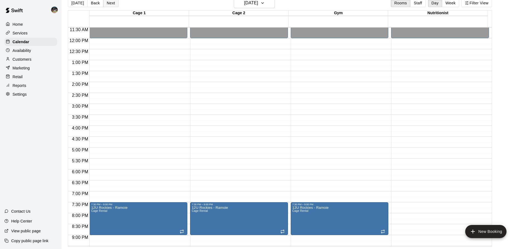
click at [109, 6] on button "Next" at bounding box center [110, 3] width 15 height 8
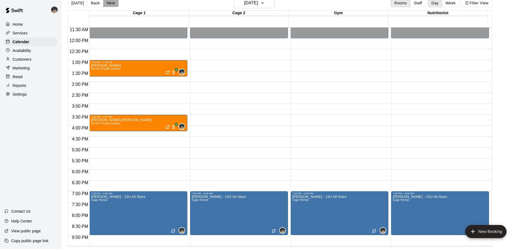
click at [109, 6] on button "Next" at bounding box center [110, 3] width 15 height 8
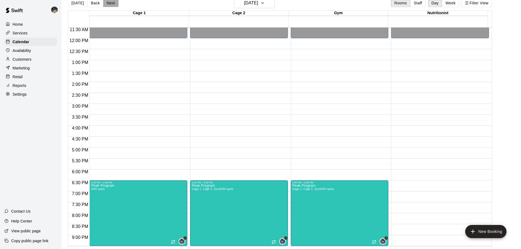
click at [109, 6] on button "Next" at bounding box center [110, 3] width 15 height 8
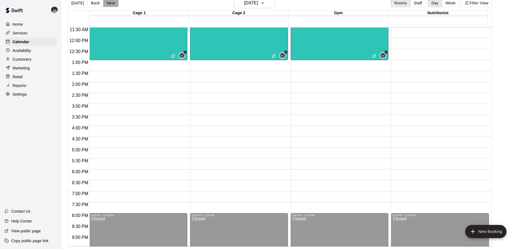
click at [109, 6] on button "Next" at bounding box center [110, 3] width 15 height 8
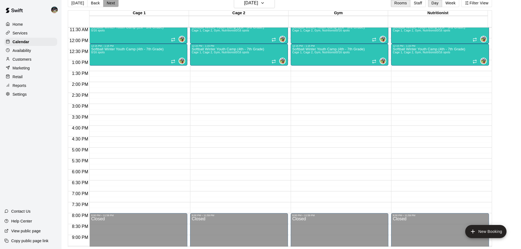
click at [109, 6] on button "Next" at bounding box center [110, 3] width 15 height 8
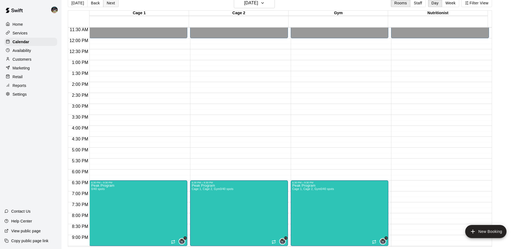
click at [109, 6] on button "Next" at bounding box center [110, 3] width 15 height 8
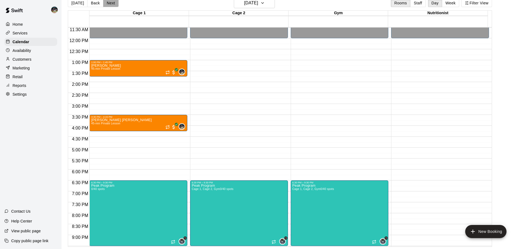
click at [109, 6] on button "Next" at bounding box center [110, 3] width 15 height 8
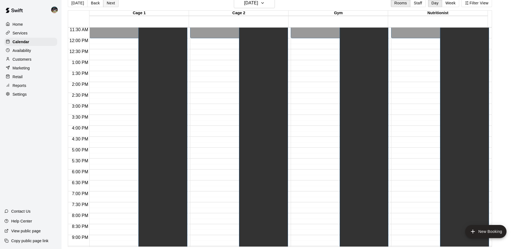
click at [109, 6] on button "Next" at bounding box center [110, 3] width 15 height 8
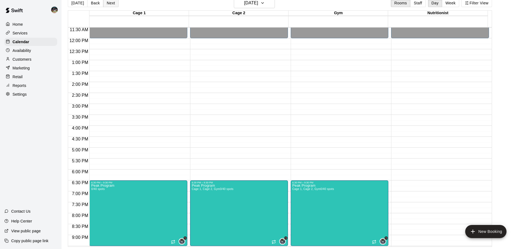
click at [109, 6] on button "Next" at bounding box center [110, 3] width 15 height 8
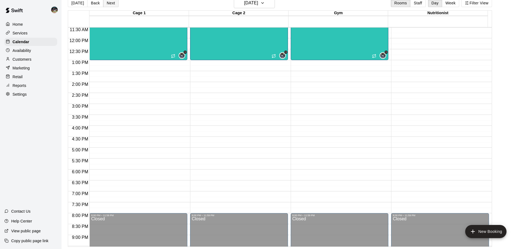
click at [109, 6] on button "Next" at bounding box center [110, 3] width 15 height 8
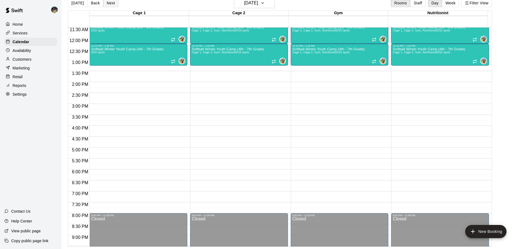
click at [109, 6] on button "Next" at bounding box center [110, 3] width 15 height 8
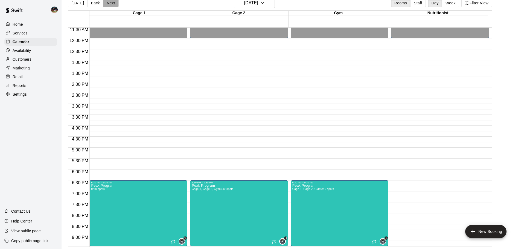
click at [109, 6] on button "Next" at bounding box center [110, 3] width 15 height 8
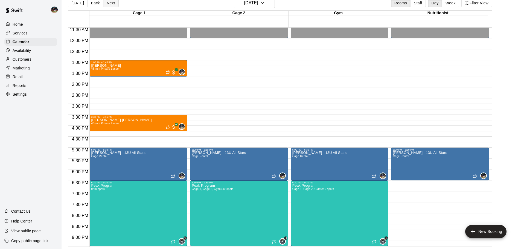
click at [109, 6] on button "Next" at bounding box center [110, 3] width 15 height 8
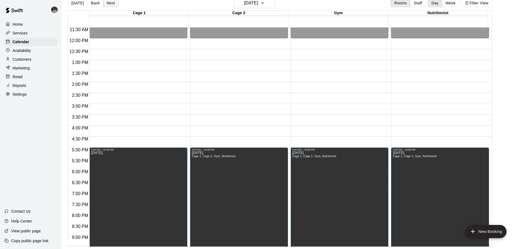
click at [109, 6] on button "Next" at bounding box center [110, 3] width 15 height 8
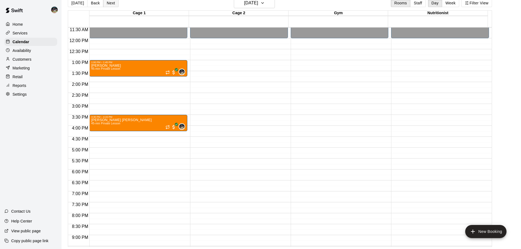
click at [109, 6] on button "Next" at bounding box center [110, 3] width 15 height 8
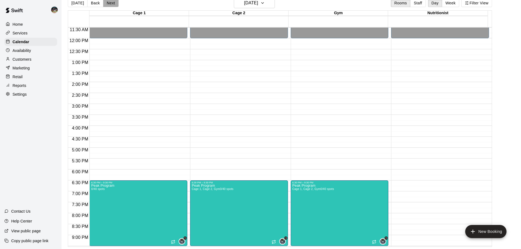
click at [109, 6] on button "Next" at bounding box center [110, 3] width 15 height 8
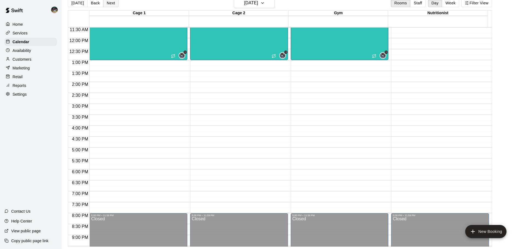
click at [109, 6] on button "Next" at bounding box center [110, 3] width 15 height 8
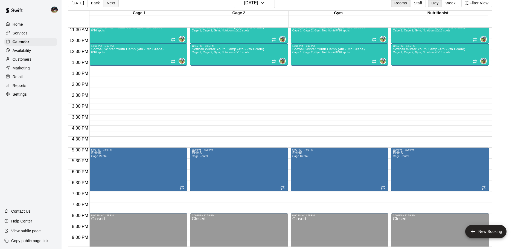
click at [109, 6] on button "Next" at bounding box center [110, 3] width 15 height 8
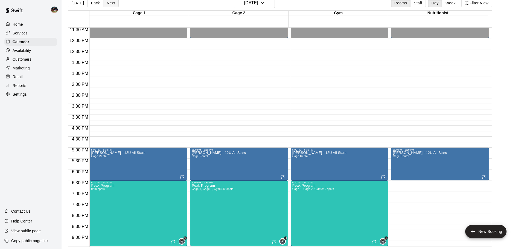
click at [109, 6] on button "Next" at bounding box center [110, 3] width 15 height 8
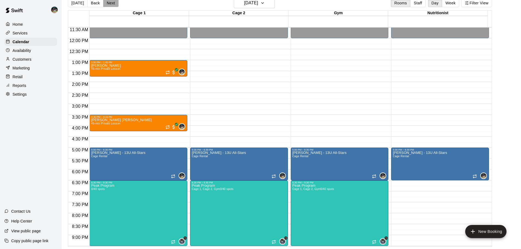
click at [109, 6] on button "Next" at bounding box center [110, 3] width 15 height 8
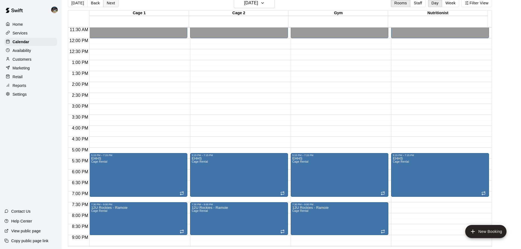
click at [109, 6] on button "Next" at bounding box center [110, 3] width 15 height 8
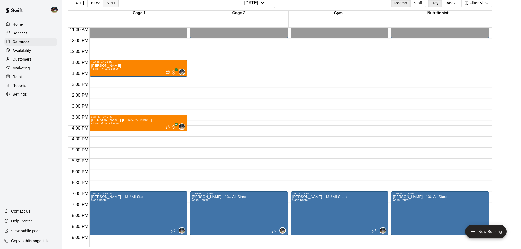
click at [109, 6] on button "Next" at bounding box center [110, 3] width 15 height 8
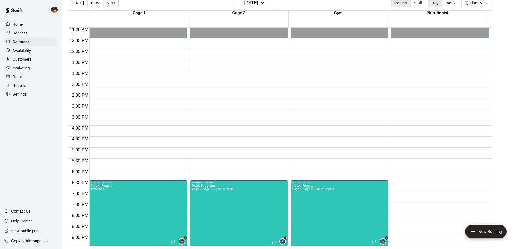
click at [109, 6] on button "Next" at bounding box center [110, 3] width 15 height 8
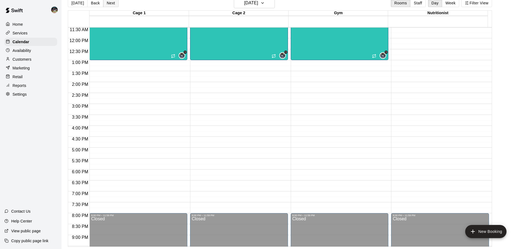
click at [109, 6] on button "Next" at bounding box center [110, 3] width 15 height 8
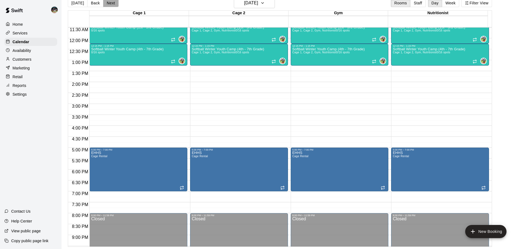
click at [109, 6] on button "Next" at bounding box center [110, 3] width 15 height 8
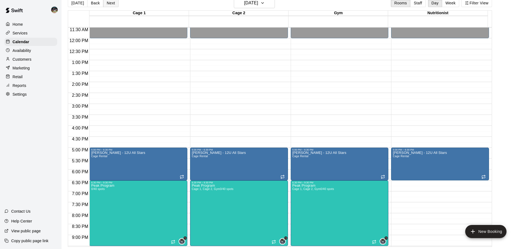
click at [109, 6] on button "Next" at bounding box center [110, 3] width 15 height 8
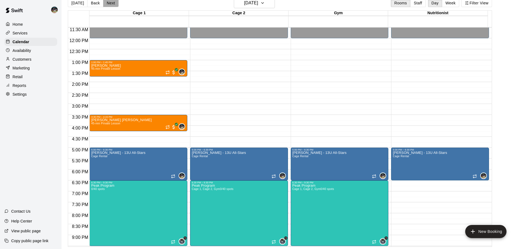
click at [109, 6] on button "Next" at bounding box center [110, 3] width 15 height 8
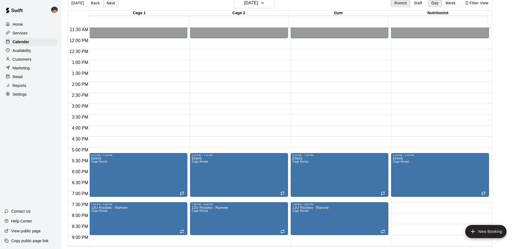
click at [109, 6] on button "Next" at bounding box center [110, 3] width 15 height 8
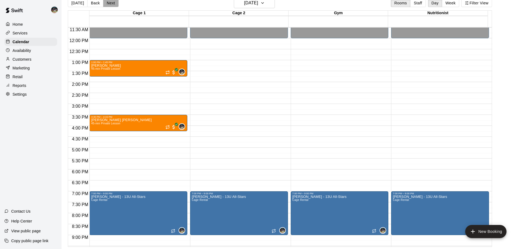
click at [109, 6] on button "Next" at bounding box center [110, 3] width 15 height 8
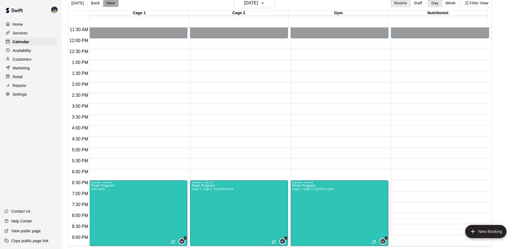
click at [109, 6] on button "Next" at bounding box center [110, 3] width 15 height 8
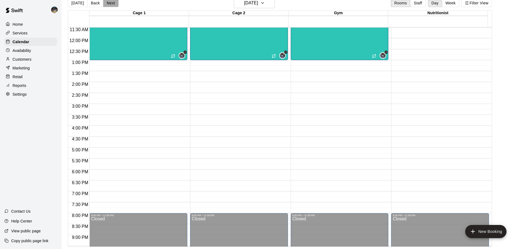
click at [109, 6] on button "Next" at bounding box center [110, 3] width 15 height 8
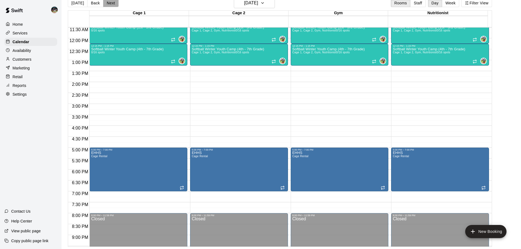
click at [109, 6] on button "Next" at bounding box center [110, 3] width 15 height 8
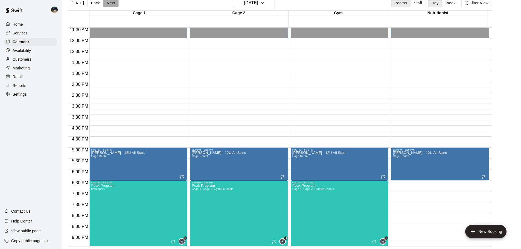
click at [109, 6] on button "Next" at bounding box center [110, 3] width 15 height 8
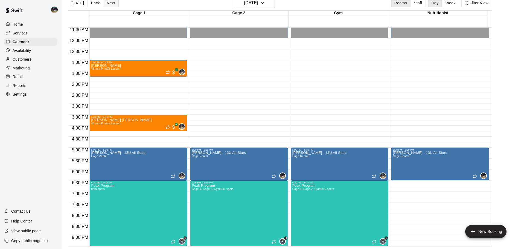
click at [109, 6] on button "Next" at bounding box center [110, 3] width 15 height 8
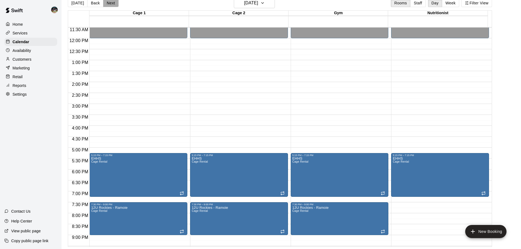
click at [109, 6] on button "Next" at bounding box center [110, 3] width 15 height 8
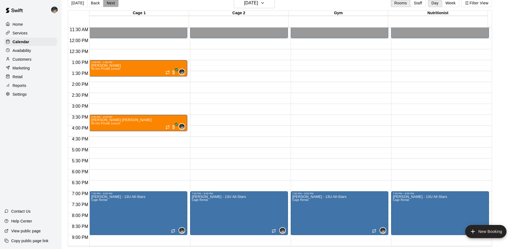
click at [109, 6] on button "Next" at bounding box center [110, 3] width 15 height 8
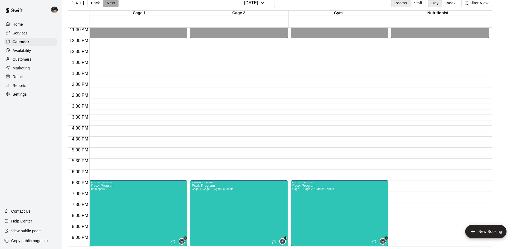
click at [109, 6] on button "Next" at bounding box center [110, 3] width 15 height 8
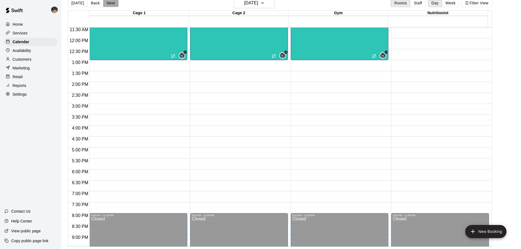
click at [109, 6] on button "Next" at bounding box center [110, 3] width 15 height 8
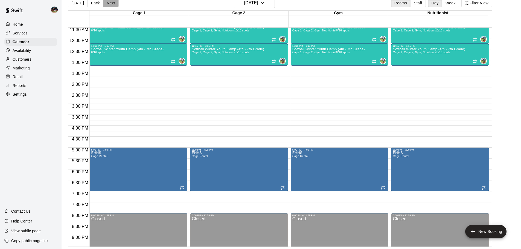
click at [109, 6] on button "Next" at bounding box center [110, 3] width 15 height 8
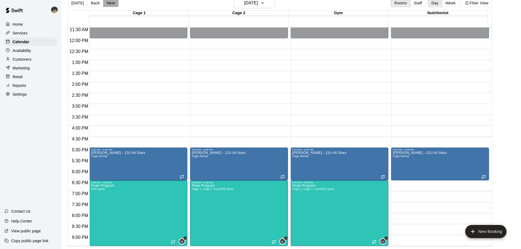
click at [109, 6] on button "Next" at bounding box center [110, 3] width 15 height 8
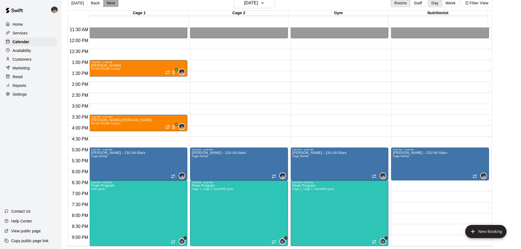
click at [109, 6] on button "Next" at bounding box center [110, 3] width 15 height 8
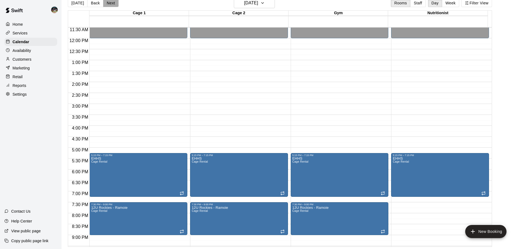
click at [109, 6] on button "Next" at bounding box center [110, 3] width 15 height 8
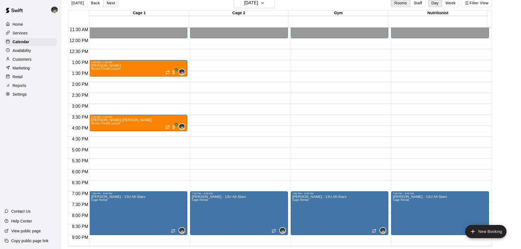
click at [109, 6] on button "Next" at bounding box center [110, 3] width 15 height 8
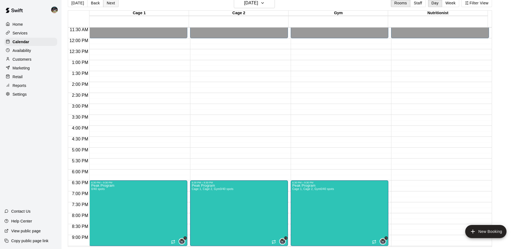
click at [109, 6] on button "Next" at bounding box center [110, 3] width 15 height 8
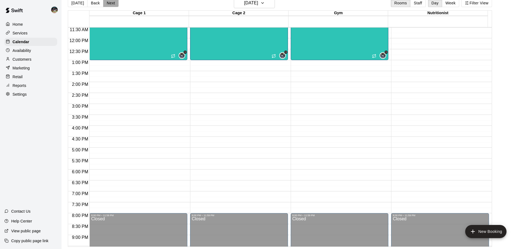
click at [109, 6] on button "Next" at bounding box center [110, 3] width 15 height 8
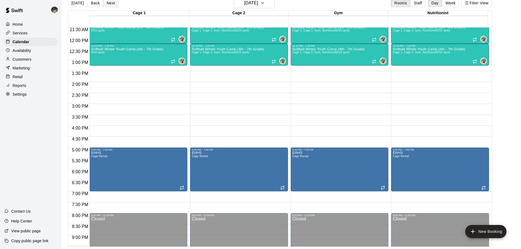
click at [109, 6] on button "Next" at bounding box center [110, 3] width 15 height 8
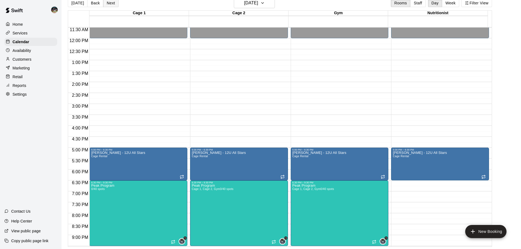
click at [109, 6] on button "Next" at bounding box center [110, 3] width 15 height 8
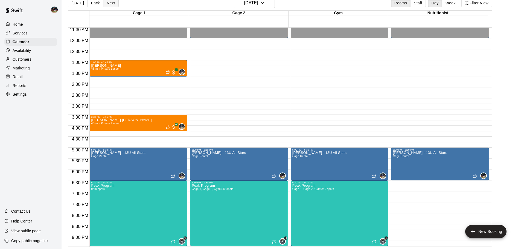
click at [110, 6] on button "Next" at bounding box center [110, 3] width 15 height 8
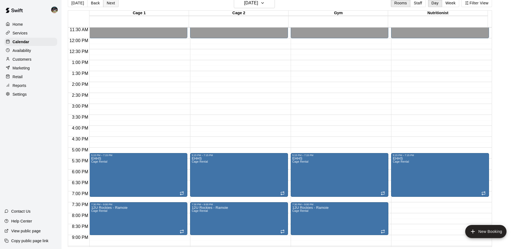
click at [110, 6] on button "Next" at bounding box center [110, 3] width 15 height 8
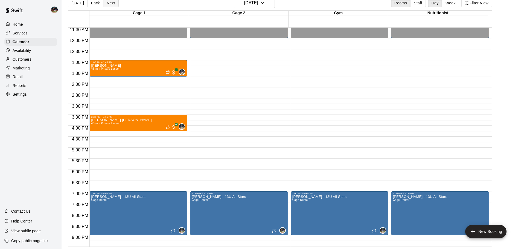
click at [110, 6] on button "Next" at bounding box center [110, 3] width 15 height 8
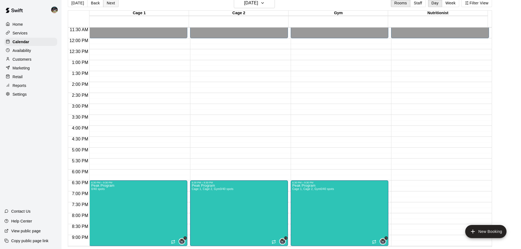
click at [110, 6] on button "Next" at bounding box center [110, 3] width 15 height 8
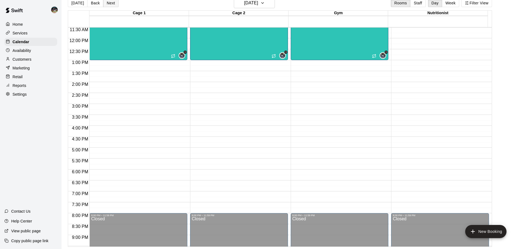
click at [110, 6] on button "Next" at bounding box center [110, 3] width 15 height 8
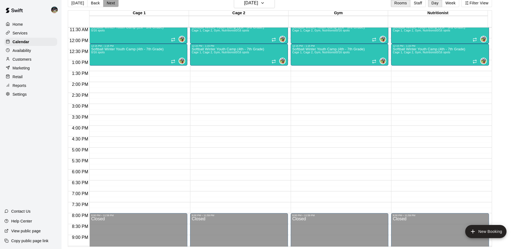
click at [110, 6] on button "Next" at bounding box center [110, 3] width 15 height 8
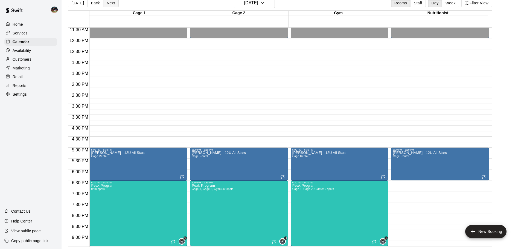
click at [110, 6] on button "Next" at bounding box center [110, 3] width 15 height 8
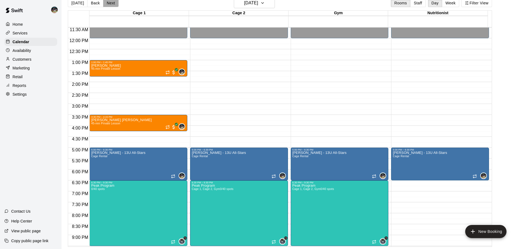
click at [110, 6] on button "Next" at bounding box center [110, 3] width 15 height 8
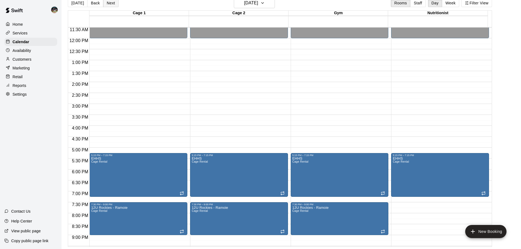
click at [110, 6] on button "Next" at bounding box center [110, 3] width 15 height 8
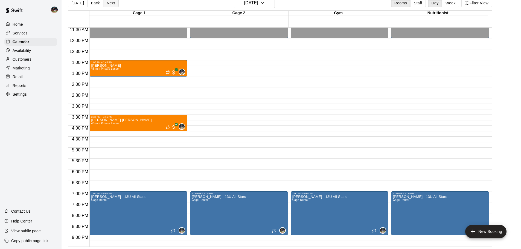
click at [110, 6] on button "Next" at bounding box center [110, 3] width 15 height 8
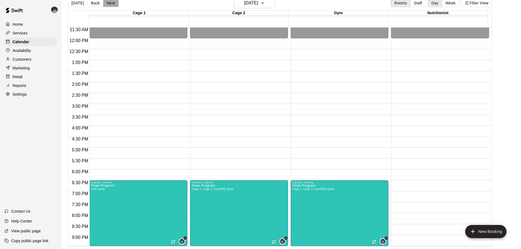
click at [110, 6] on button "Next" at bounding box center [110, 3] width 15 height 8
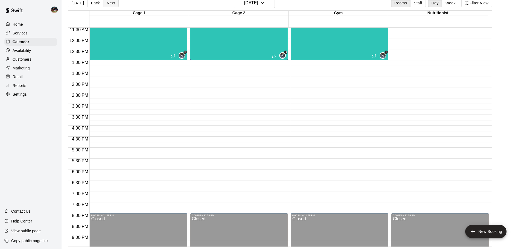
click at [110, 6] on button "Next" at bounding box center [110, 3] width 15 height 8
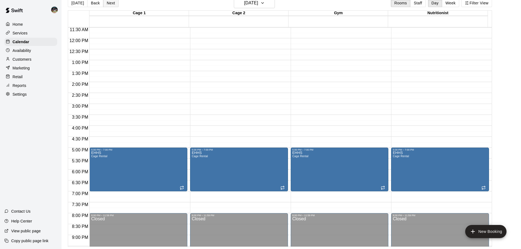
click at [110, 6] on button "Next" at bounding box center [110, 3] width 15 height 8
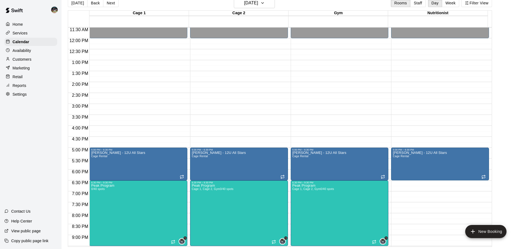
click at [78, 7] on div "[DATE] Back [DATE][DATE] Rooms Staff Day Week Filter View" at bounding box center [280, 4] width 424 height 13
click at [79, 5] on button "[DATE]" at bounding box center [78, 3] width 20 height 8
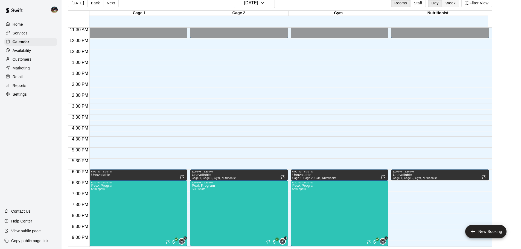
click at [451, 2] on button "Week" at bounding box center [450, 3] width 17 height 8
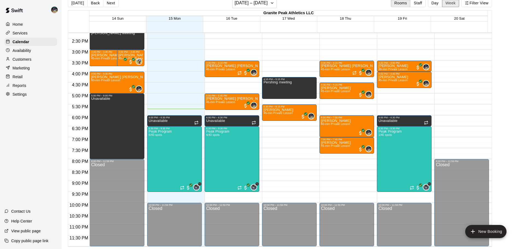
scroll to position [258, 0]
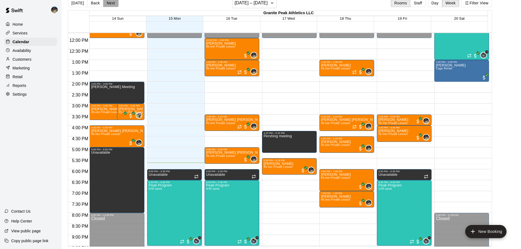
click at [114, 6] on button "Next" at bounding box center [110, 3] width 15 height 8
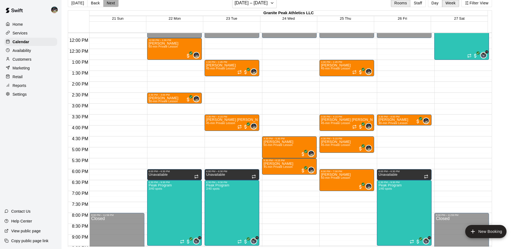
click at [113, 5] on button "Next" at bounding box center [110, 3] width 15 height 8
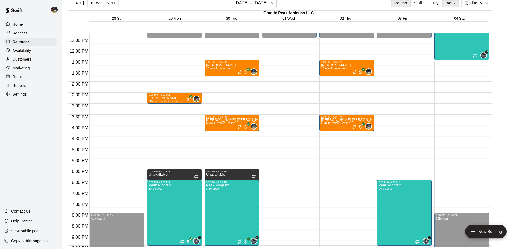
click at [113, 5] on button "Next" at bounding box center [110, 3] width 15 height 8
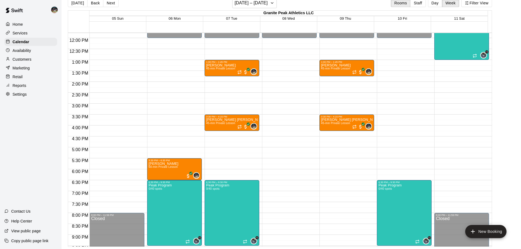
click at [113, 5] on button "Next" at bounding box center [110, 3] width 15 height 8
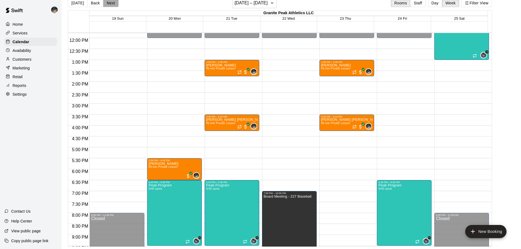
click at [113, 5] on button "Next" at bounding box center [110, 3] width 15 height 8
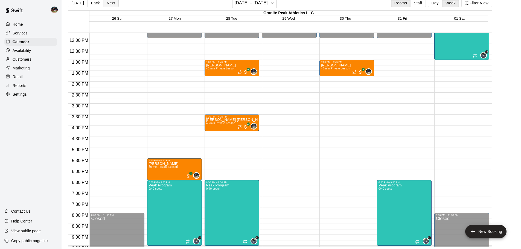
click at [113, 5] on button "Next" at bounding box center [110, 3] width 15 height 8
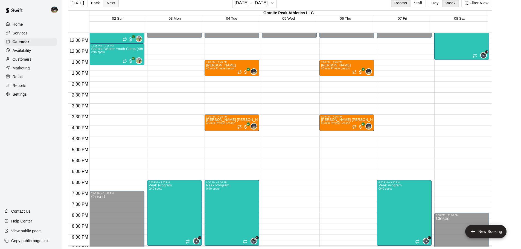
click at [113, 5] on button "Next" at bounding box center [110, 3] width 15 height 8
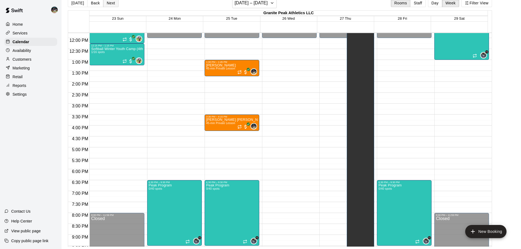
click at [113, 5] on button "Next" at bounding box center [110, 3] width 15 height 8
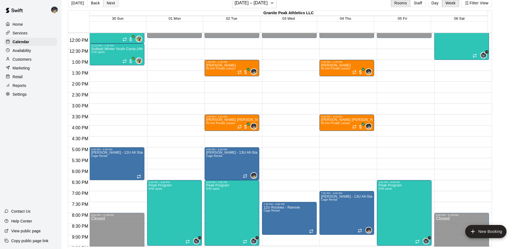
click at [113, 5] on button "Next" at bounding box center [110, 3] width 15 height 8
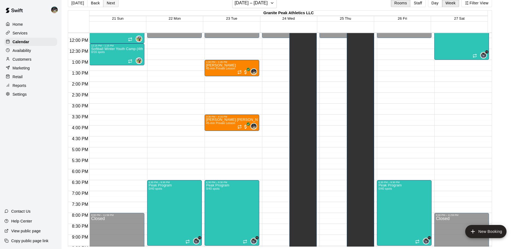
click at [113, 5] on button "Next" at bounding box center [110, 3] width 15 height 8
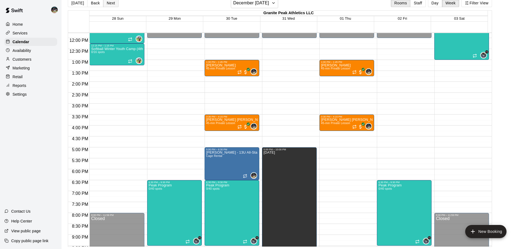
click at [113, 5] on button "Next" at bounding box center [110, 3] width 15 height 8
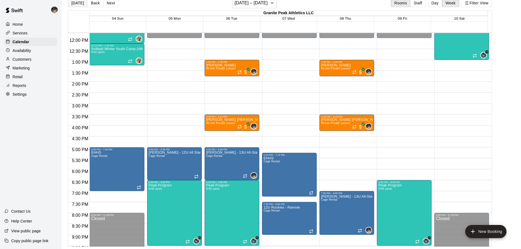
click at [81, 6] on button "[DATE]" at bounding box center [78, 3] width 20 height 8
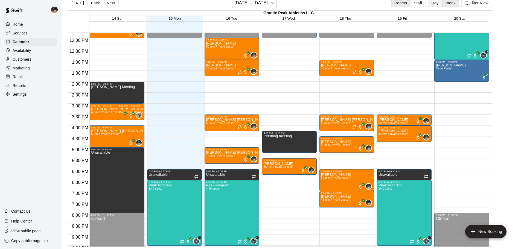
click at [442, 4] on button "Day" at bounding box center [435, 3] width 14 height 8
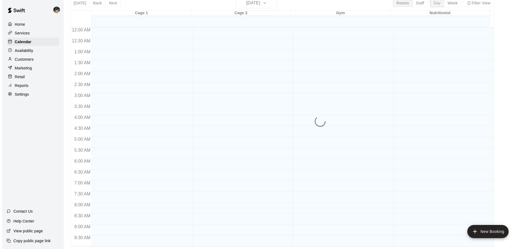
scroll to position [306, 0]
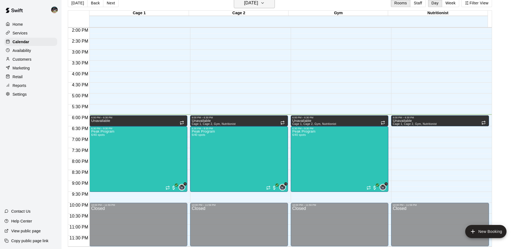
click at [258, 5] on h6 "[DATE]" at bounding box center [251, 3] width 14 height 8
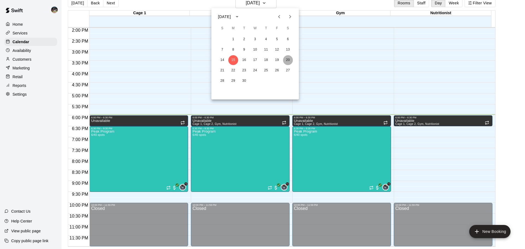
click at [290, 60] on button "20" at bounding box center [288, 60] width 10 height 10
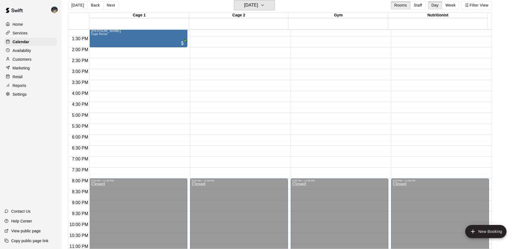
scroll to position [279, 0]
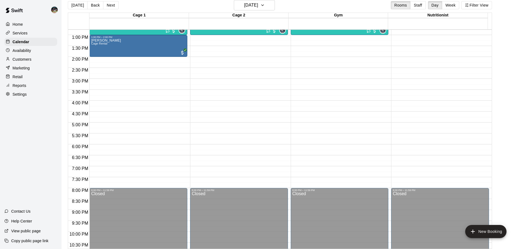
click at [30, 51] on p "Availability" at bounding box center [22, 50] width 19 height 5
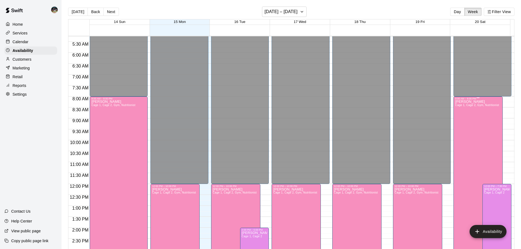
scroll to position [197, 0]
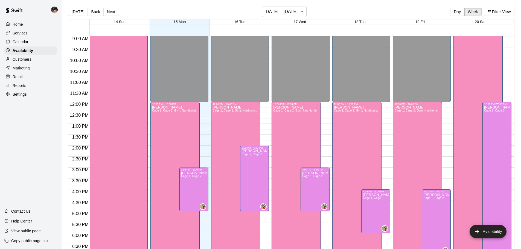
click at [491, 148] on div "[PERSON_NAME] Cage 1, Cage 2" at bounding box center [497, 230] width 26 height 249
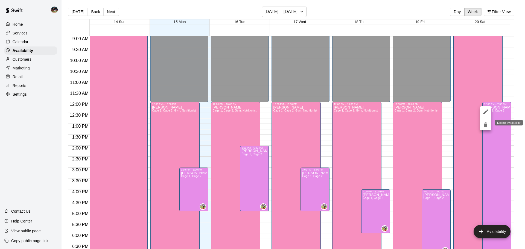
click at [484, 125] on icon "delete" at bounding box center [486, 124] width 4 height 5
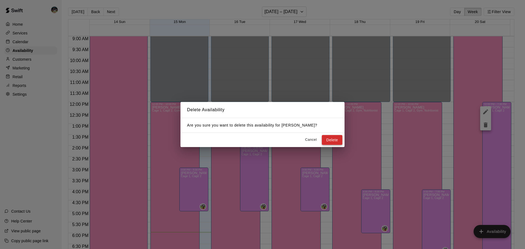
click at [326, 136] on button "Delete" at bounding box center [332, 140] width 21 height 10
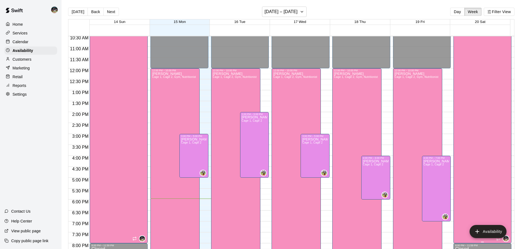
scroll to position [306, 0]
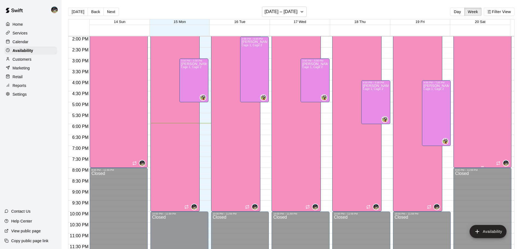
click at [478, 167] on div "[PERSON_NAME] 1, Cage 2, Gym, Nutritionist" at bounding box center [482, 39] width 55 height 261
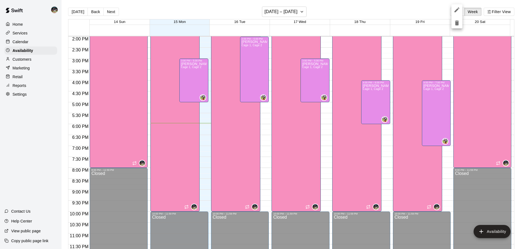
click at [483, 149] on div at bounding box center [262, 124] width 525 height 249
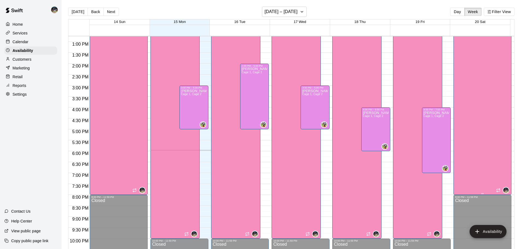
scroll to position [175, 0]
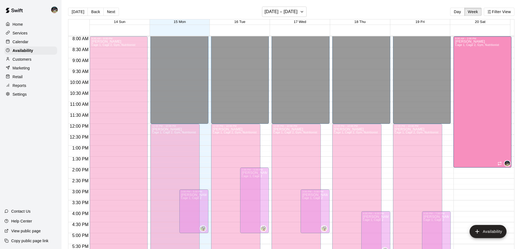
drag, startPoint x: 478, startPoint y: 194, endPoint x: 492, endPoint y: 171, distance: 26.5
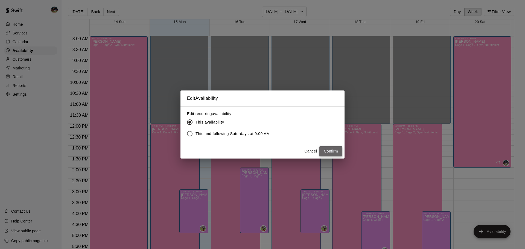
click at [324, 150] on button "Confirm" at bounding box center [330, 151] width 23 height 10
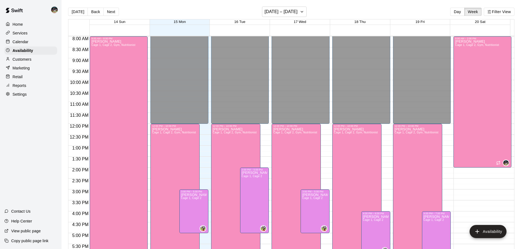
click at [26, 42] on p "Calendar" at bounding box center [21, 41] width 16 height 5
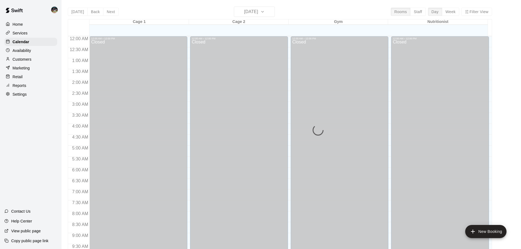
scroll to position [289, 0]
